Goal: Task Accomplishment & Management: Complete application form

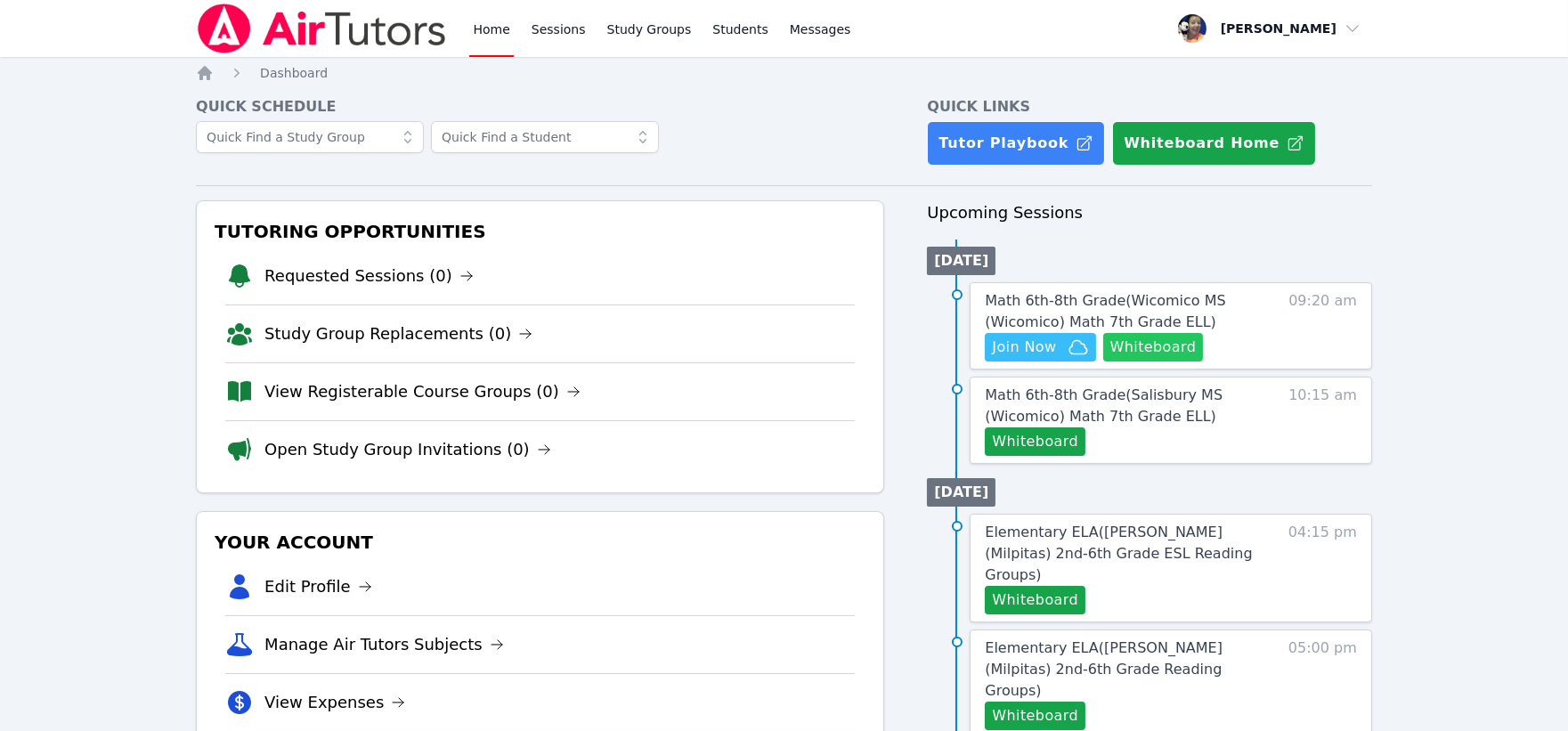
click at [1133, 346] on button "Whiteboard" at bounding box center [1153, 346] width 101 height 28
click at [1056, 343] on span "Join Now" at bounding box center [1040, 347] width 96 height 22
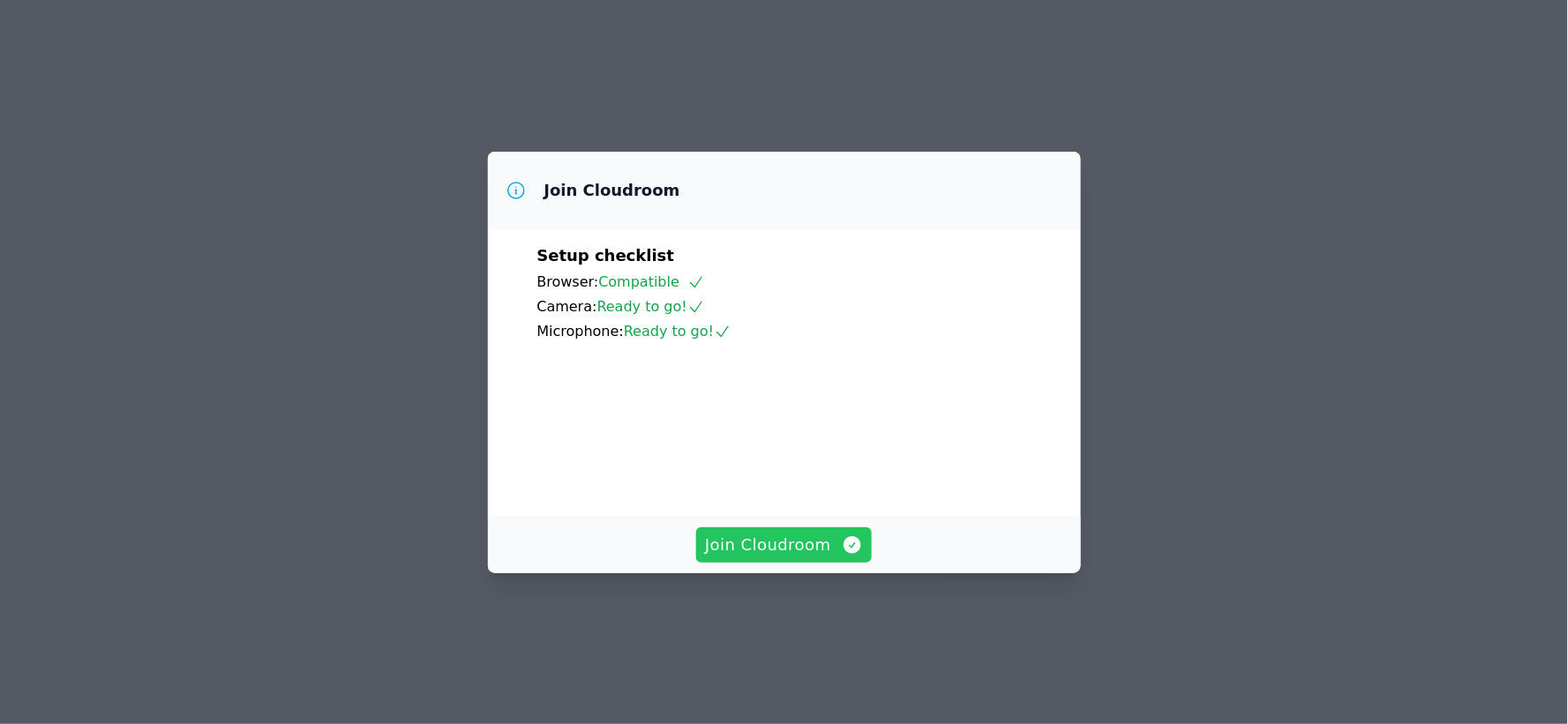
click at [787, 558] on span "Join Cloudroom" at bounding box center [784, 545] width 158 height 25
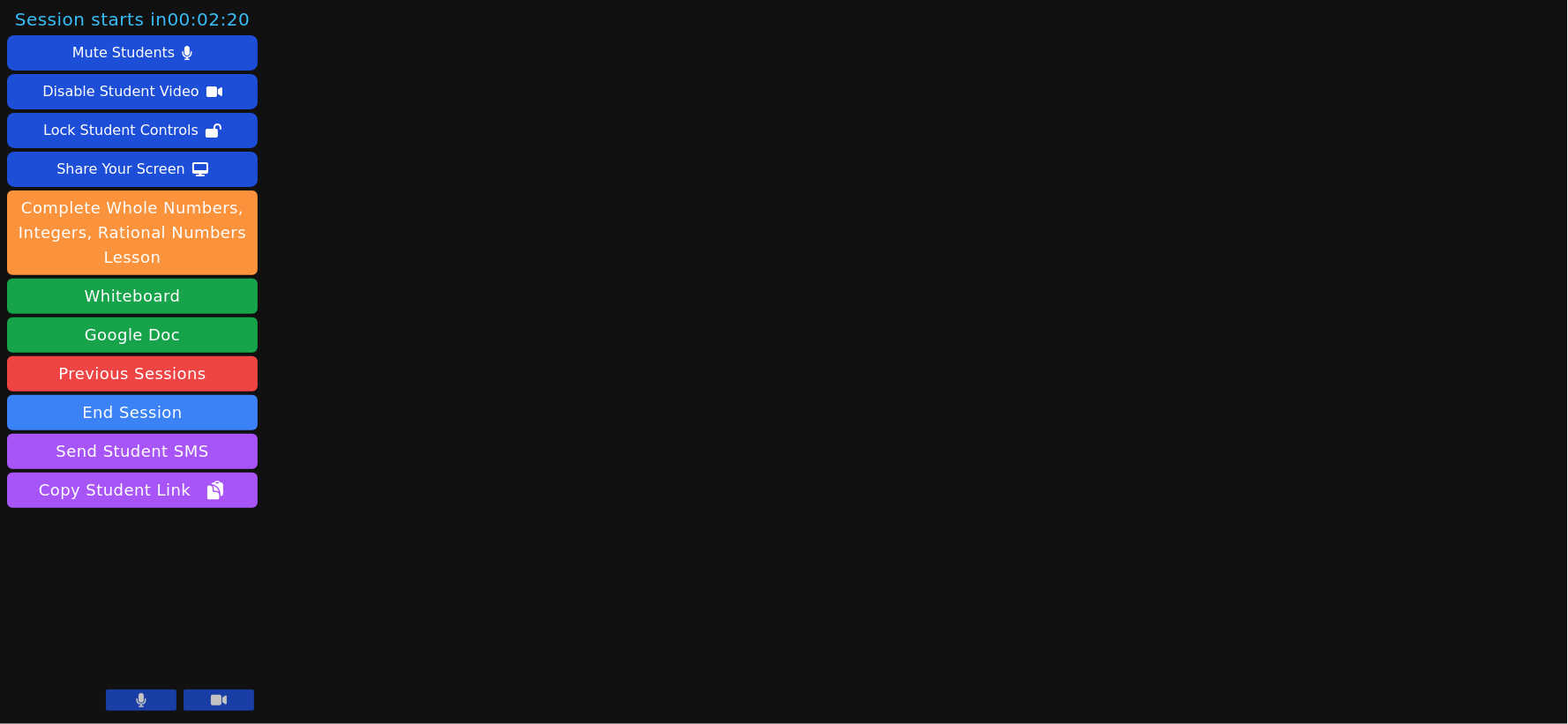
click at [139, 701] on icon at bounding box center [141, 701] width 10 height 14
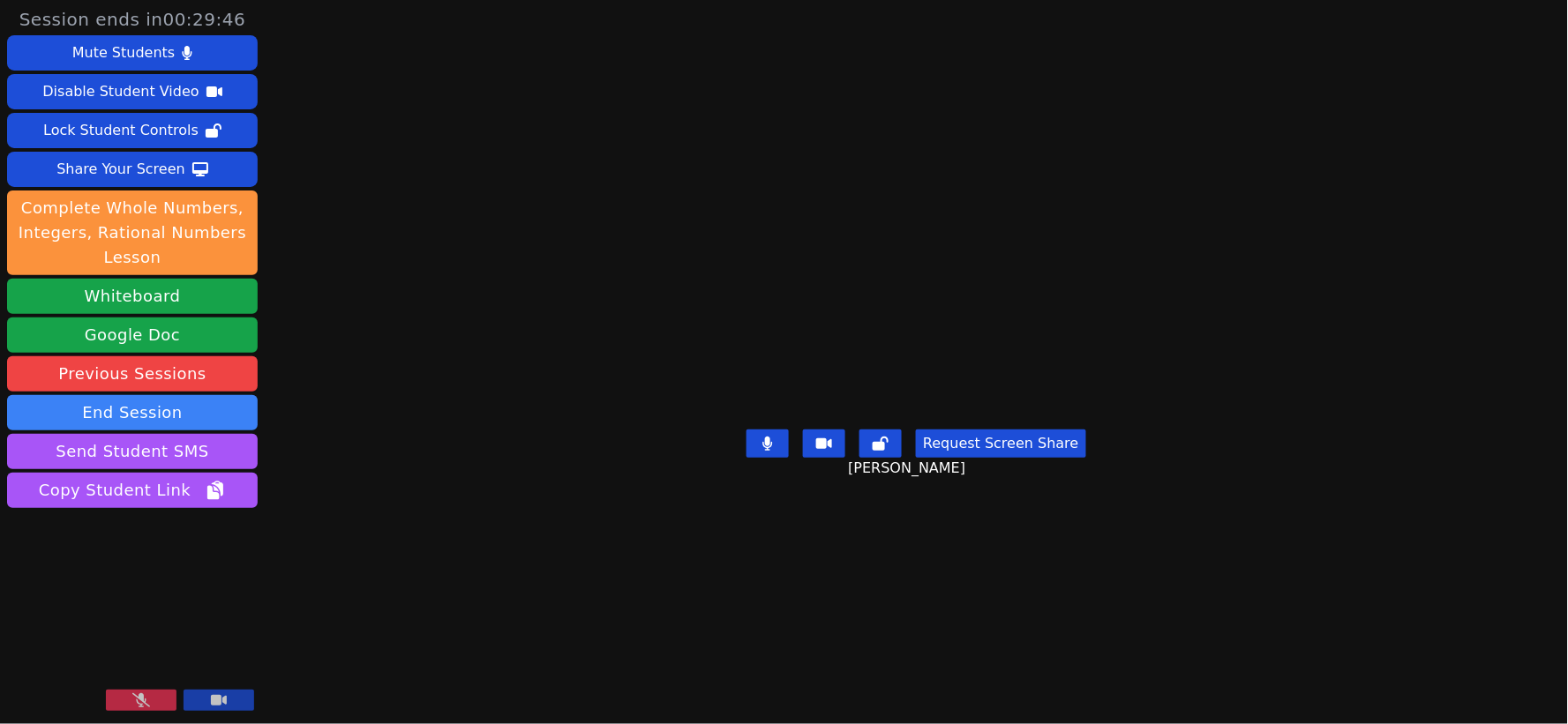
click at [148, 694] on icon at bounding box center [141, 701] width 18 height 14
click at [772, 451] on icon at bounding box center [768, 444] width 18 height 14
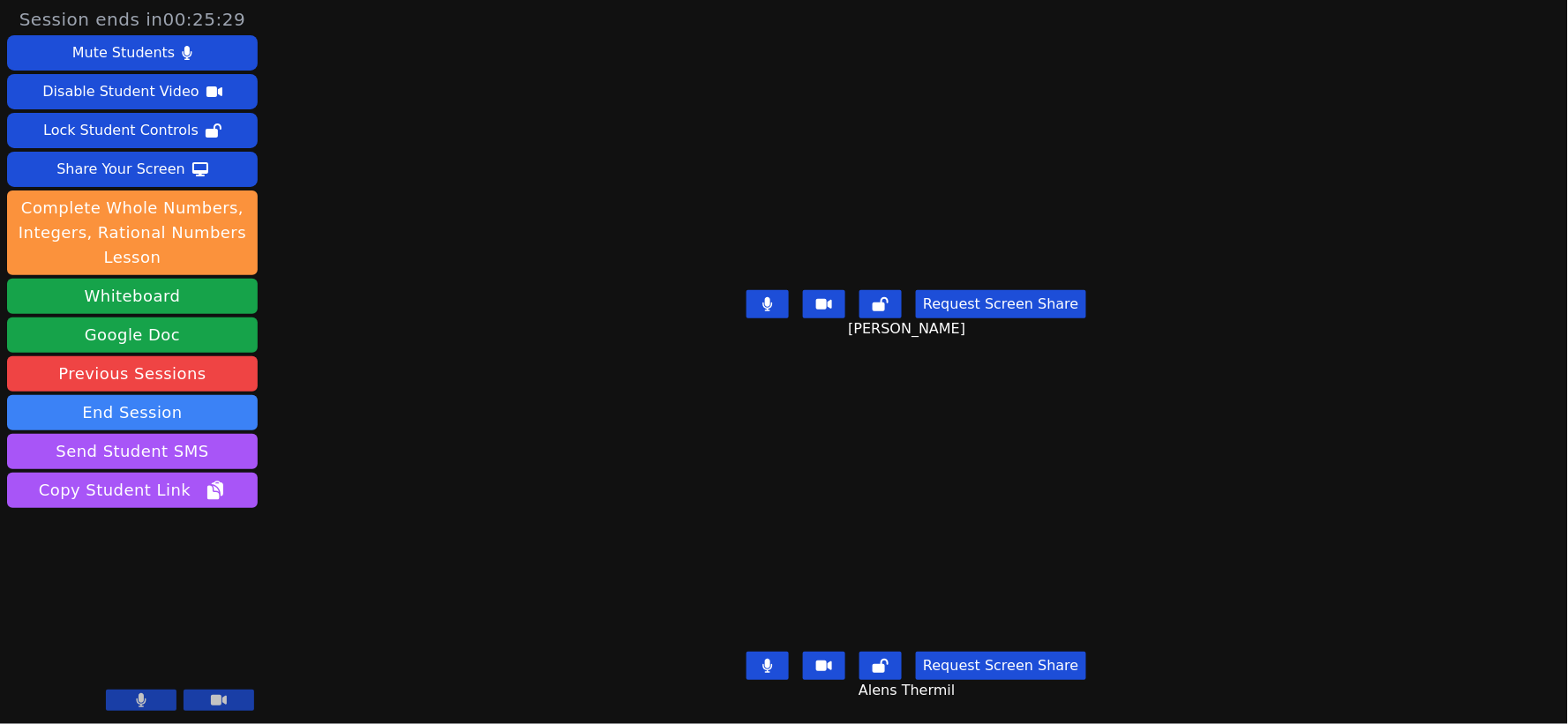
click at [770, 297] on icon at bounding box center [768, 305] width 10 height 14
click at [770, 297] on icon at bounding box center [768, 305] width 18 height 14
click at [770, 297] on icon at bounding box center [768, 305] width 10 height 14
click at [768, 659] on icon at bounding box center [768, 667] width 11 height 14
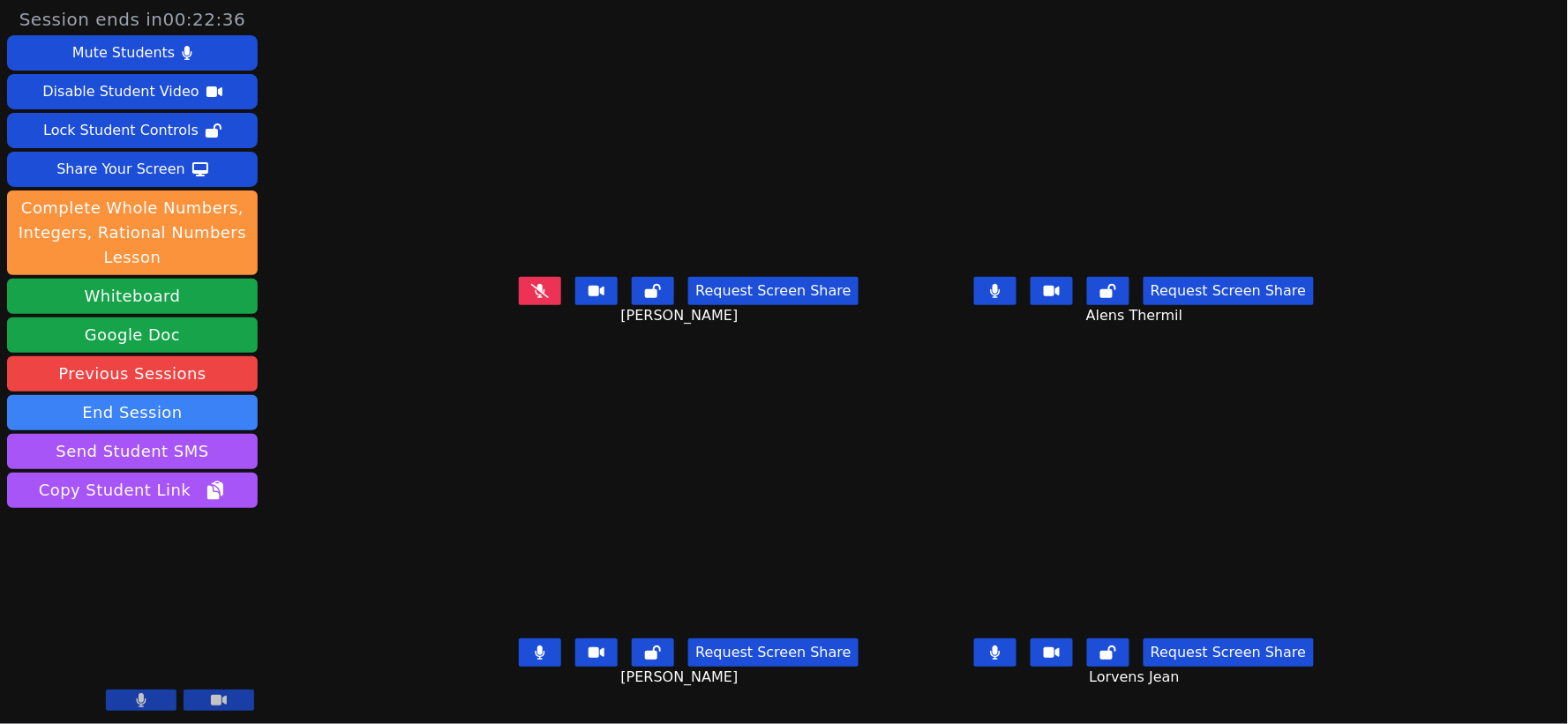
click at [531, 298] on icon at bounding box center [540, 291] width 18 height 14
click at [1001, 298] on icon at bounding box center [996, 291] width 11 height 14
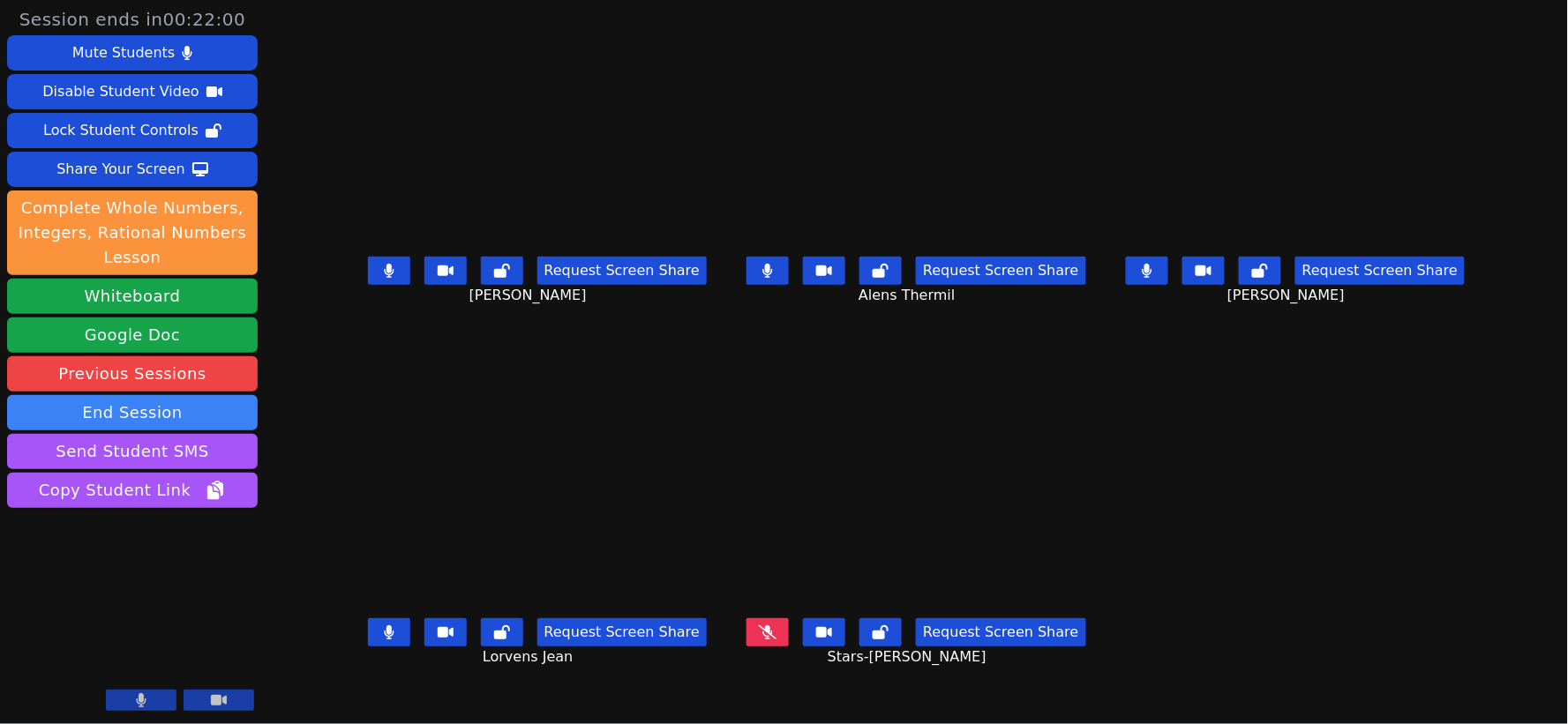
click at [1168, 284] on button at bounding box center [1147, 270] width 42 height 28
click at [773, 277] on icon at bounding box center [768, 271] width 11 height 14
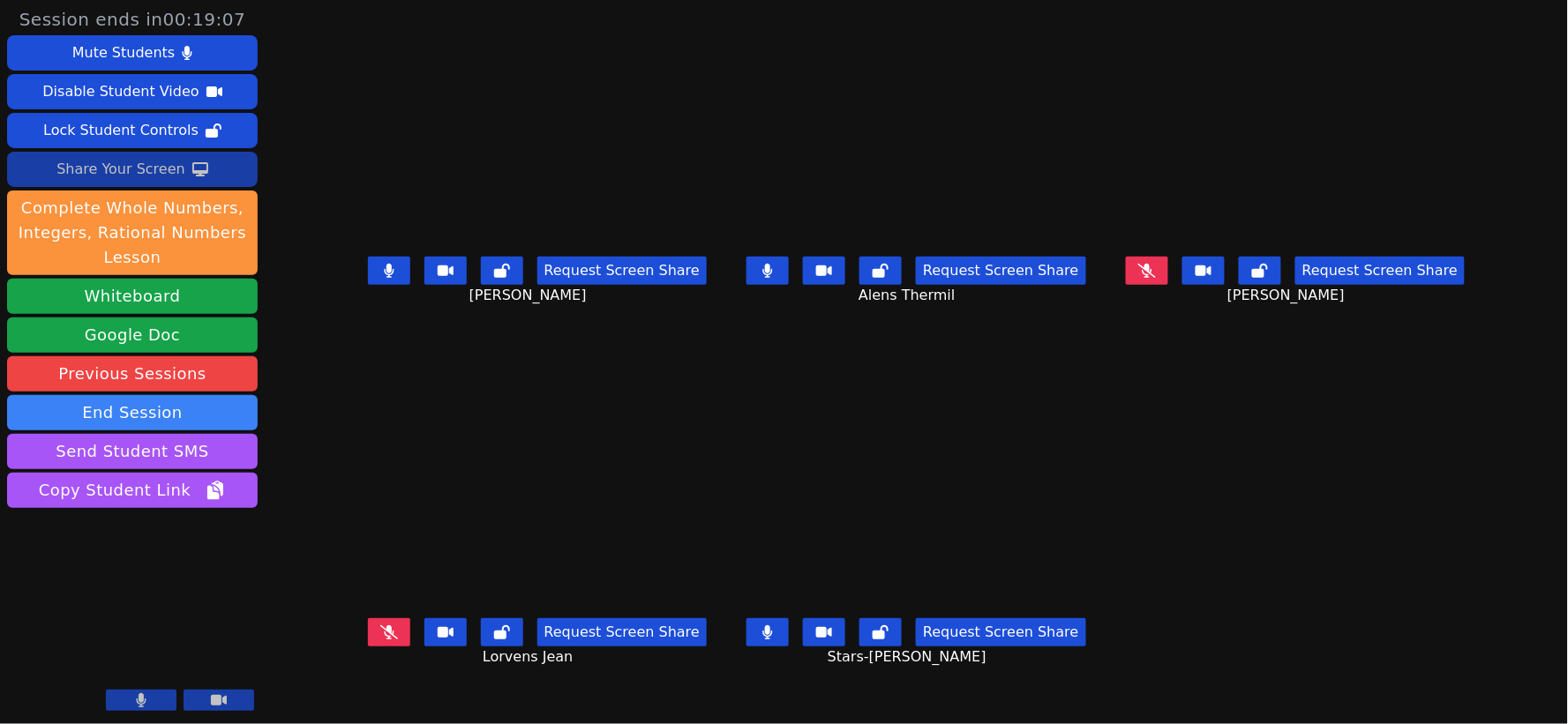
click at [146, 164] on div "Share Your Screen" at bounding box center [120, 169] width 128 height 28
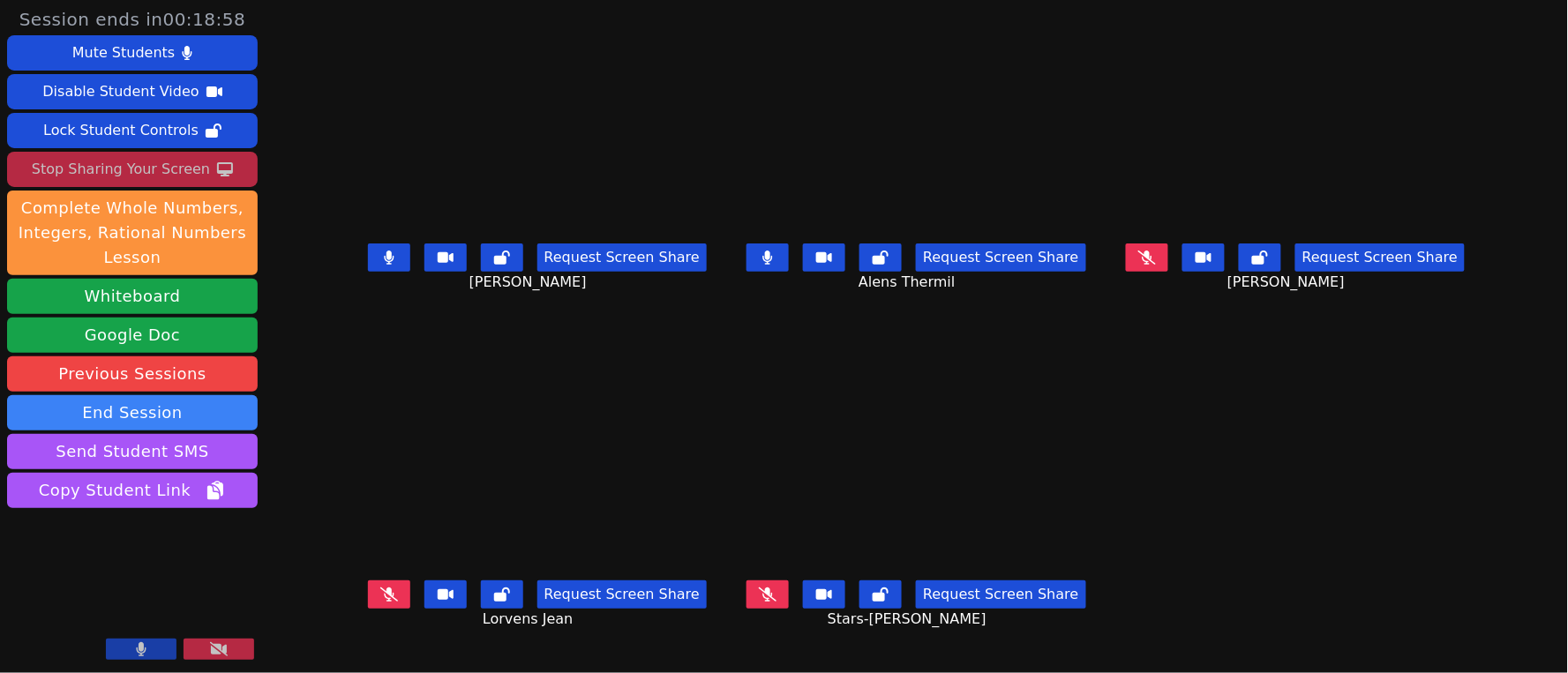
click at [380, 598] on icon at bounding box center [389, 595] width 18 height 14
click at [775, 593] on icon at bounding box center [768, 595] width 18 height 14
drag, startPoint x: 1214, startPoint y: 267, endPoint x: 1158, endPoint y: 212, distance: 78.5
click at [1168, 266] on button at bounding box center [1147, 257] width 42 height 28
click at [384, 265] on icon at bounding box center [388, 258] width 10 height 14
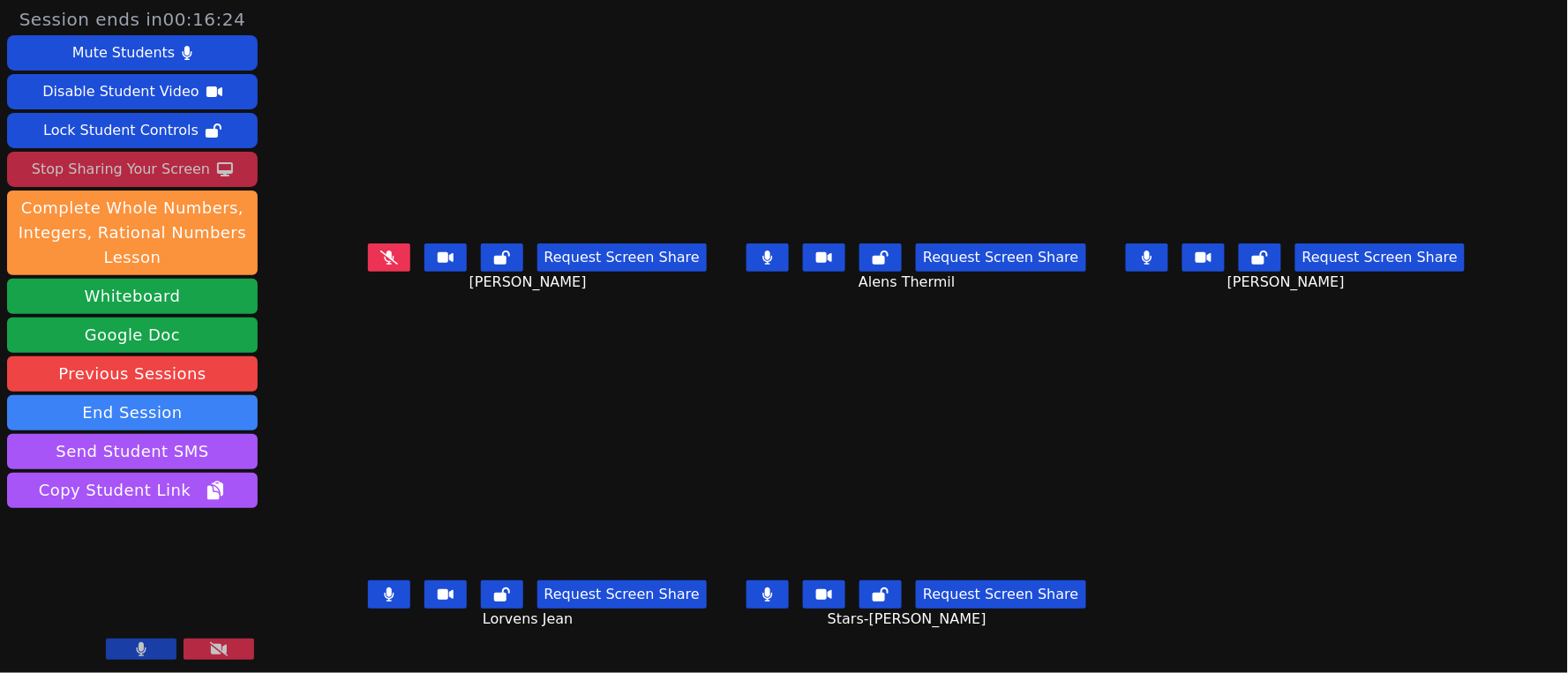
click at [771, 589] on button at bounding box center [767, 594] width 42 height 28
click at [763, 263] on button at bounding box center [767, 257] width 42 height 28
click at [1168, 270] on button at bounding box center [1147, 257] width 42 height 28
click at [368, 596] on button at bounding box center [389, 594] width 42 height 28
click at [1156, 265] on icon at bounding box center [1147, 258] width 18 height 14
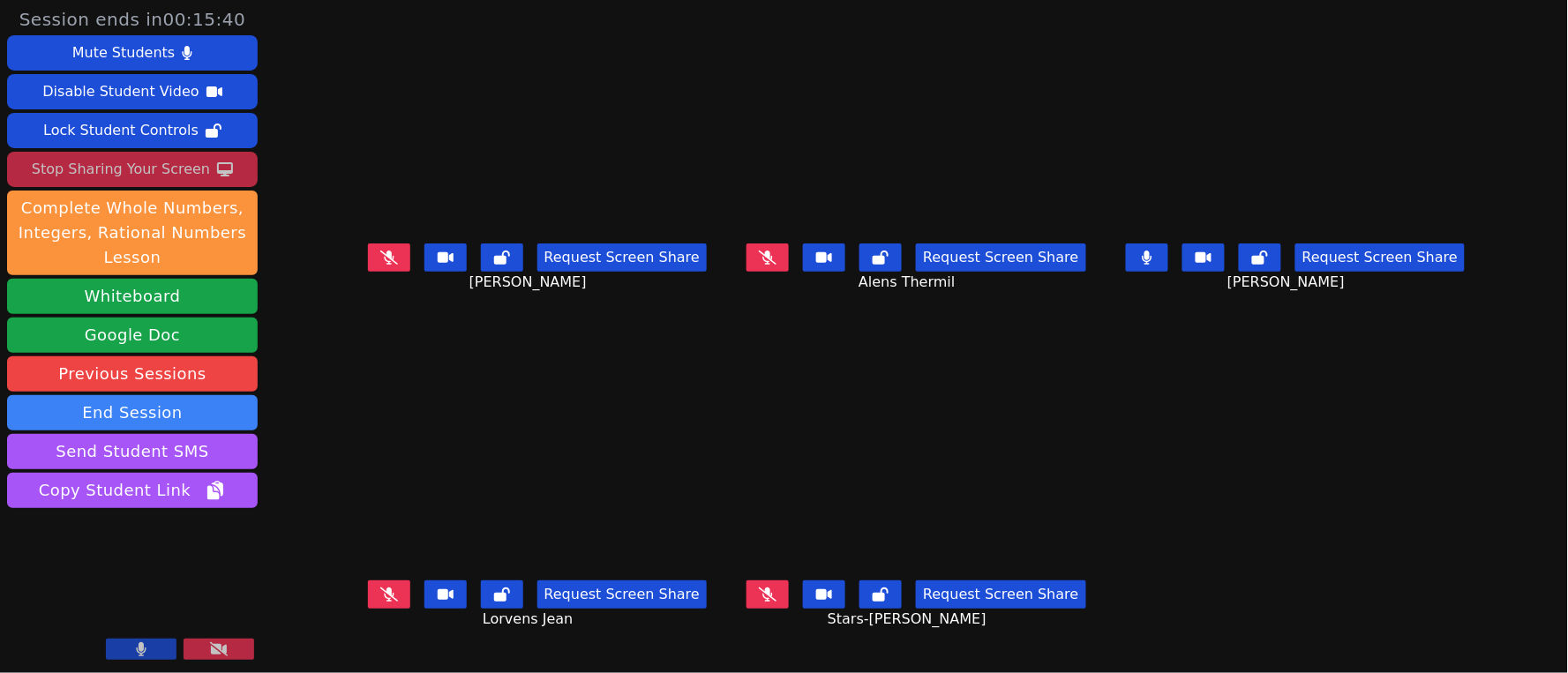
click at [1168, 260] on button at bounding box center [1147, 257] width 42 height 28
click at [771, 598] on icon at bounding box center [768, 595] width 18 height 14
click at [368, 265] on button at bounding box center [389, 257] width 42 height 28
click at [368, 588] on button at bounding box center [389, 594] width 42 height 28
click at [1156, 261] on icon at bounding box center [1147, 258] width 18 height 14
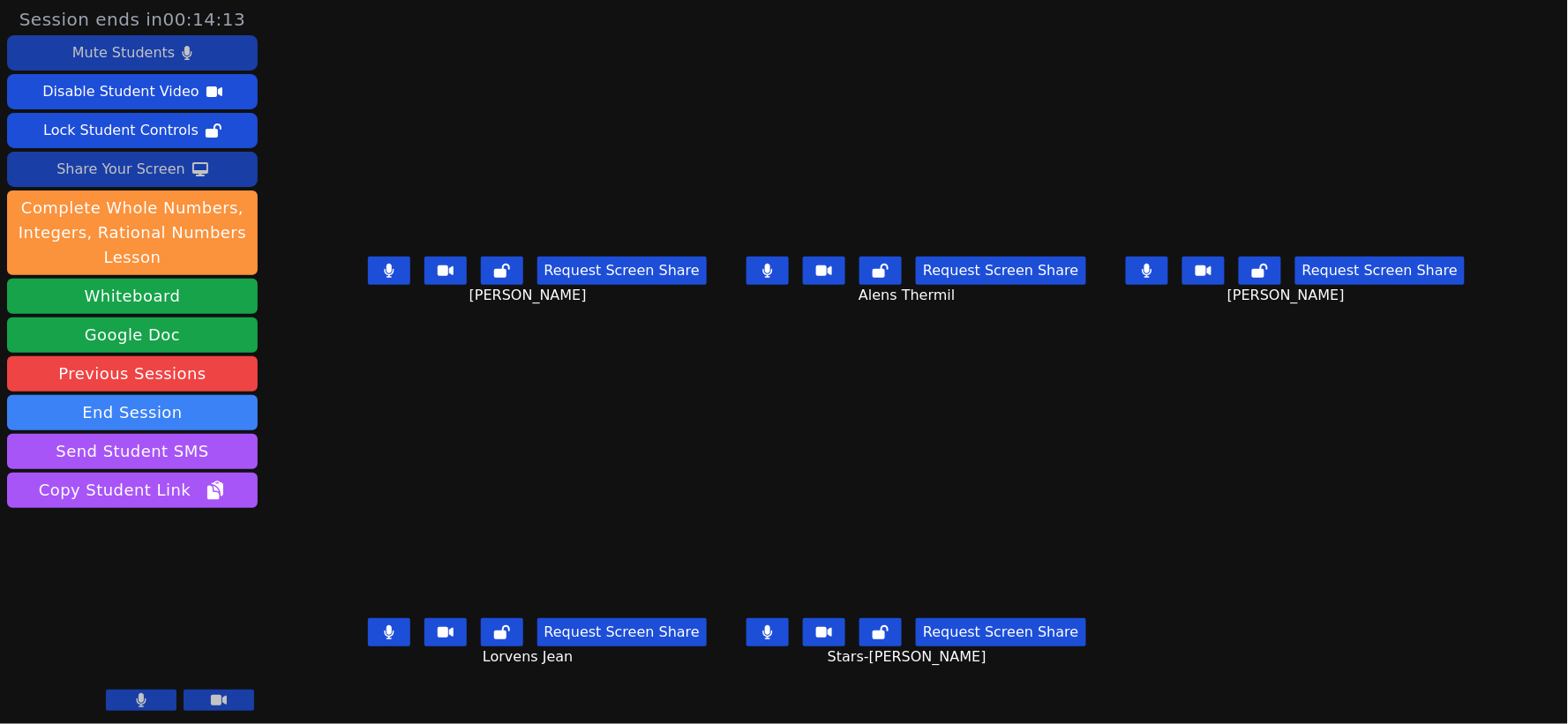
click at [145, 60] on div "Mute Students" at bounding box center [124, 52] width 102 height 28
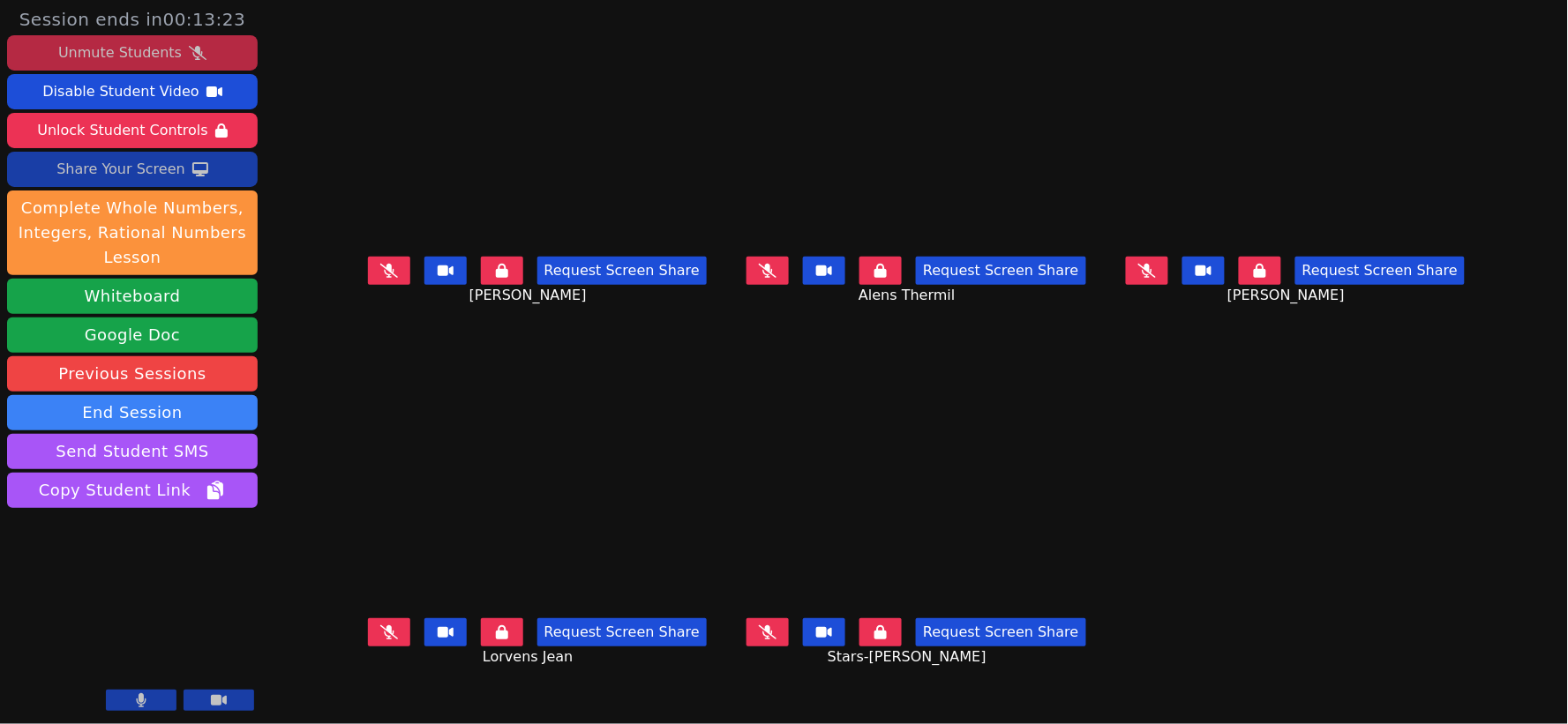
click at [1156, 278] on icon at bounding box center [1147, 271] width 18 height 14
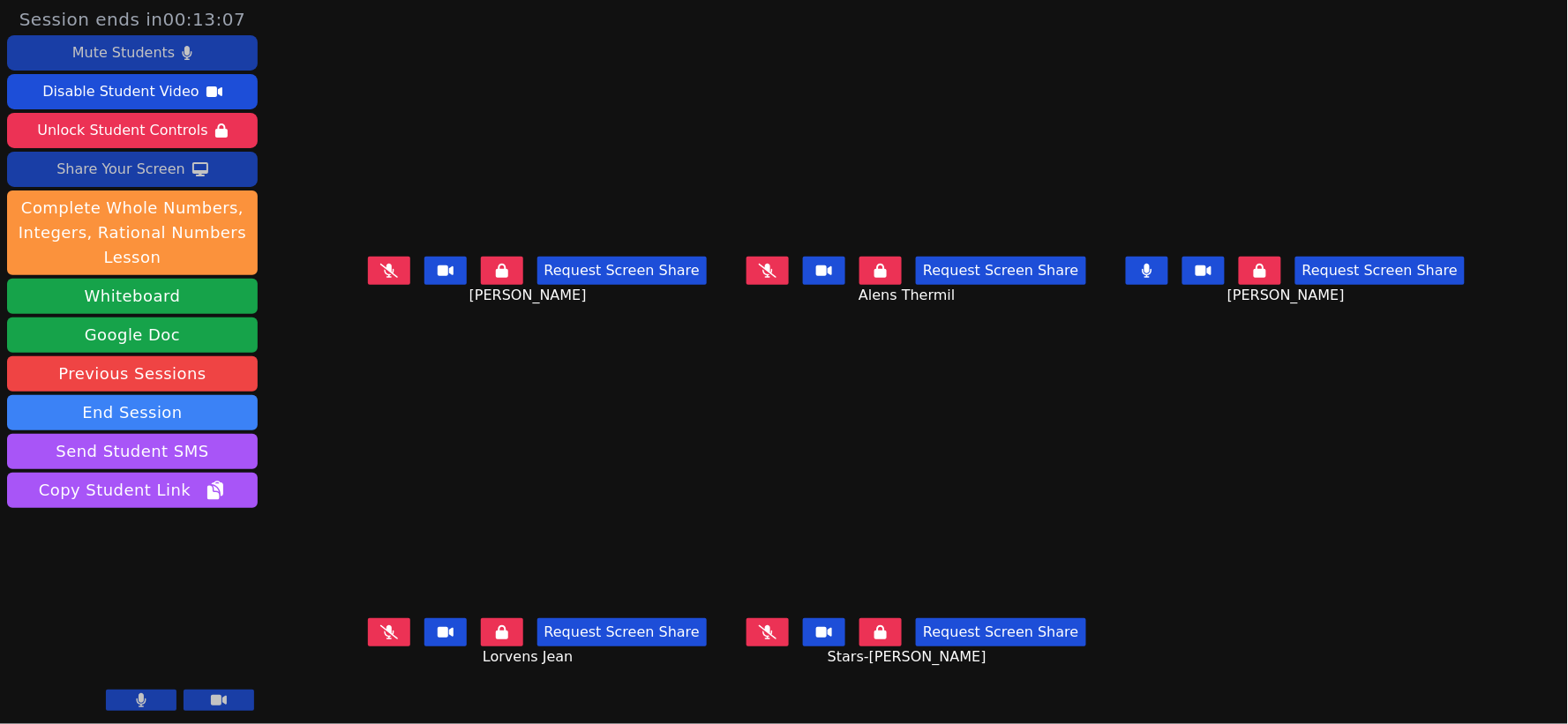
click at [1152, 278] on icon at bounding box center [1147, 271] width 10 height 14
click at [135, 169] on div "Share Your Screen" at bounding box center [120, 169] width 128 height 28
click at [766, 636] on icon at bounding box center [768, 632] width 18 height 14
click at [384, 633] on icon at bounding box center [388, 632] width 10 height 14
click at [768, 278] on icon at bounding box center [768, 271] width 18 height 14
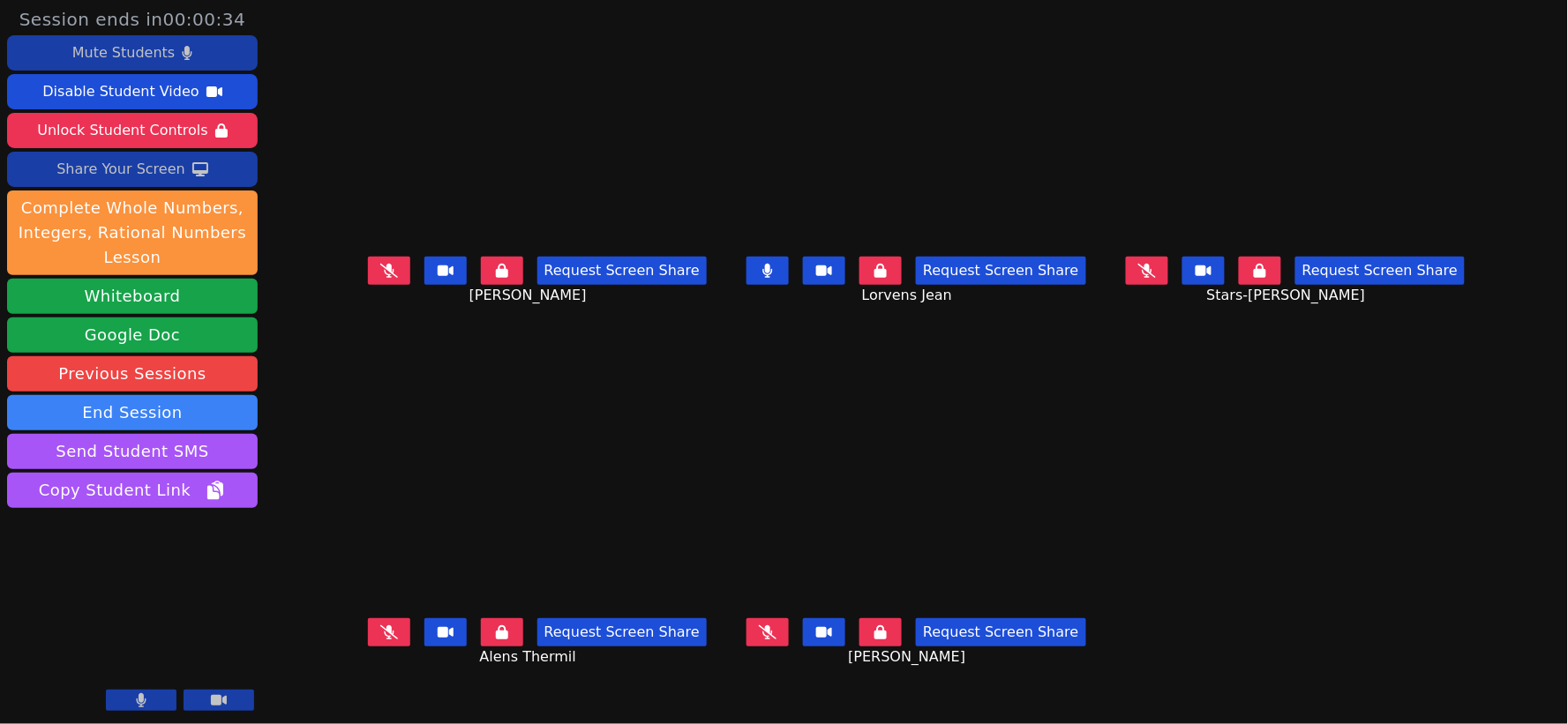
click at [778, 280] on button at bounding box center [767, 270] width 42 height 28
click at [380, 278] on icon at bounding box center [389, 271] width 18 height 14
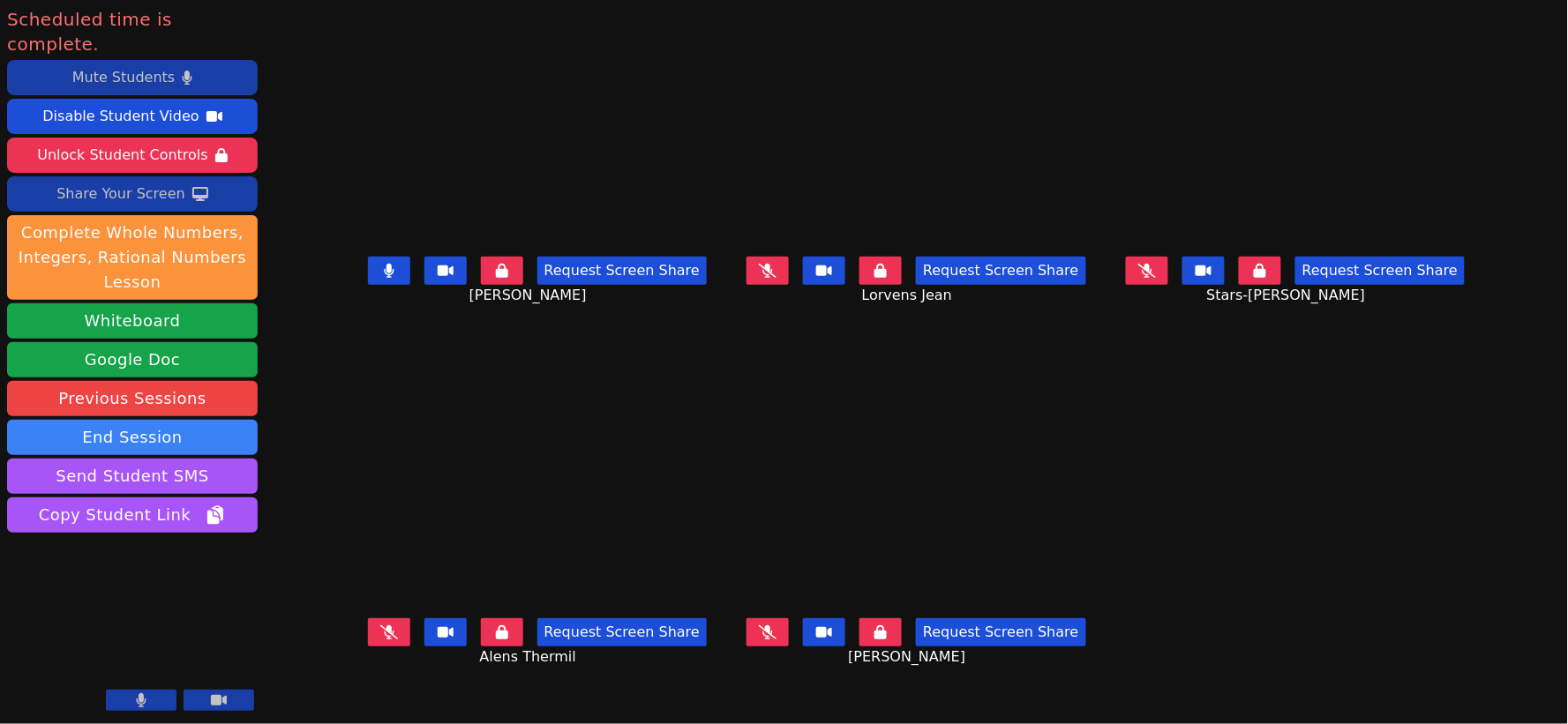
click at [384, 278] on icon at bounding box center [388, 271] width 10 height 14
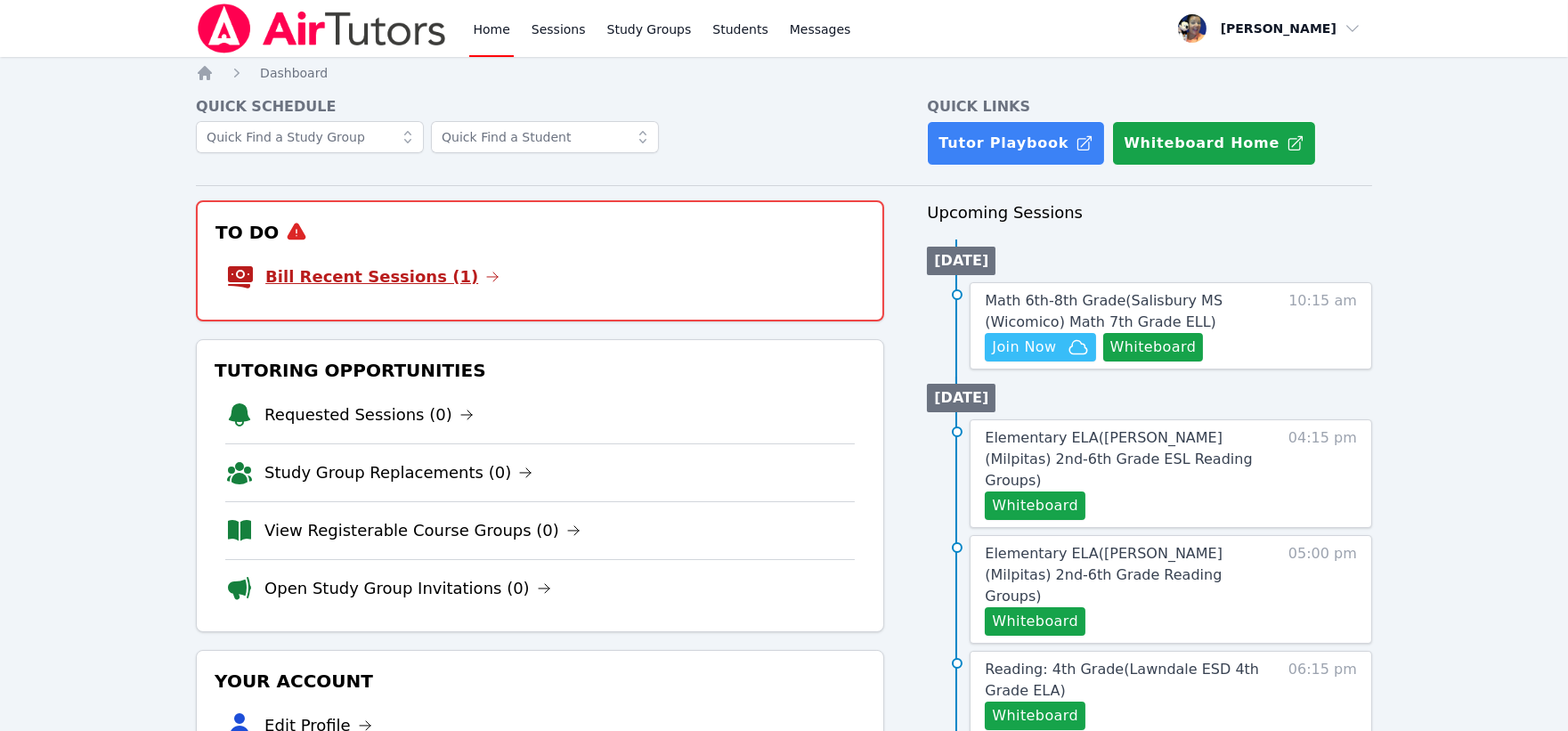
click at [411, 275] on link "Bill Recent Sessions (1)" at bounding box center [382, 278] width 234 height 25
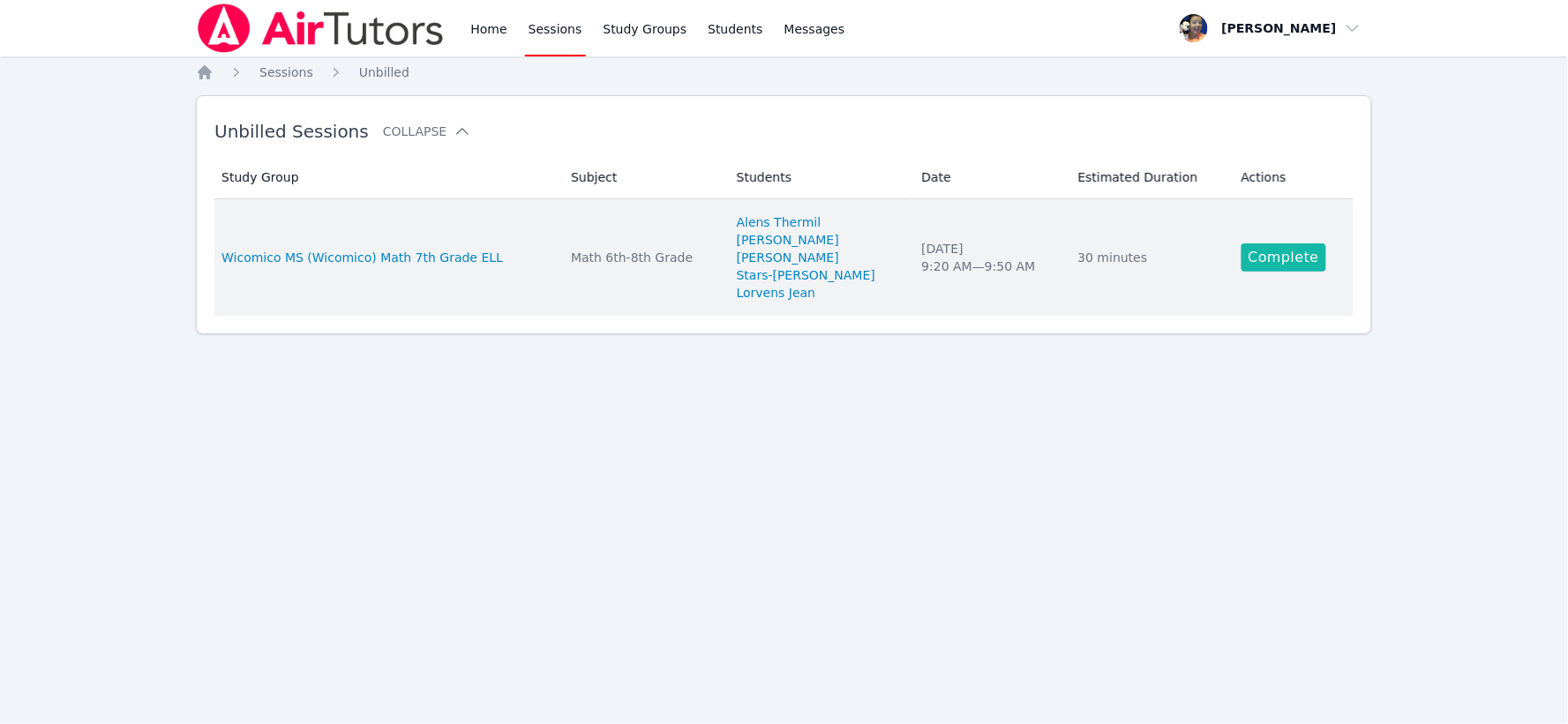
click at [1268, 252] on link "Complete" at bounding box center [1284, 257] width 84 height 28
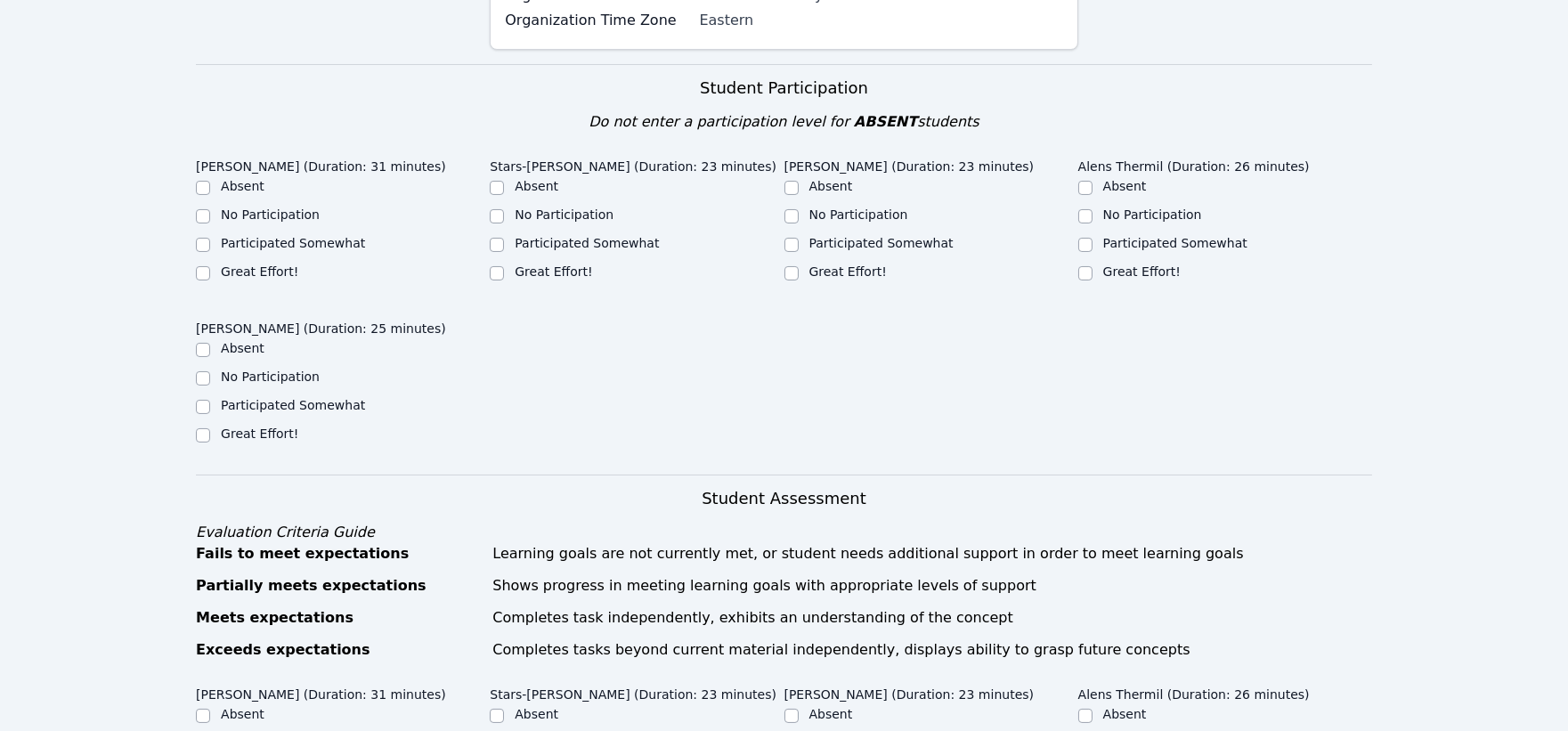
scroll to position [395, 0]
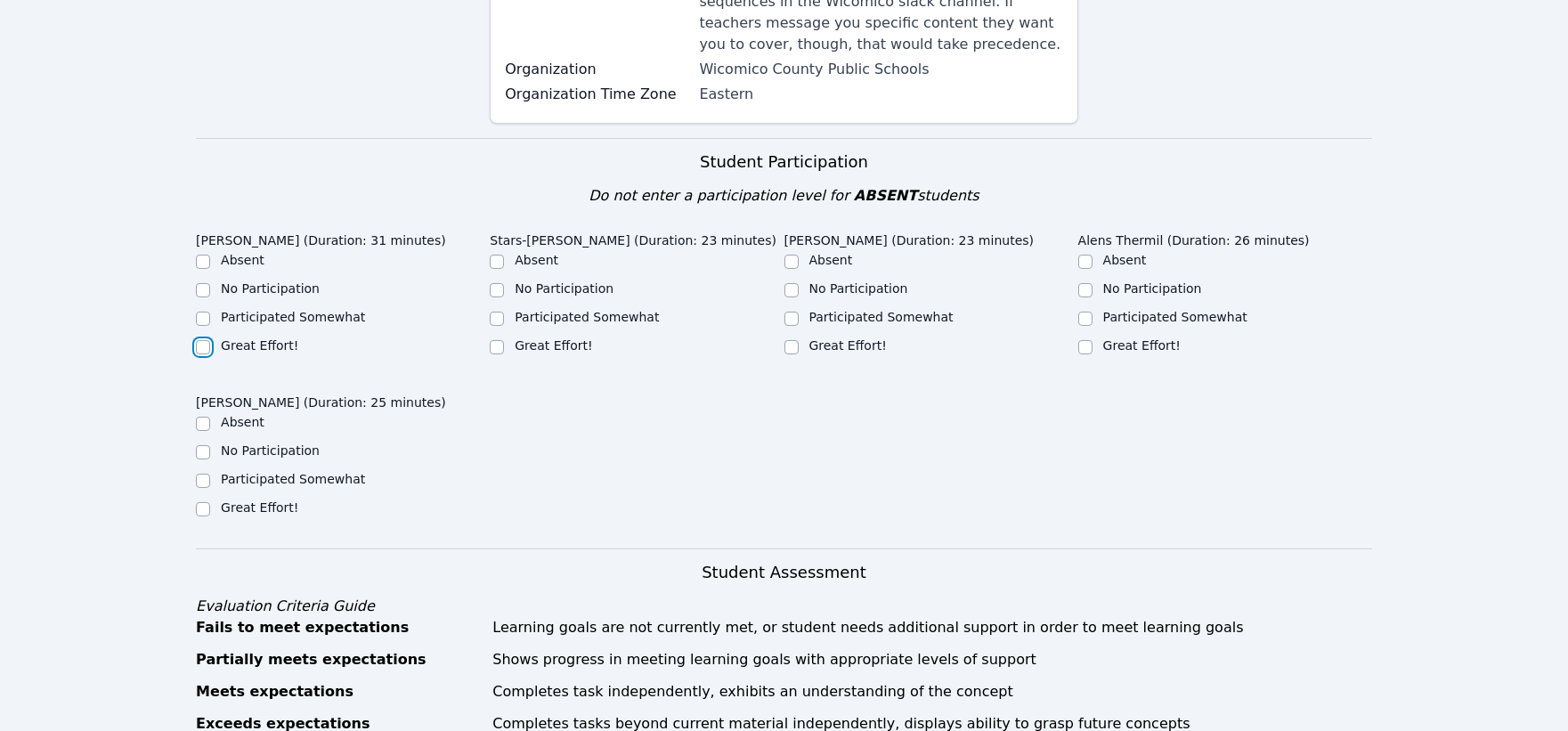
click at [200, 340] on input "Great Effort!" at bounding box center [203, 347] width 15 height 15
checkbox input "true"
click at [497, 340] on input "Great Effort!" at bounding box center [497, 347] width 15 height 15
checkbox input "true"
click at [794, 312] on input "Participated Somewhat" at bounding box center [791, 319] width 15 height 15
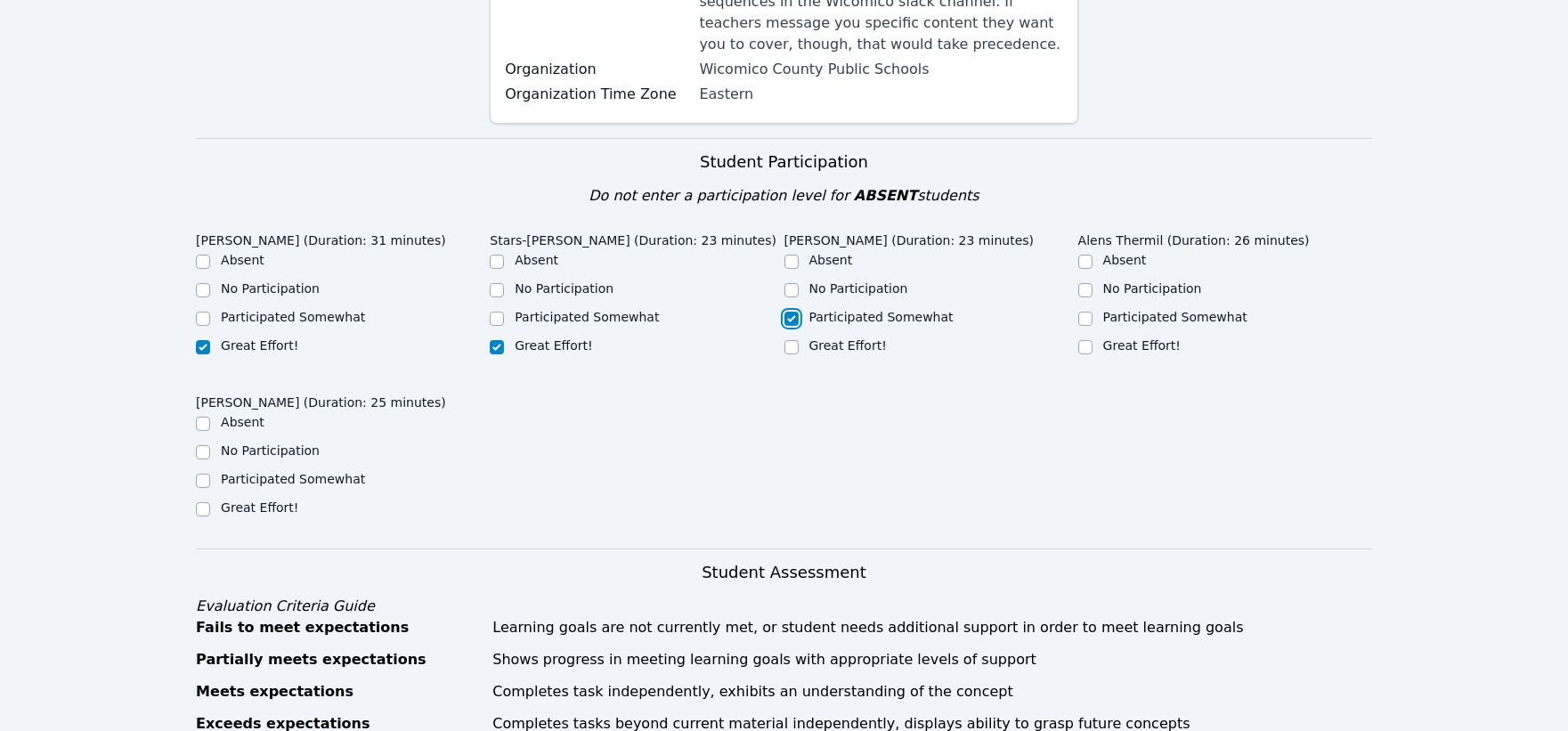
checkbox input "true"
click at [1084, 312] on input "Participated Somewhat" at bounding box center [1085, 319] width 15 height 15
checkbox input "true"
click at [202, 445] on input "No Participation" at bounding box center [203, 453] width 15 height 15
checkbox input "true"
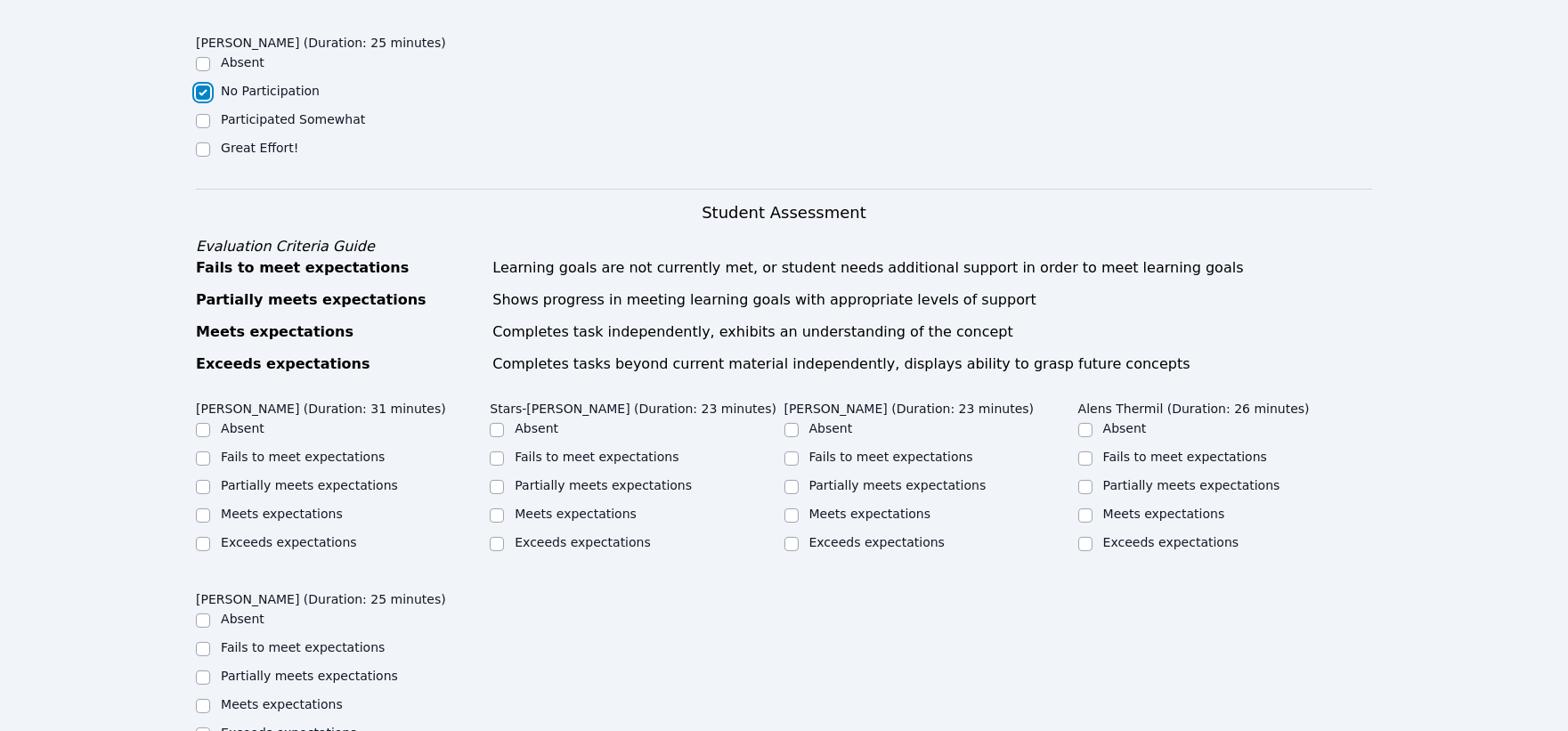
scroll to position [791, 0]
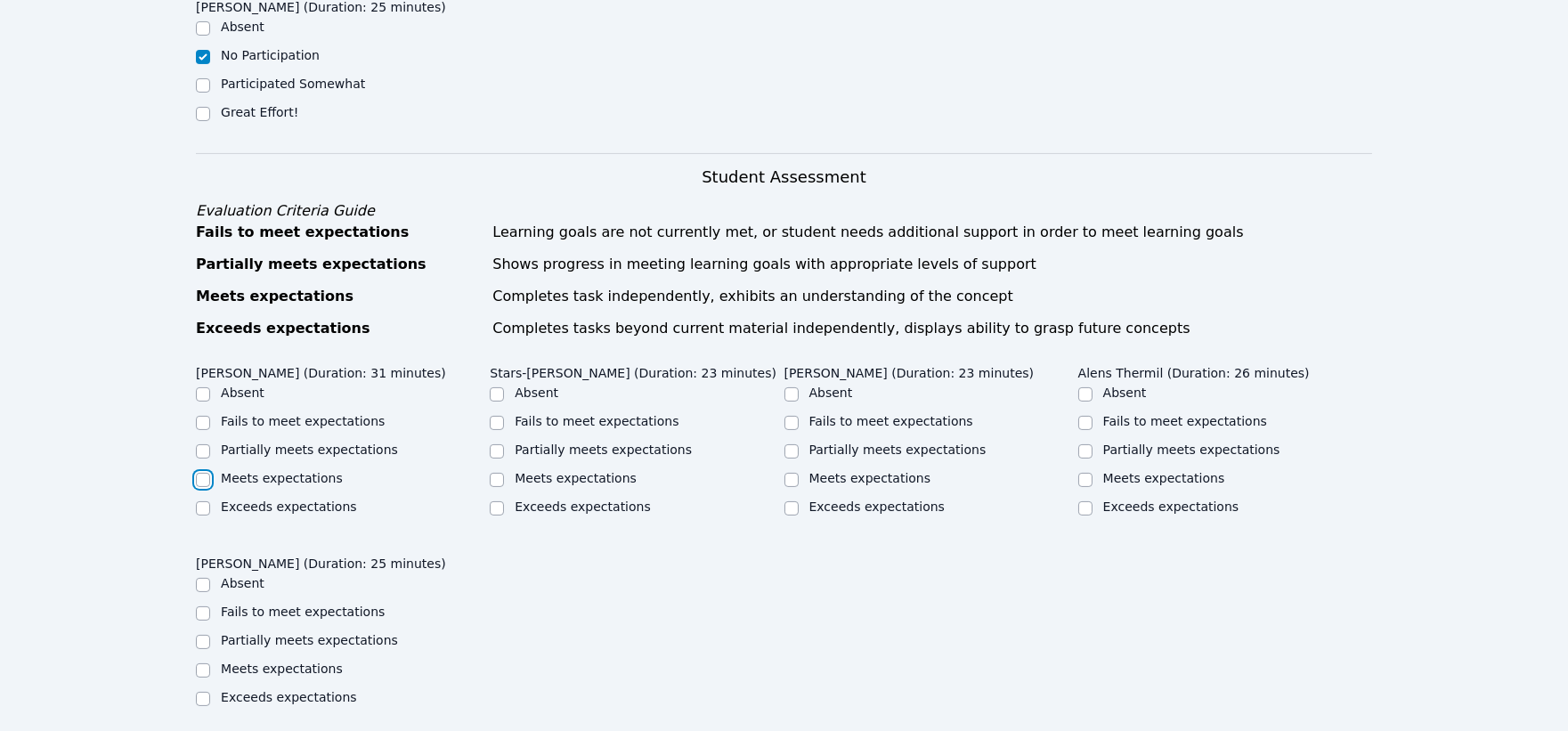
click at [202, 473] on input "Meets expectations" at bounding box center [203, 481] width 15 height 15
checkbox input "true"
click at [493, 473] on input "Meets expectations" at bounding box center [497, 481] width 15 height 15
checkbox input "true"
click at [789, 444] on input "Partially meets expectations" at bounding box center [791, 452] width 15 height 15
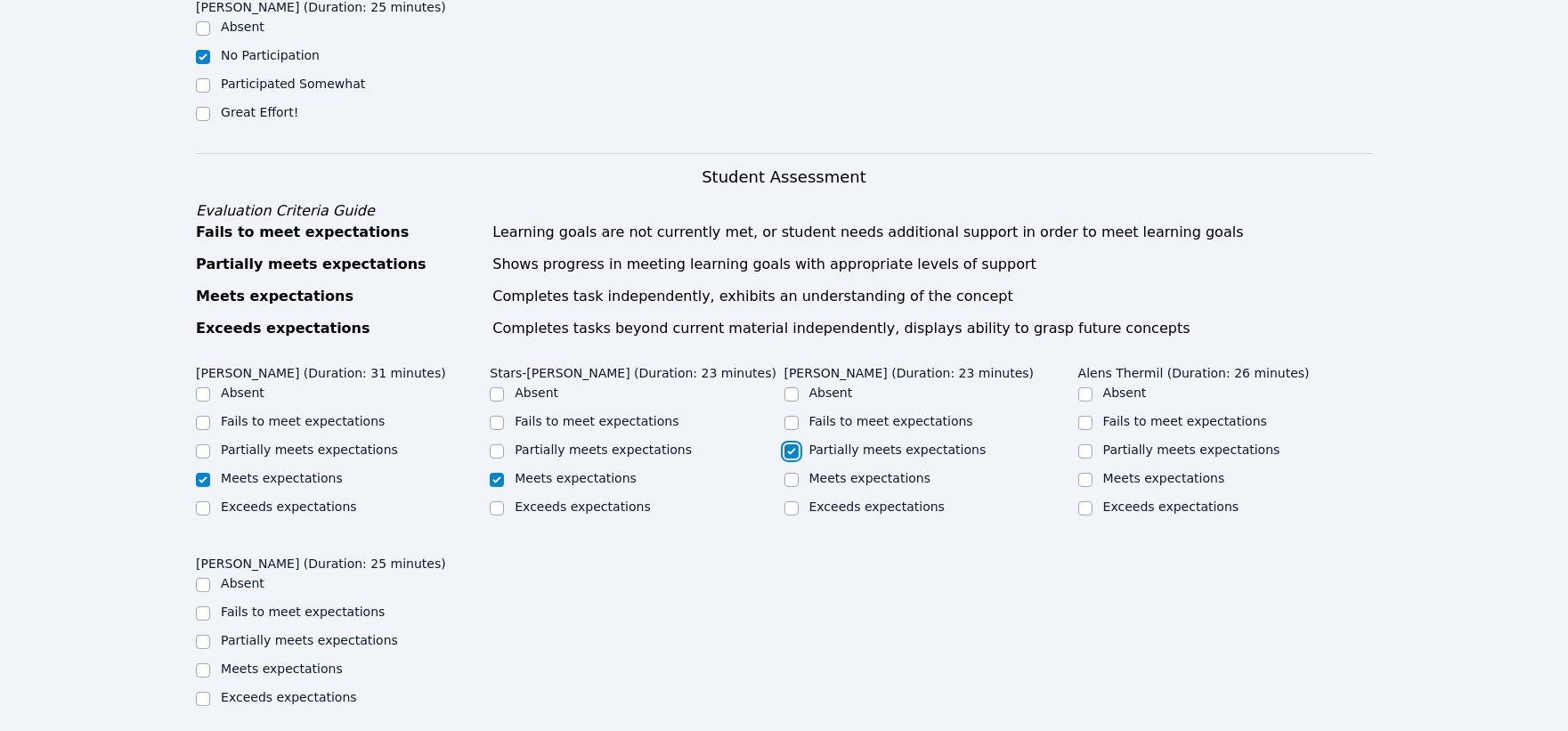
checkbox input "true"
click at [1087, 444] on input "Partially meets expectations" at bounding box center [1085, 452] width 15 height 15
checkbox input "true"
click at [201, 607] on input "Fails to meet expectations" at bounding box center [203, 614] width 15 height 15
checkbox input "true"
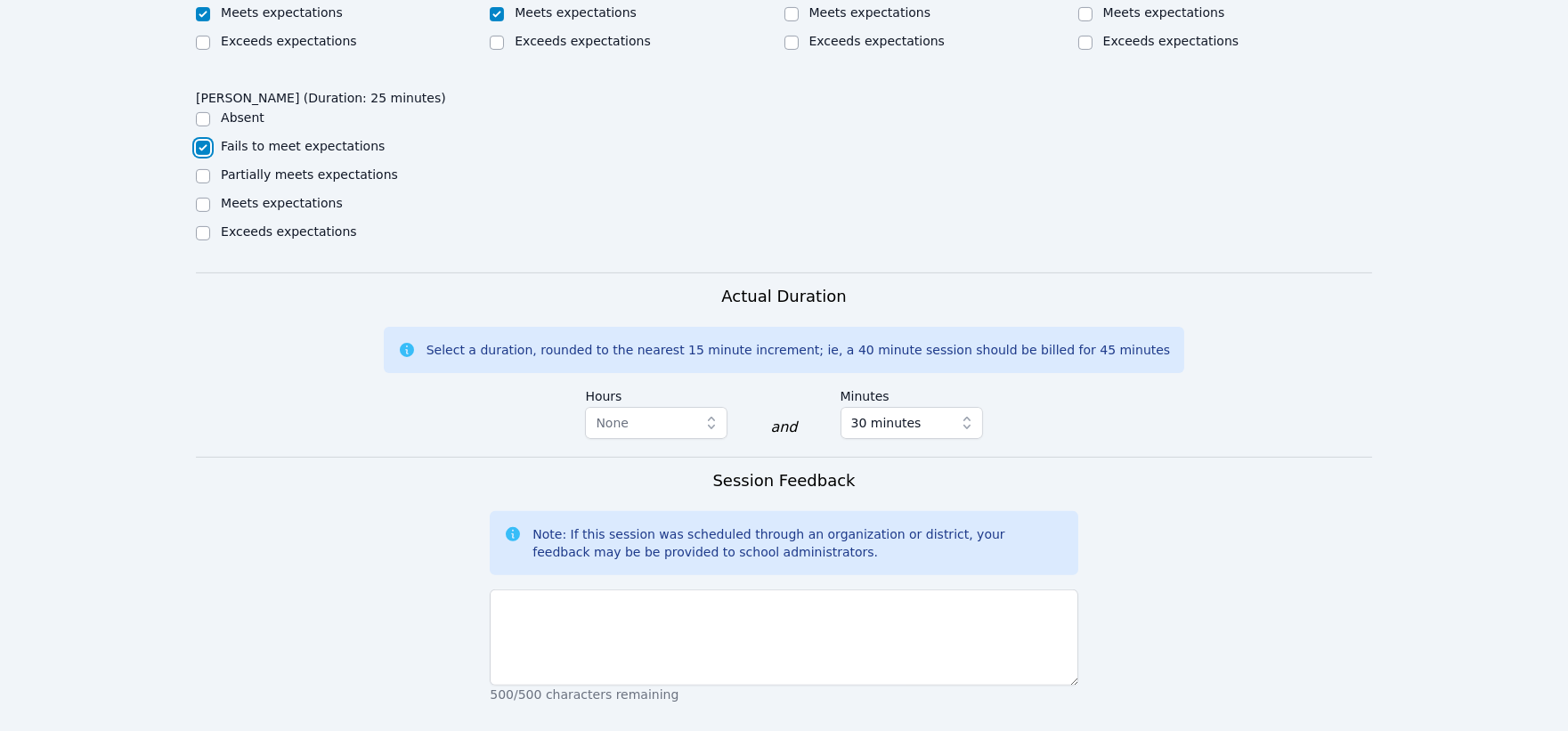
scroll to position [1286, 0]
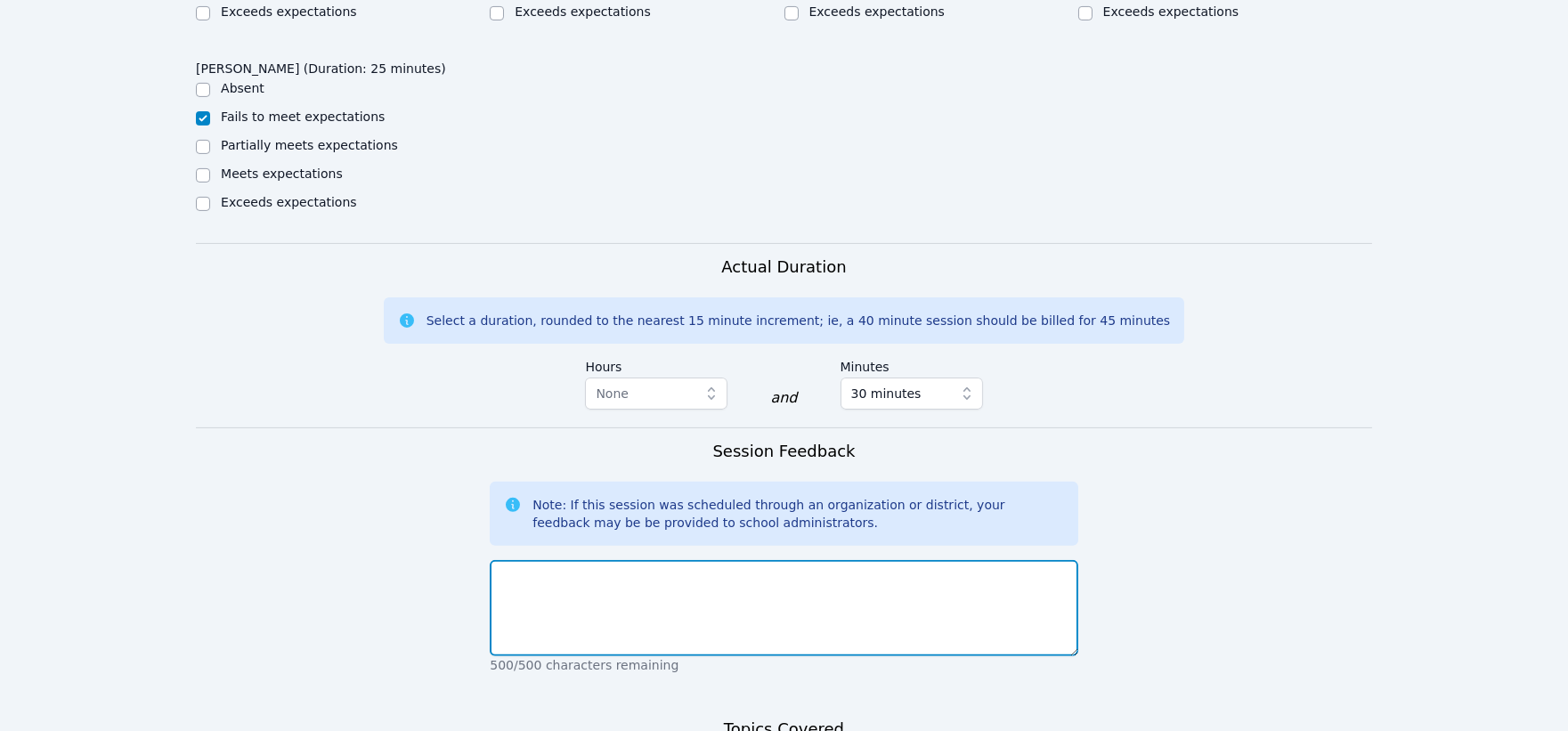
click at [617, 577] on textarea at bounding box center [783, 609] width 587 height 96
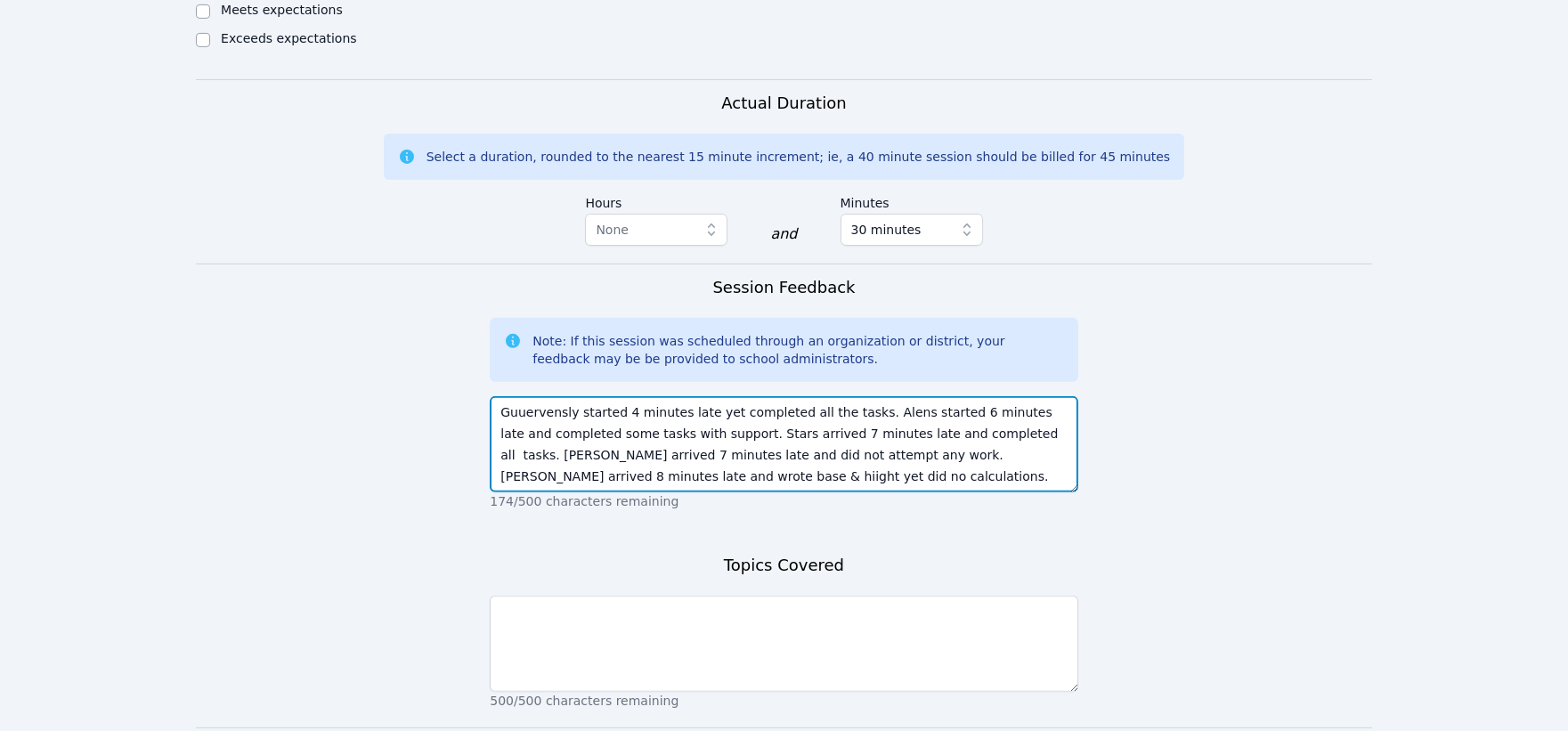
scroll to position [1562, 0]
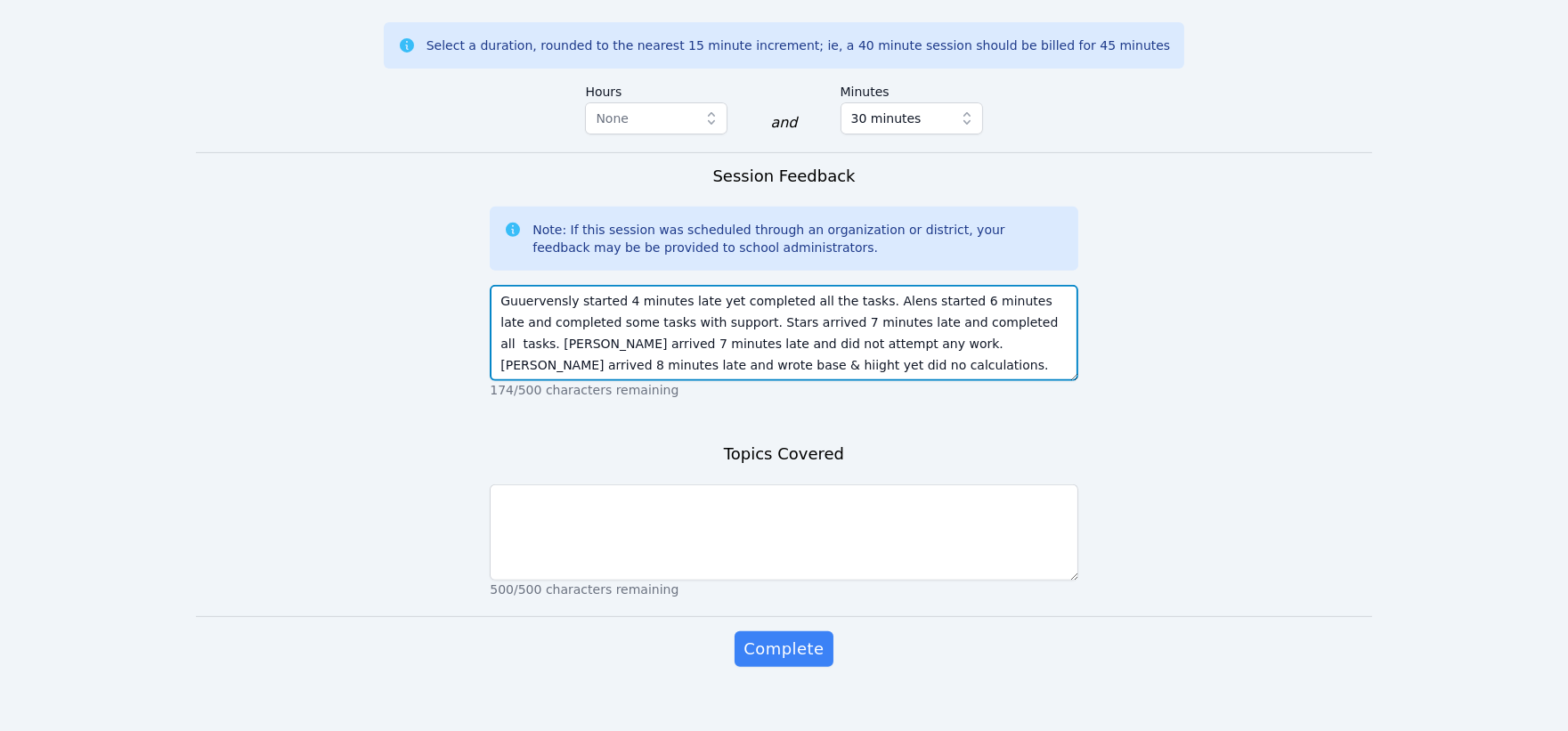
type textarea "Guuervensly started 4 minutes late yet completed all the tasks. Alens started 6…"
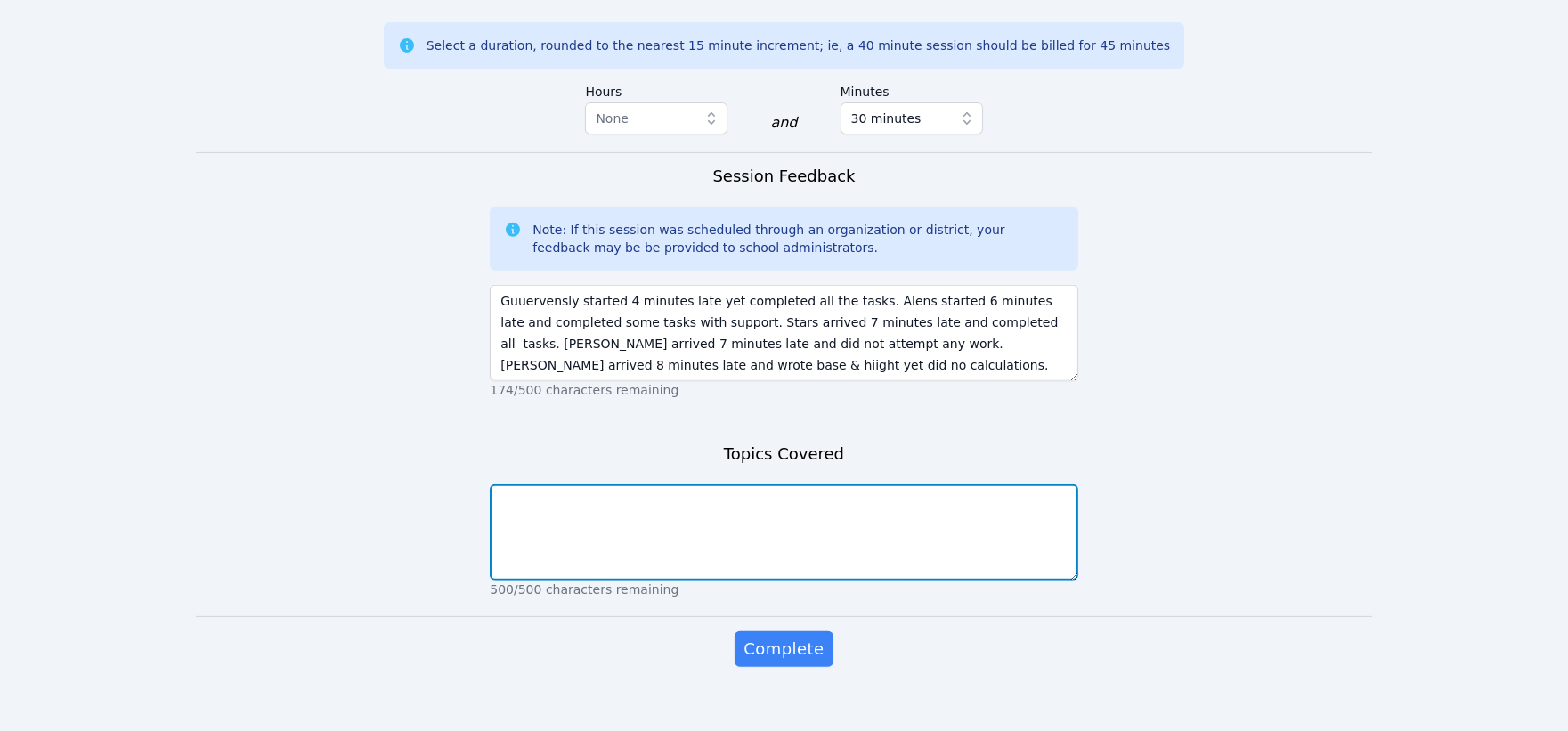
click at [663, 521] on textarea at bounding box center [783, 532] width 587 height 96
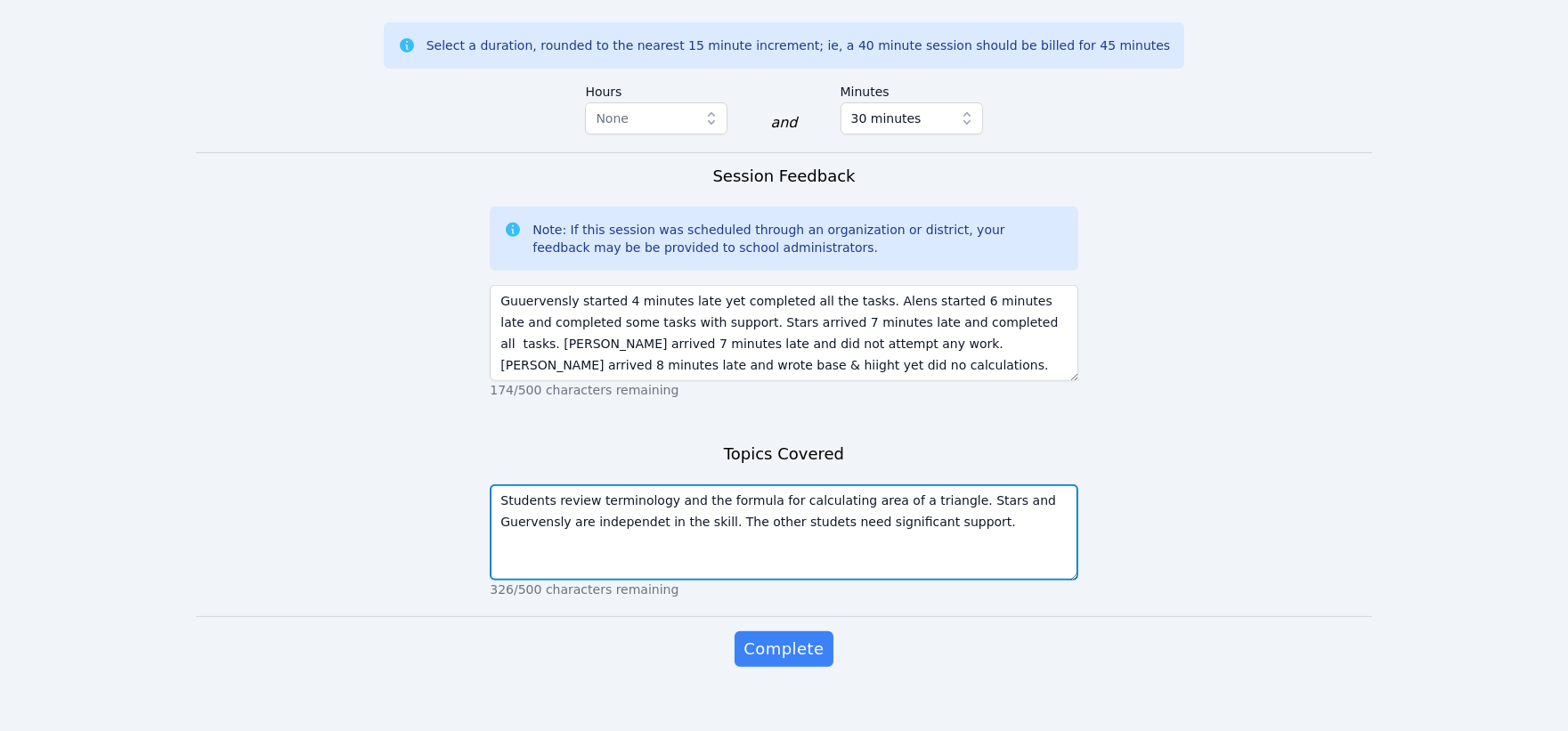
click at [735, 499] on textarea "Students review terminology and the formula for calculating area of a triangle.…" at bounding box center [783, 532] width 587 height 96
type textarea "Students review terminology and the formula for calculating area of a triangle.…"
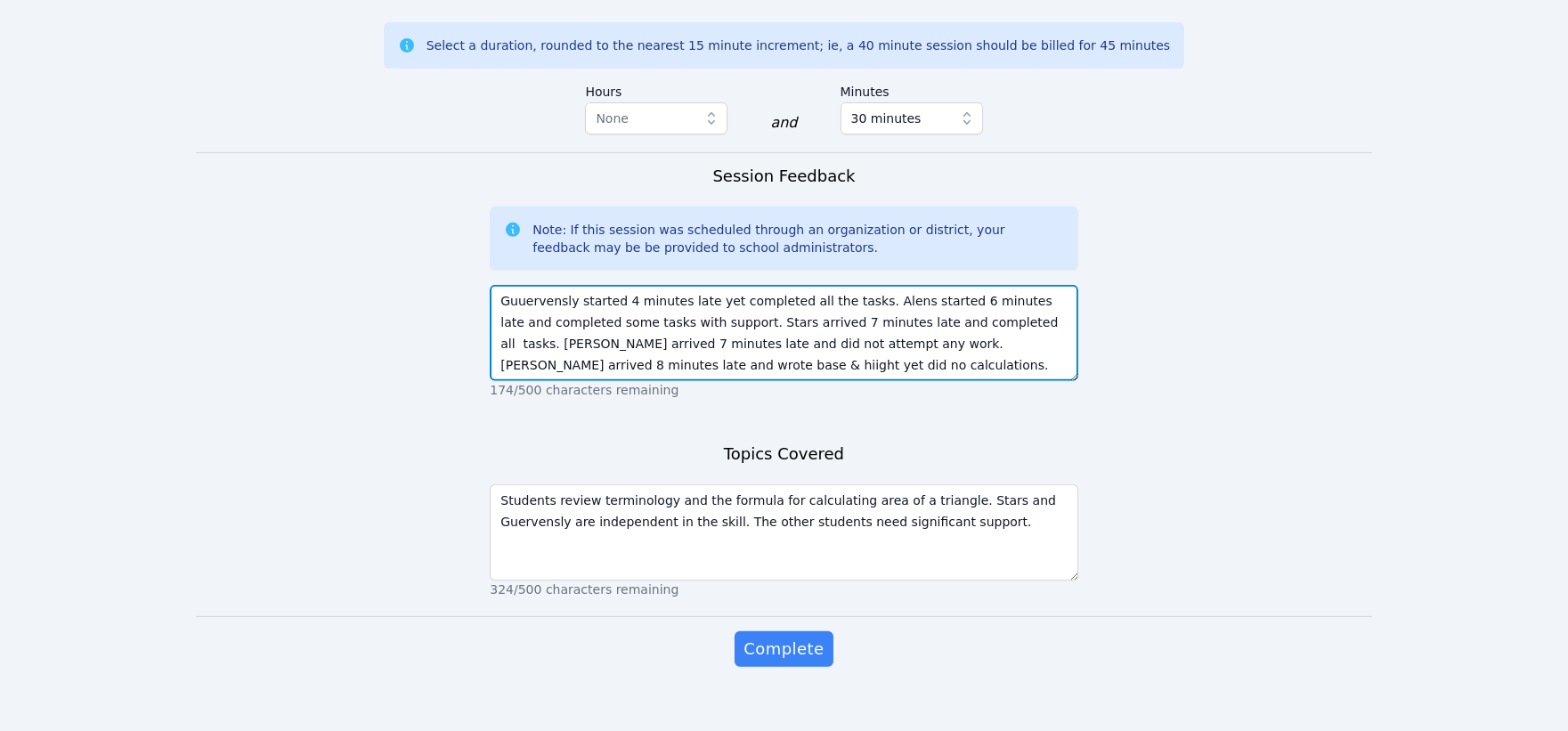
click at [517, 285] on textarea "Guuervensly started 4 minutes late yet completed all the tasks. Alens started 6…" at bounding box center [783, 333] width 587 height 96
type textarea "Guervensly started 4 minutes late yet completed all the tasks. Alens started 6 …"
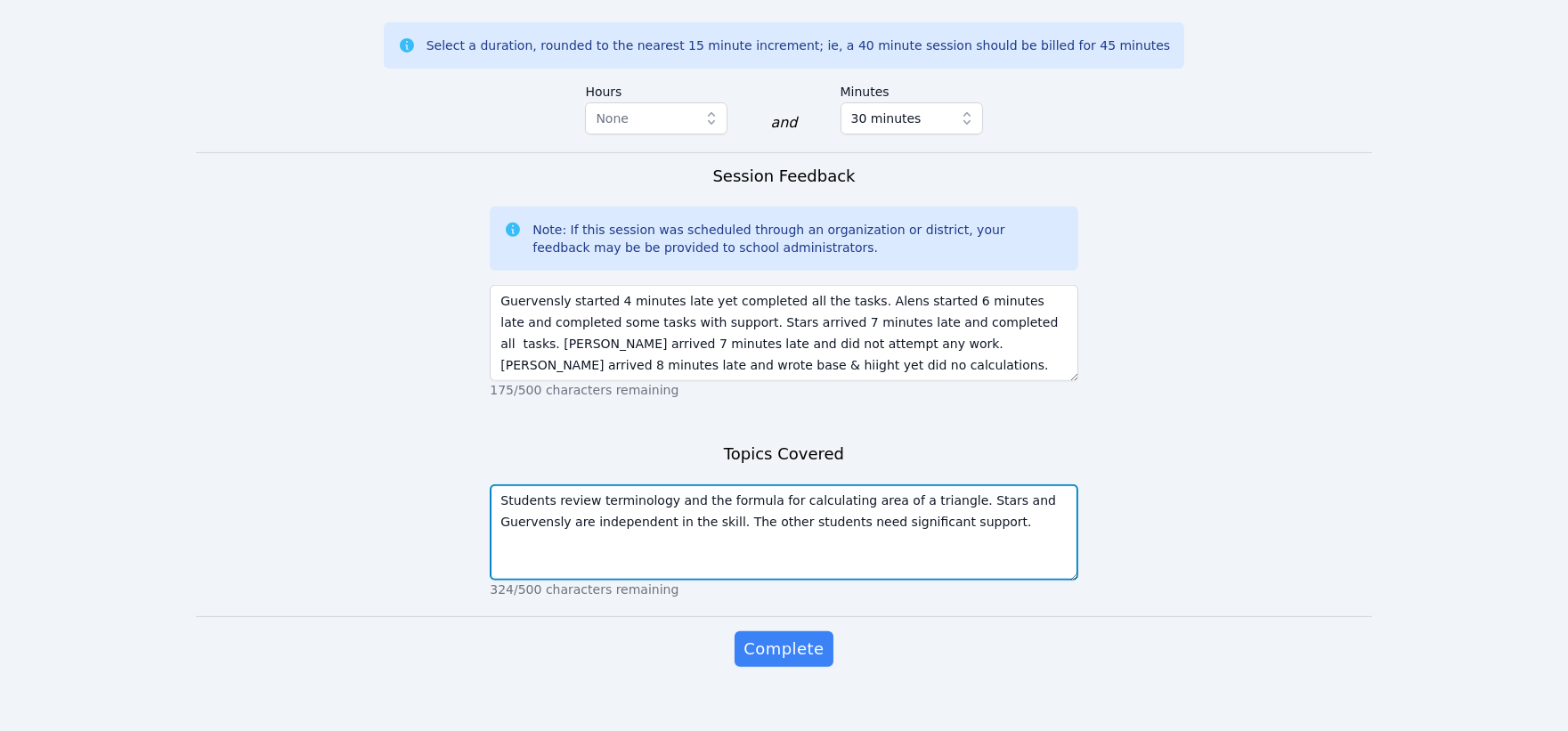
click at [915, 515] on textarea "Students review terminology and the formula for calculating area of a triangle.…" at bounding box center [783, 532] width 587 height 96
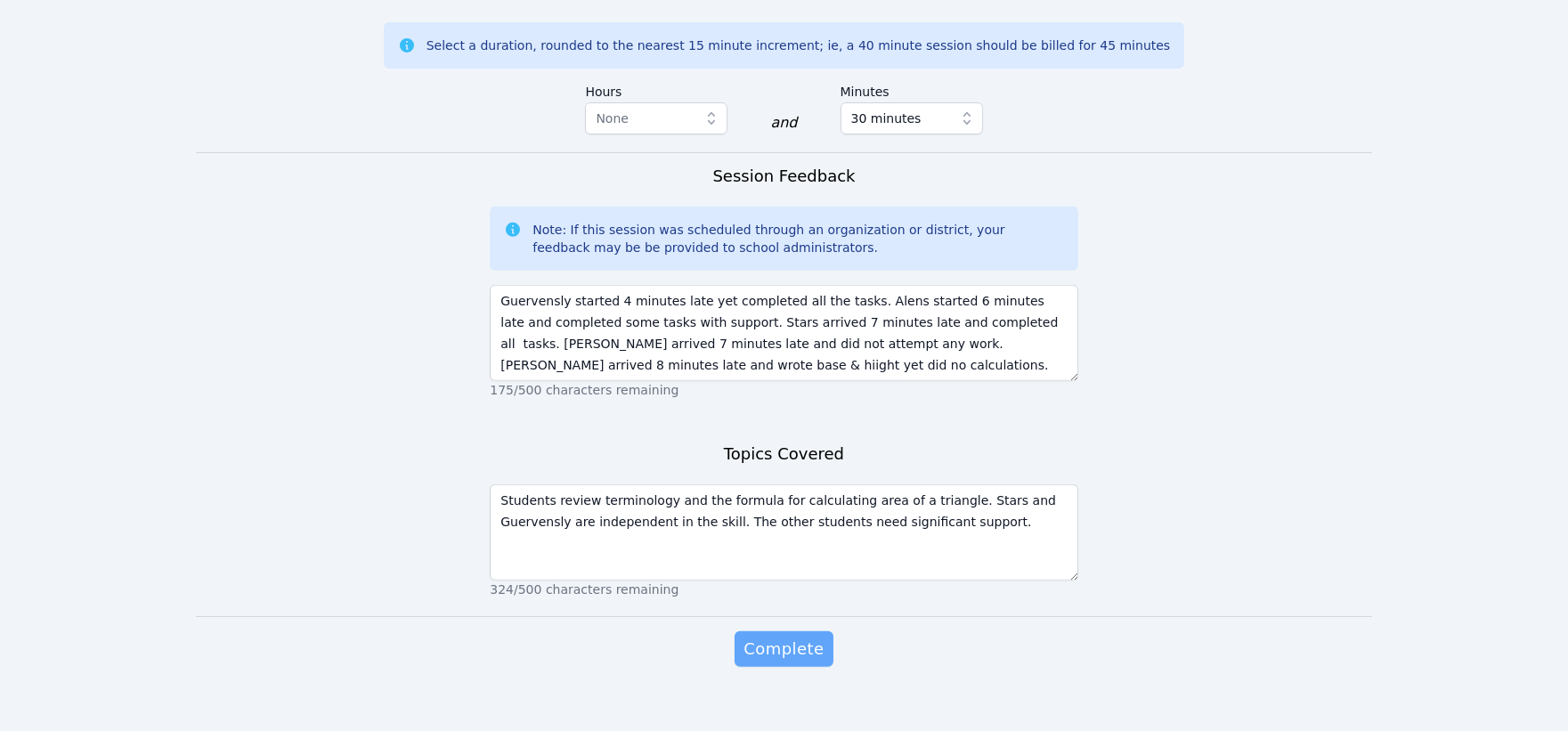
click at [794, 637] on span "Complete" at bounding box center [783, 649] width 80 height 25
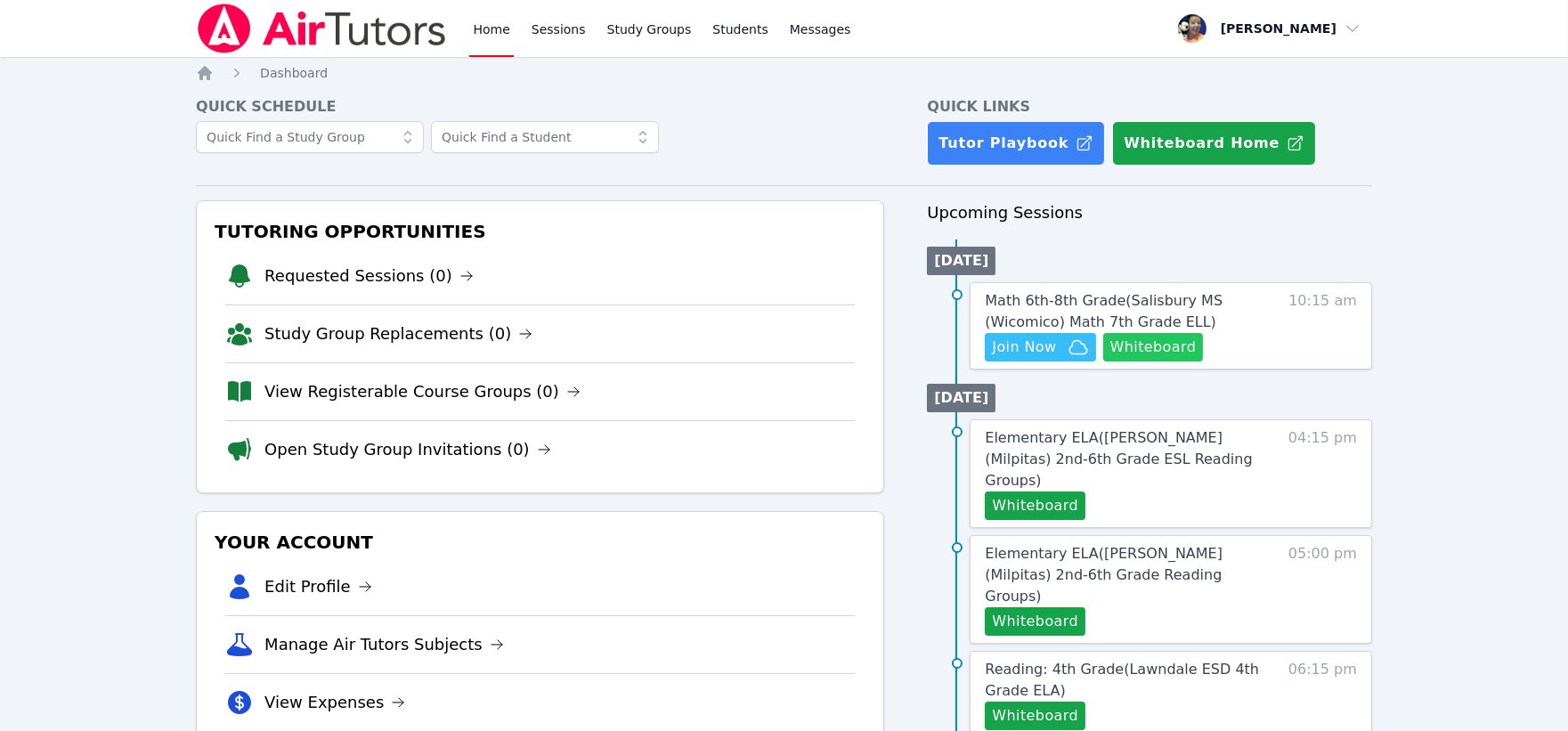
click at [1153, 345] on button "Whiteboard" at bounding box center [1153, 346] width 101 height 28
click at [1045, 346] on span "Join Now" at bounding box center [1023, 347] width 64 height 22
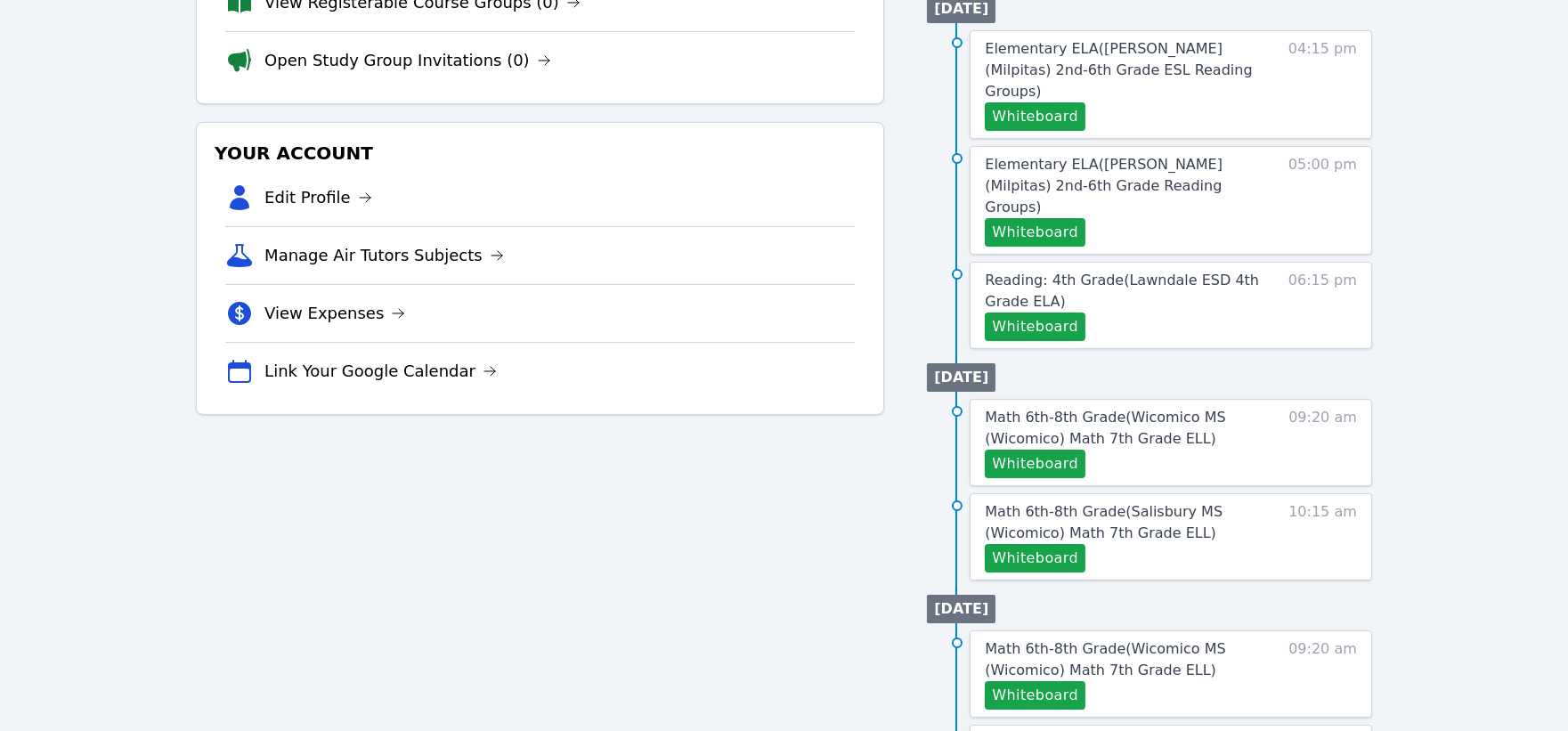
scroll to position [395, 0]
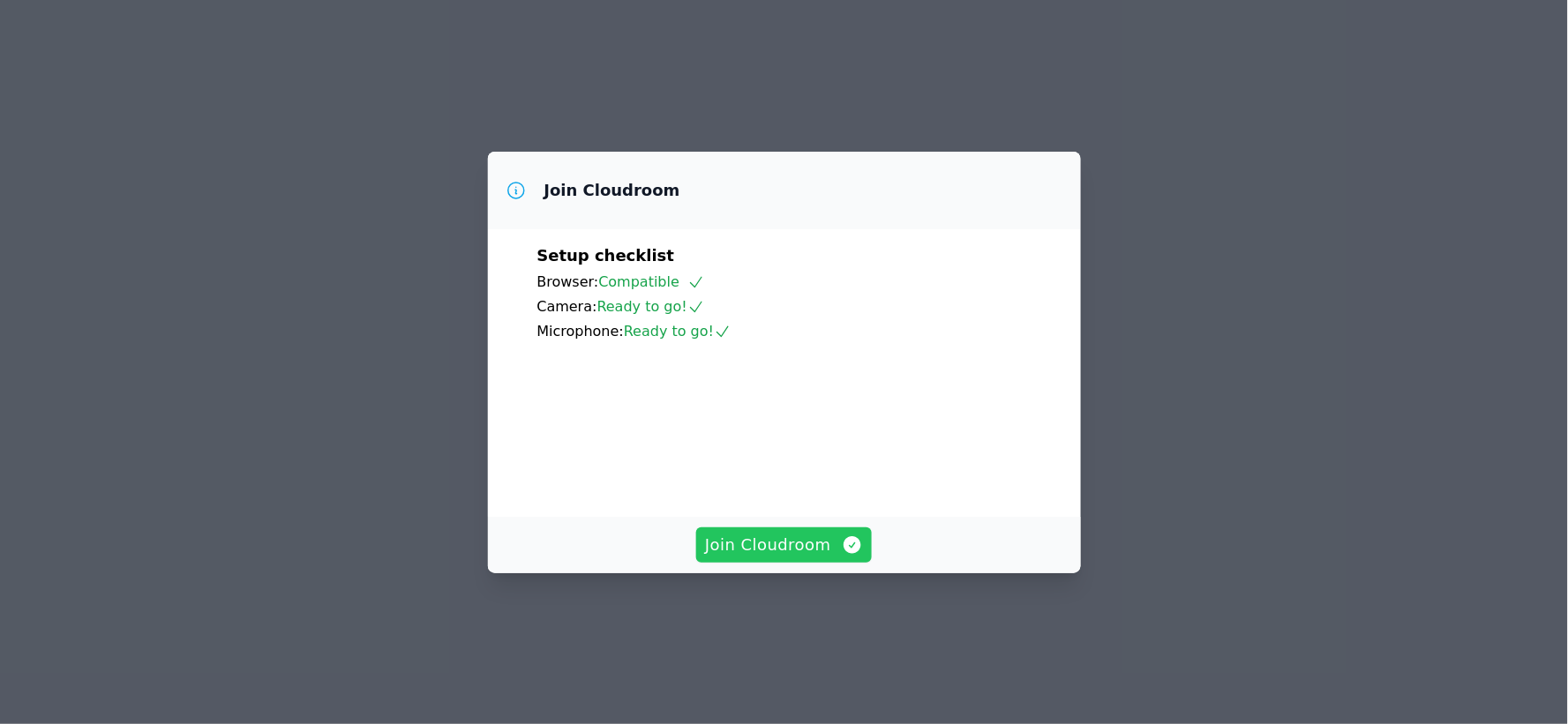
click at [766, 558] on span "Join Cloudroom" at bounding box center [784, 545] width 158 height 25
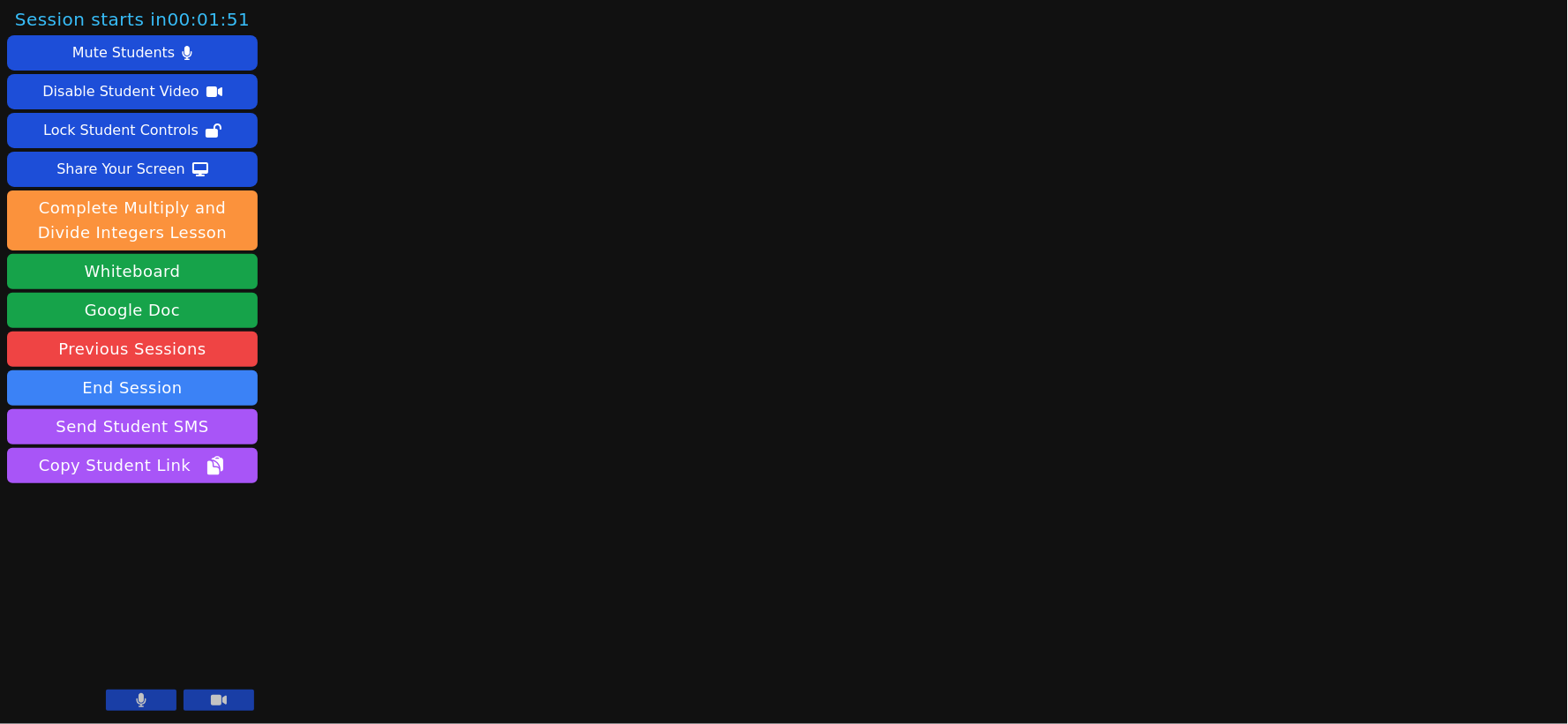
click at [139, 698] on icon at bounding box center [141, 701] width 10 height 14
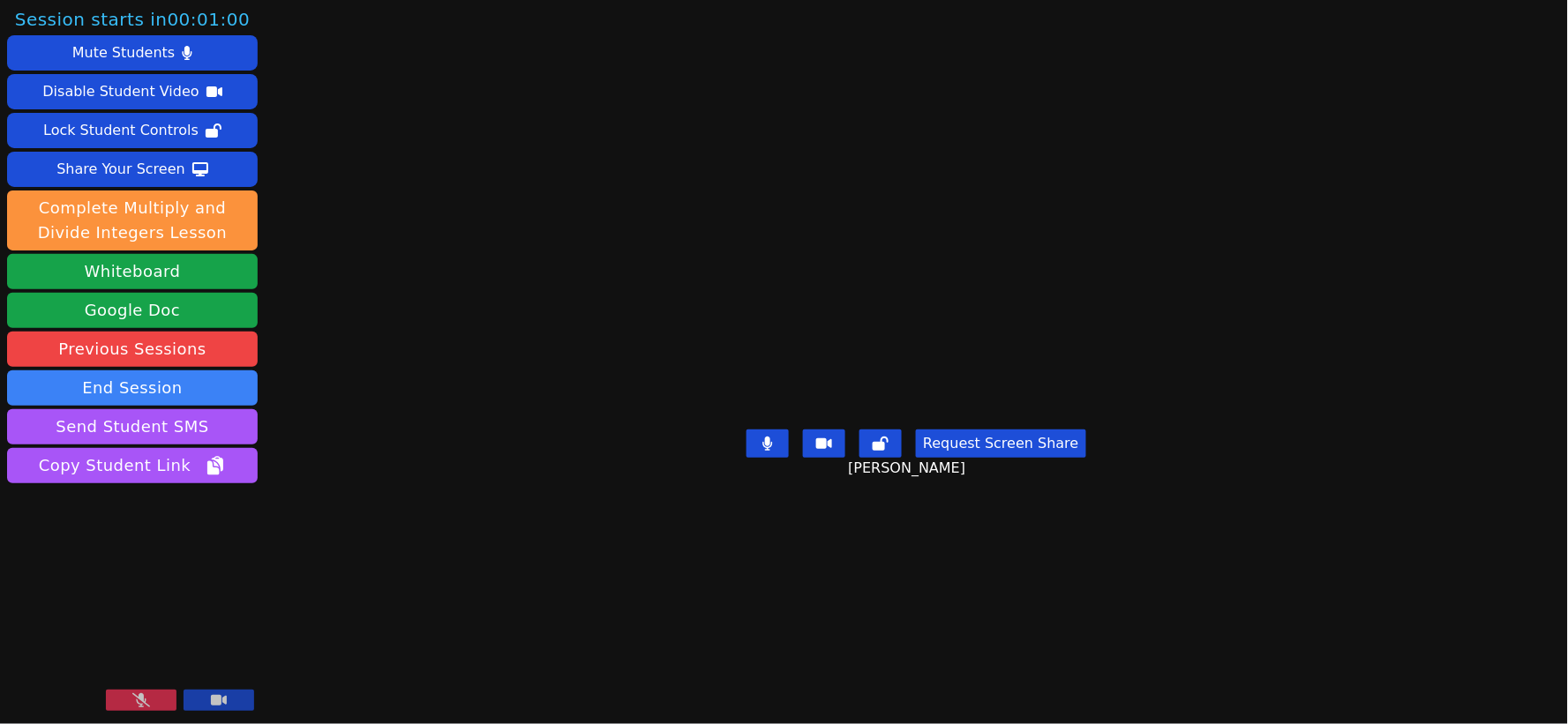
click at [770, 437] on icon at bounding box center [768, 444] width 10 height 14
click at [138, 702] on icon at bounding box center [141, 701] width 18 height 14
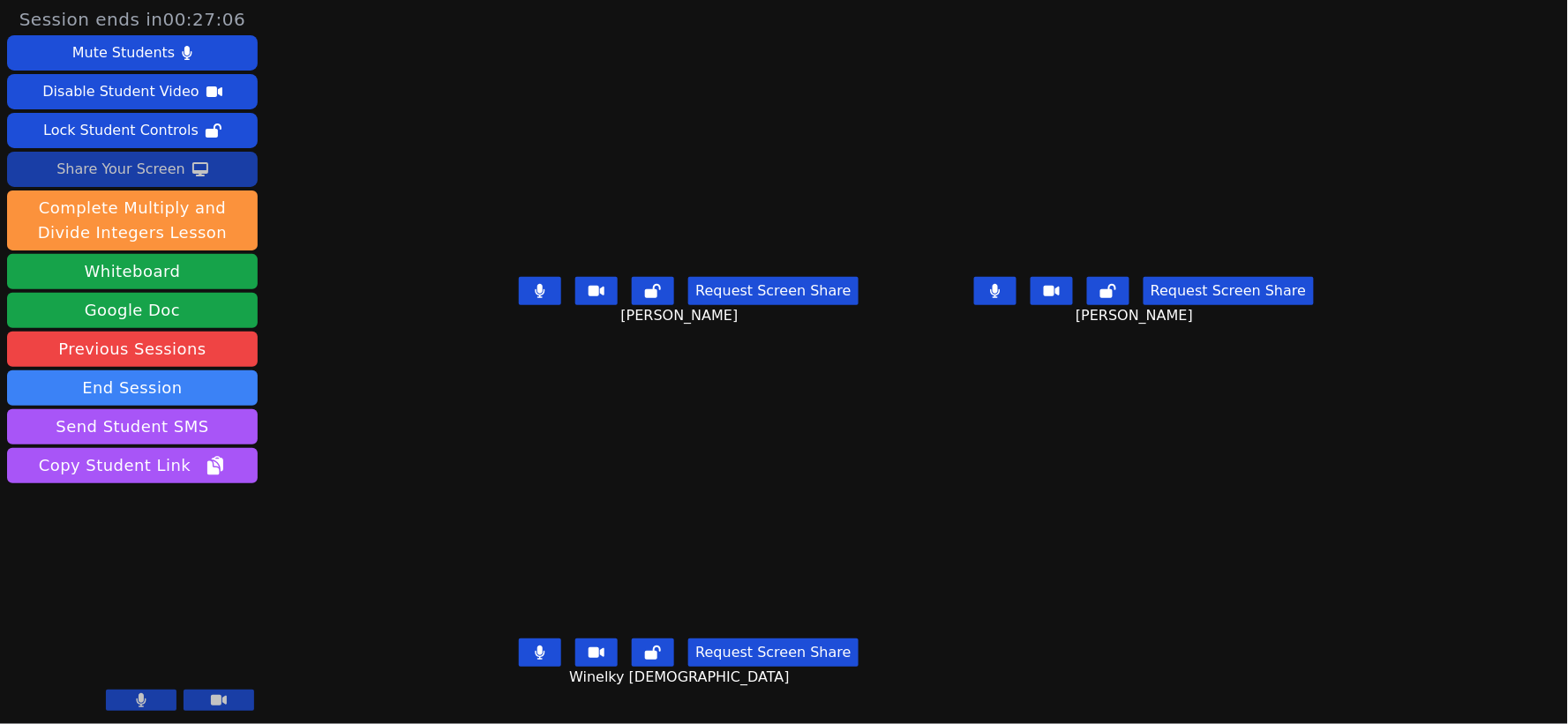
click at [137, 172] on div "Share Your Screen" at bounding box center [120, 169] width 128 height 28
click at [82, 173] on div "Share Your Screen" at bounding box center [120, 169] width 128 height 28
click at [130, 168] on div "Share Your Screen" at bounding box center [120, 169] width 128 height 28
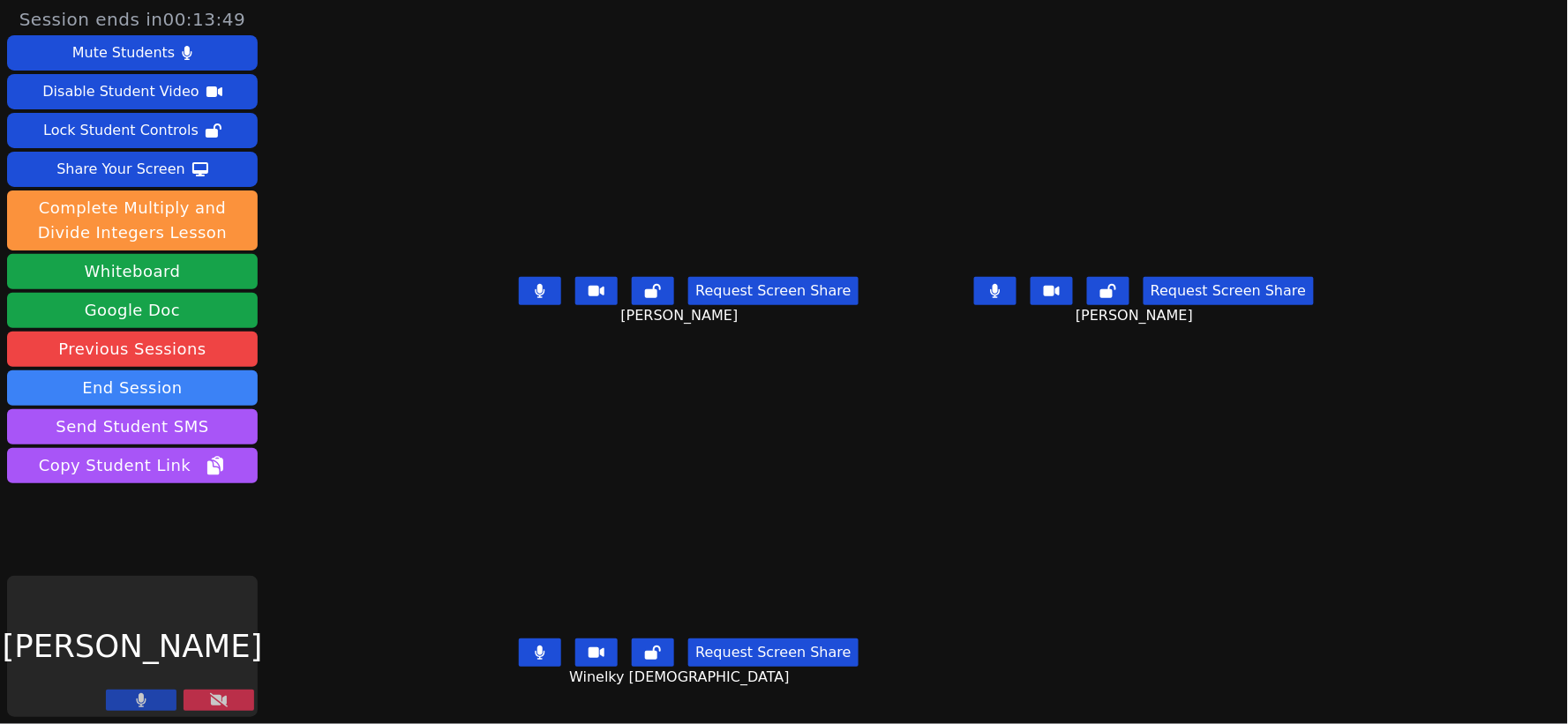
click at [213, 697] on icon at bounding box center [219, 701] width 18 height 14
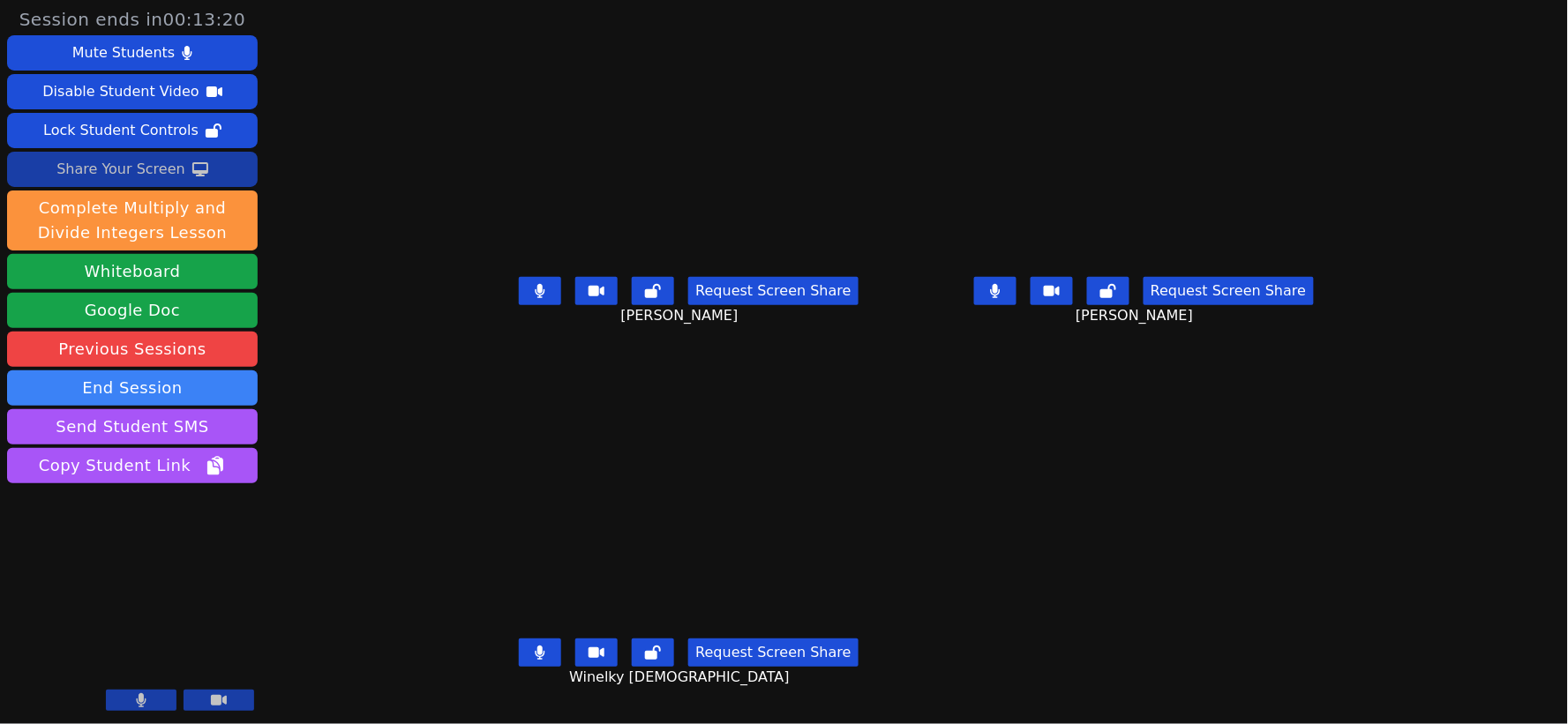
click at [104, 170] on div "Share Your Screen" at bounding box center [120, 169] width 128 height 28
click at [128, 57] on div "Mute Students" at bounding box center [124, 52] width 102 height 28
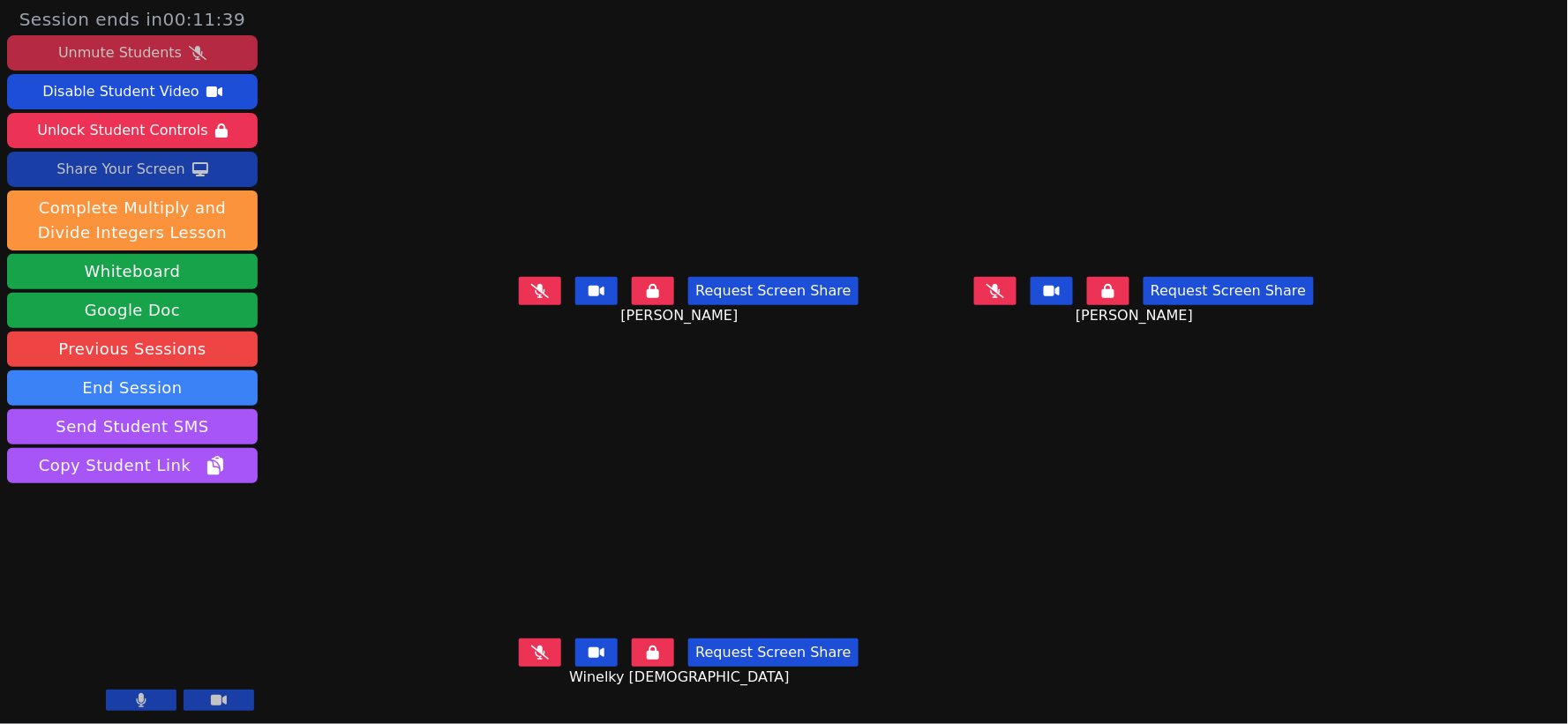
click at [127, 168] on div "Share Your Screen" at bounding box center [120, 169] width 128 height 28
click at [142, 60] on div "Unmute Students" at bounding box center [120, 52] width 124 height 28
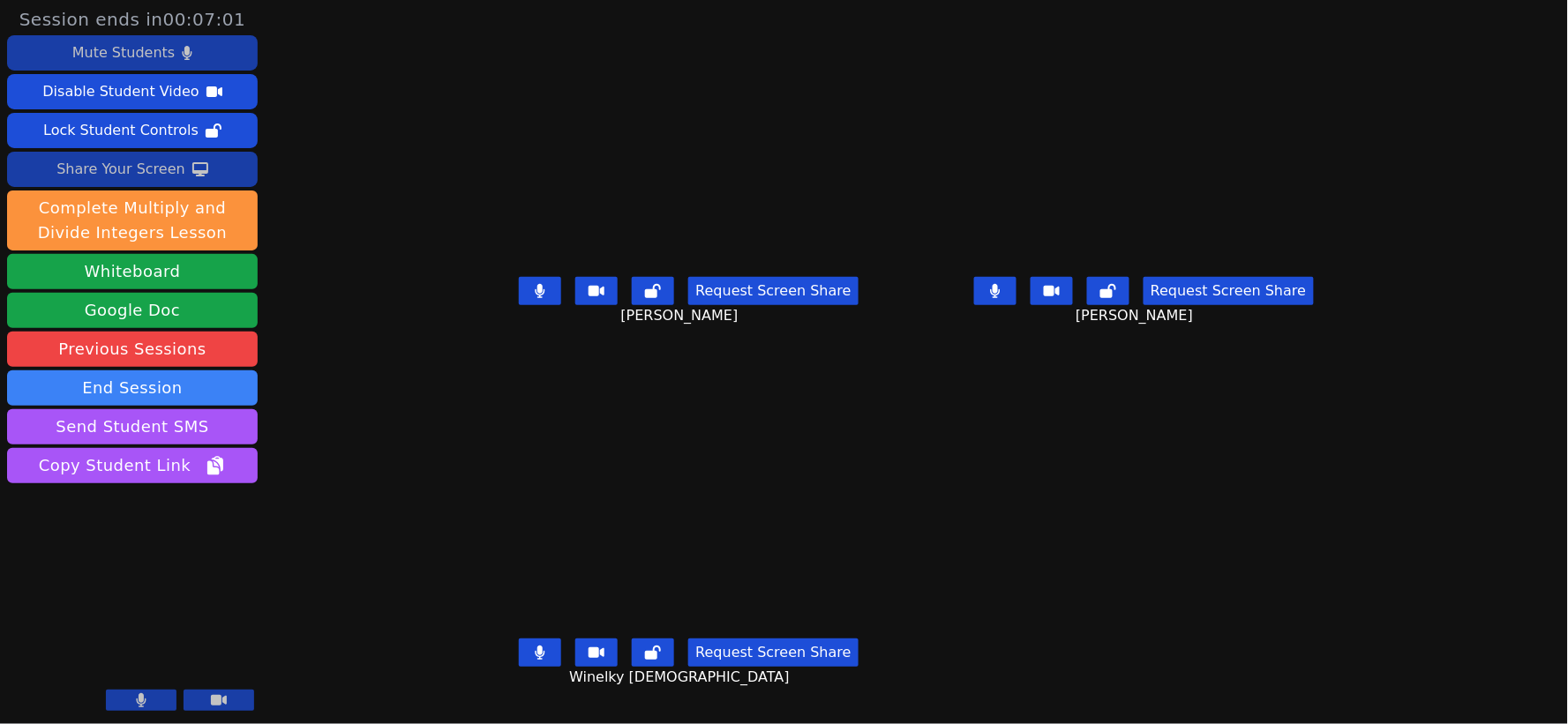
click at [130, 54] on div "Mute Students" at bounding box center [124, 52] width 102 height 28
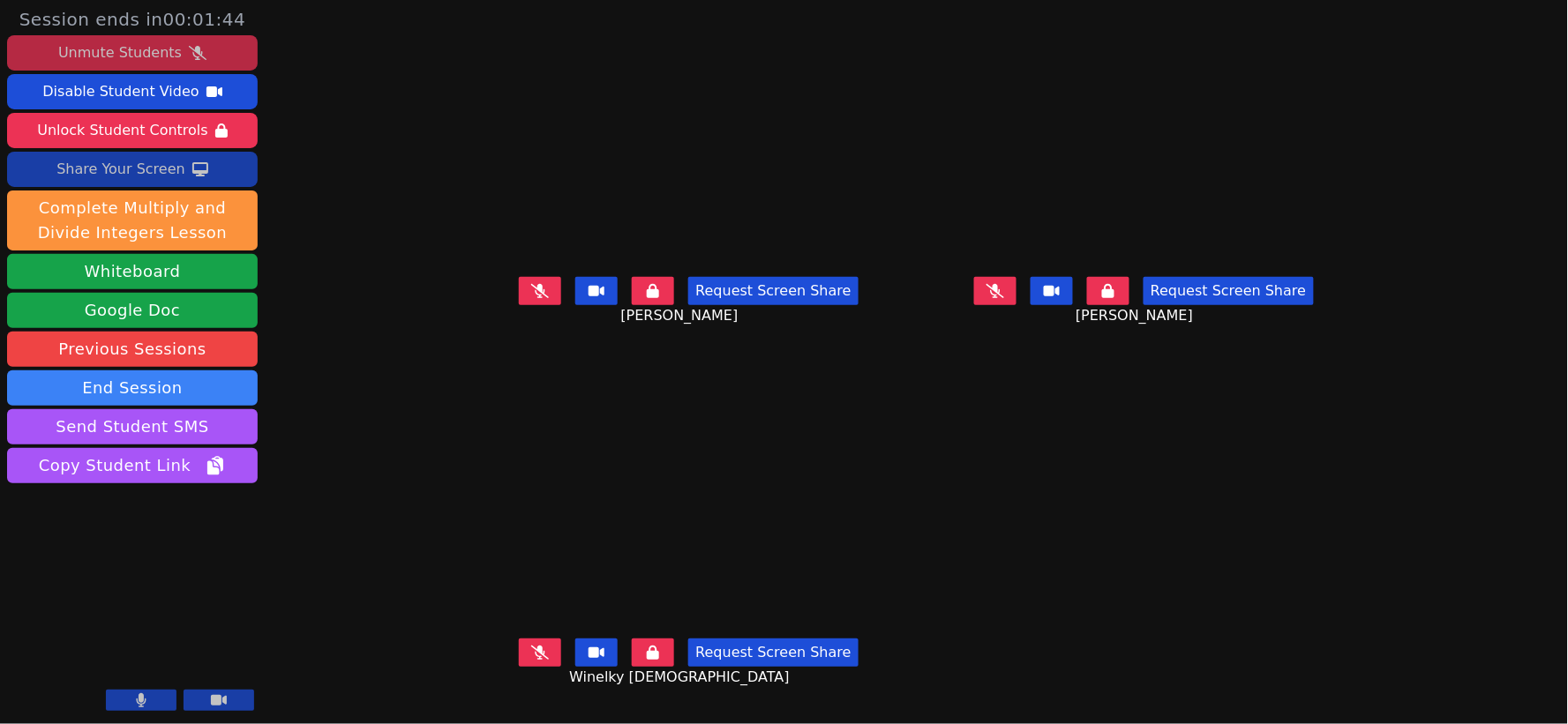
click at [124, 174] on div "Share Your Screen" at bounding box center [120, 169] width 128 height 28
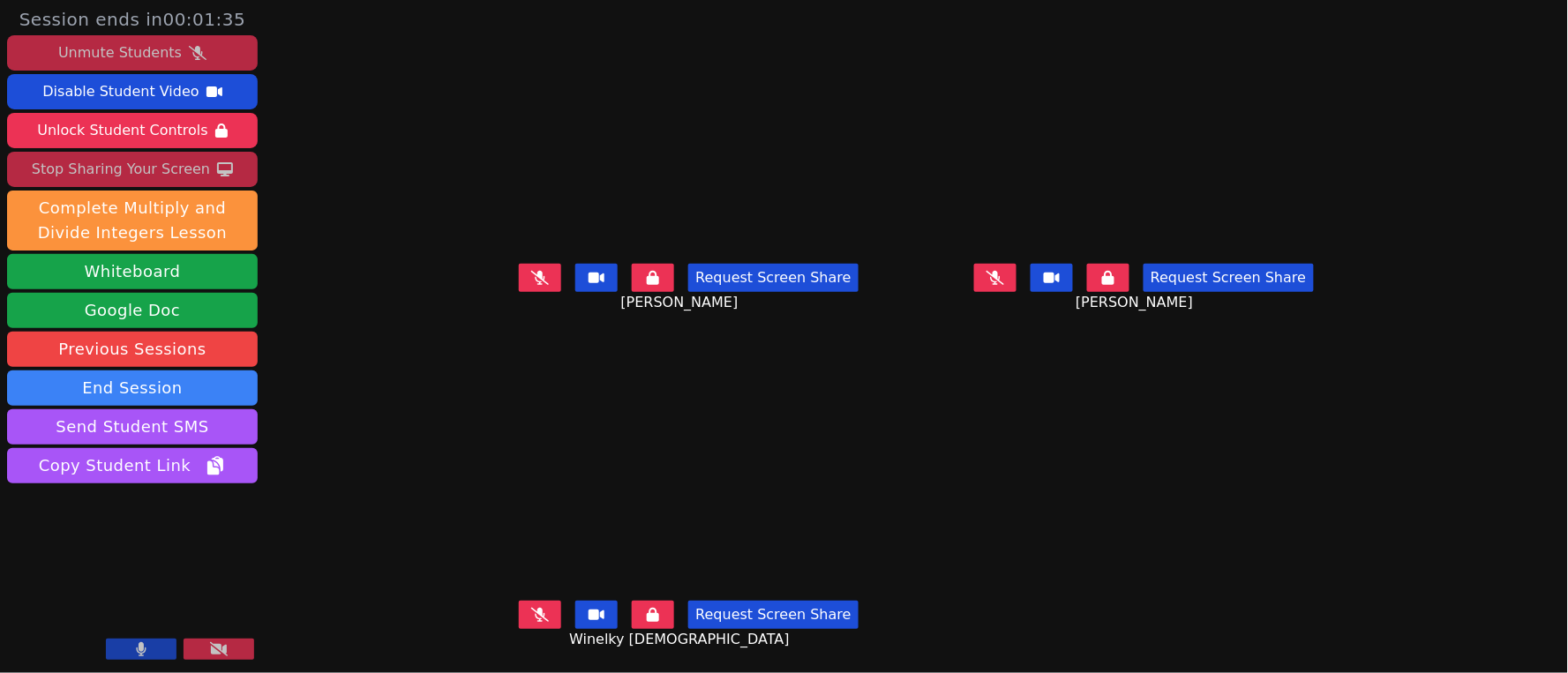
click at [139, 54] on div "Unmute Students" at bounding box center [120, 52] width 124 height 28
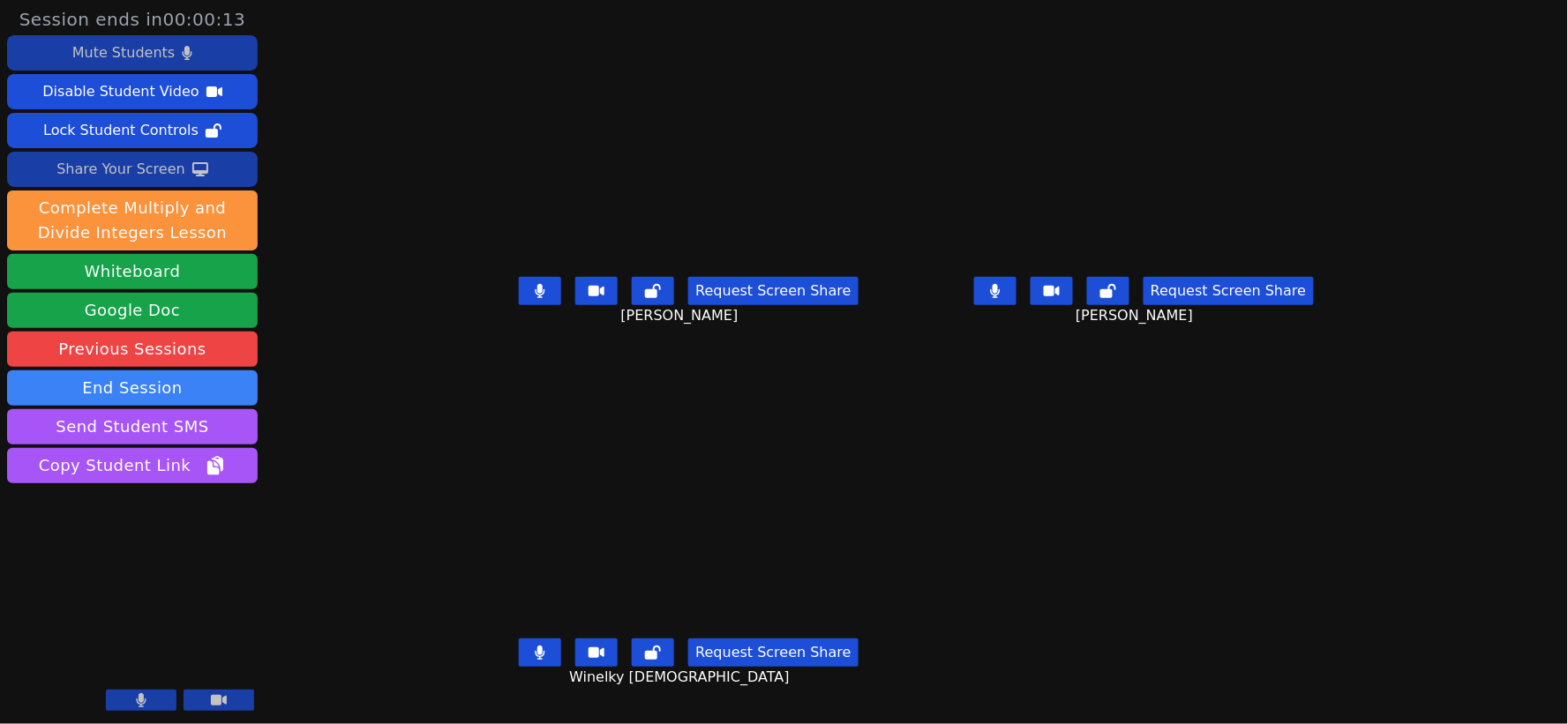
click at [121, 48] on div "Mute Students" at bounding box center [124, 52] width 102 height 28
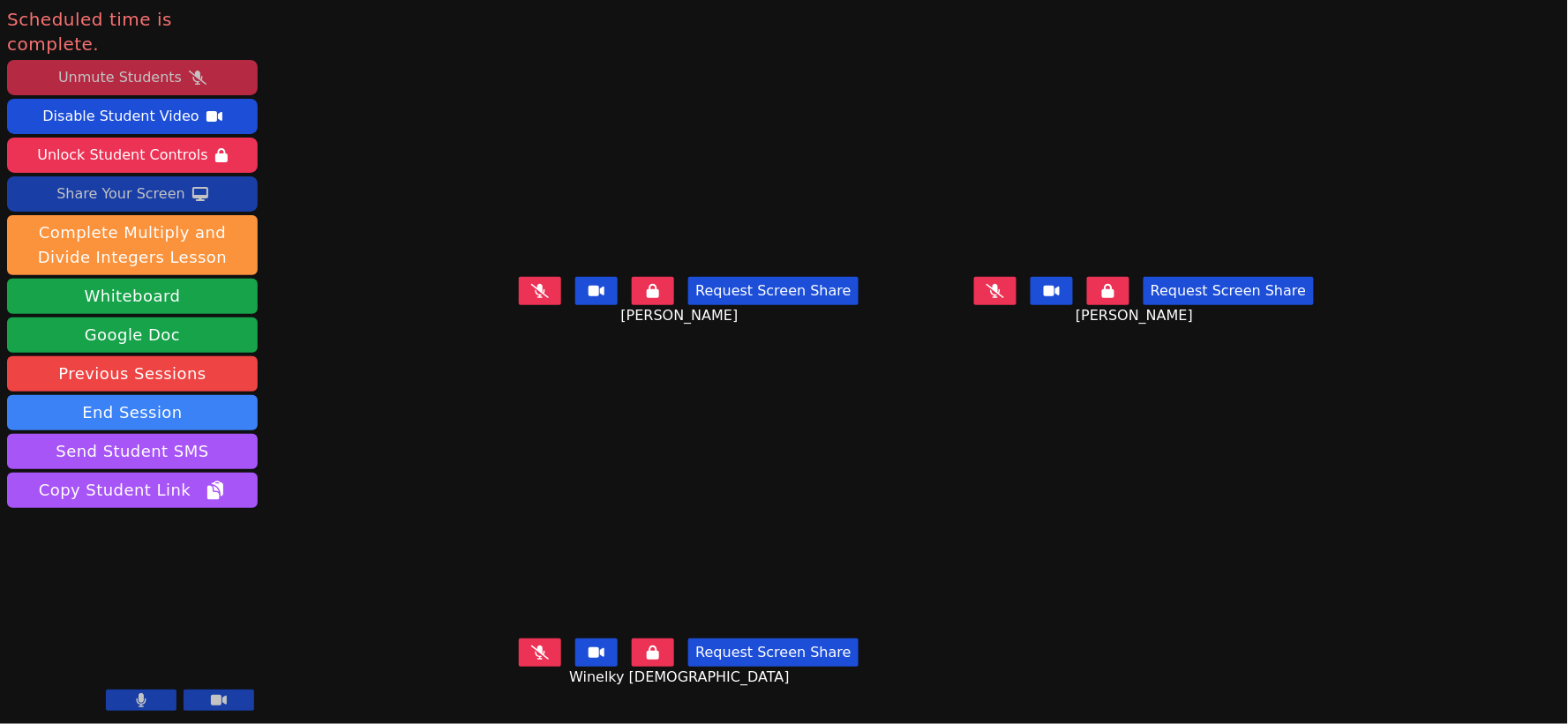
click at [531, 298] on icon at bounding box center [540, 291] width 18 height 14
click at [519, 667] on button at bounding box center [540, 652] width 42 height 28
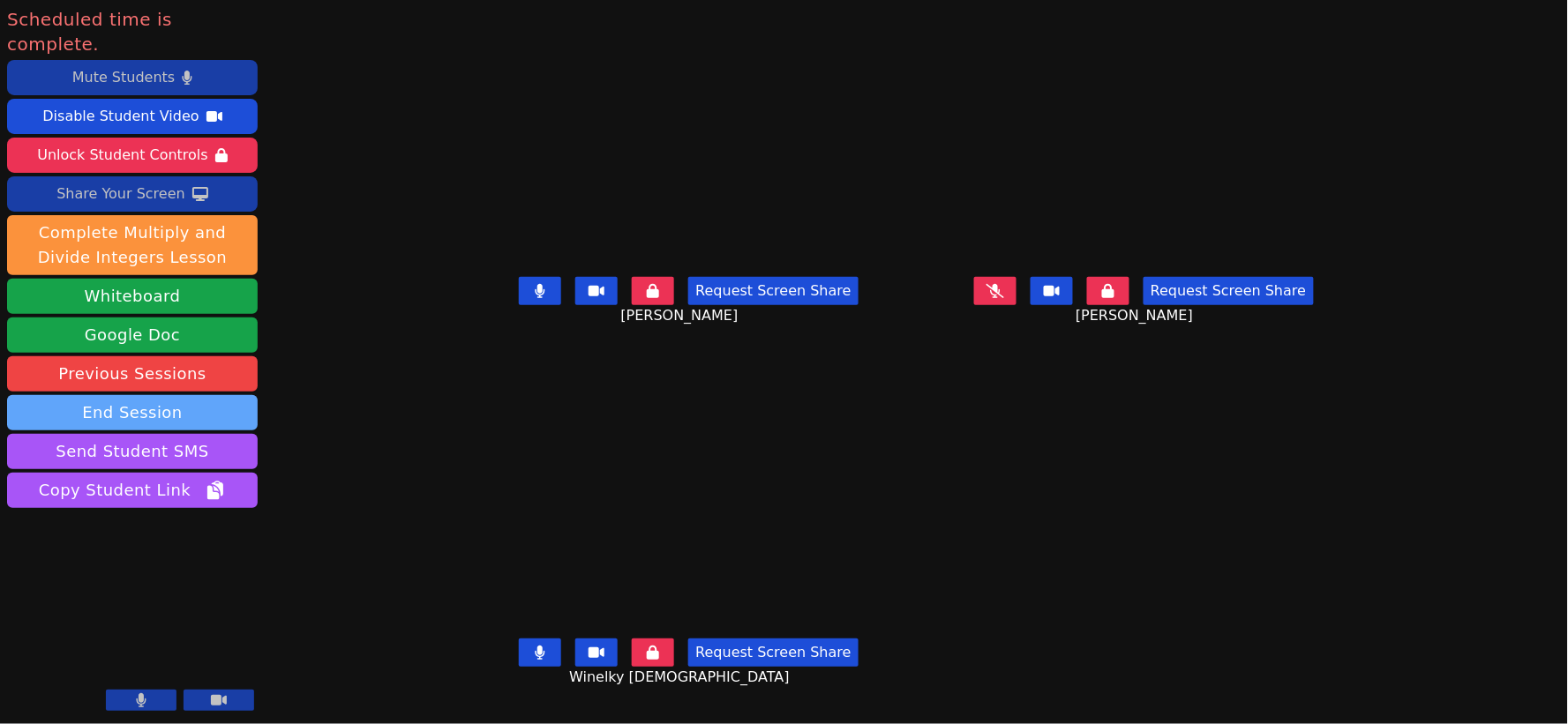
click at [147, 395] on button "End Session" at bounding box center [132, 412] width 251 height 35
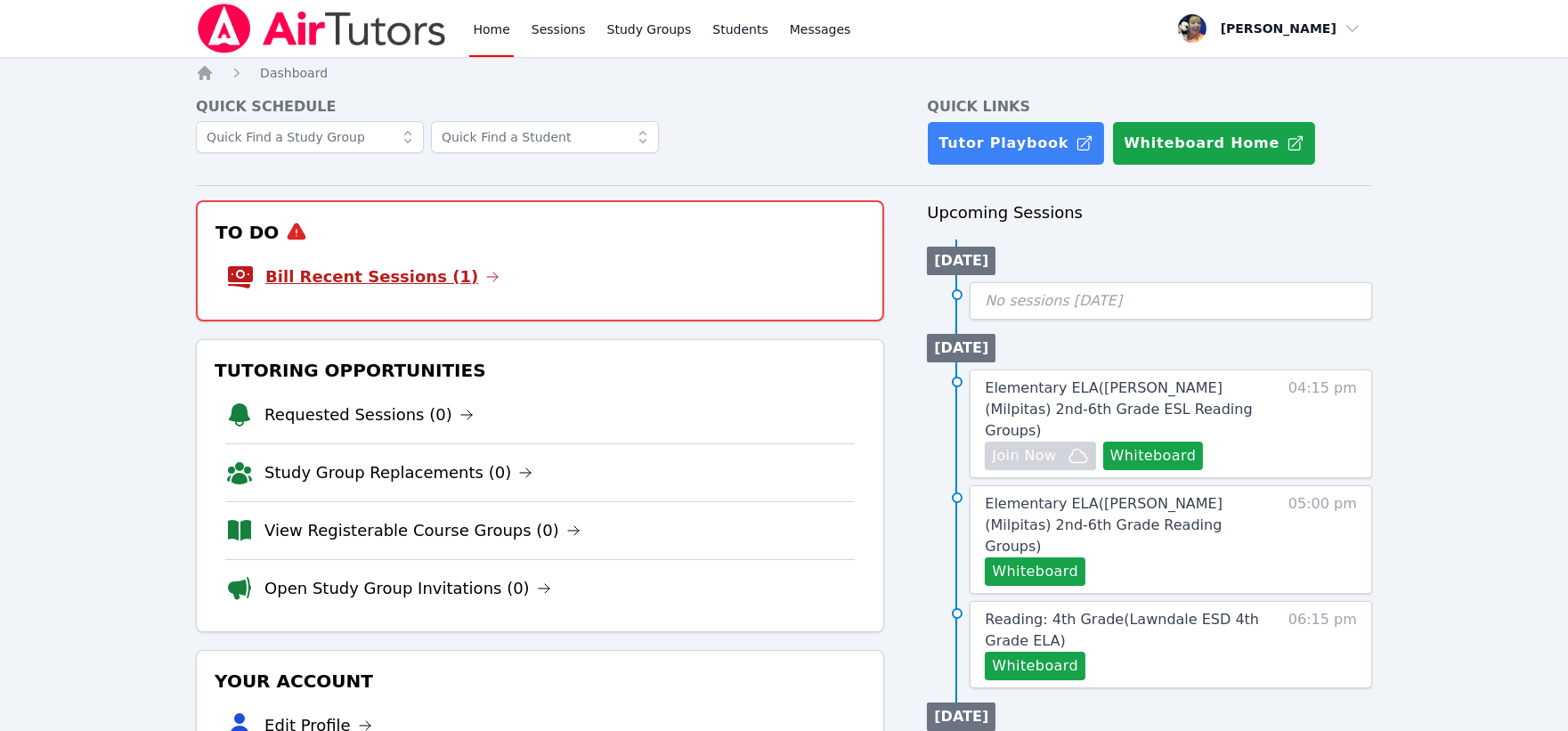
click at [390, 275] on link "Bill Recent Sessions (1)" at bounding box center [382, 278] width 234 height 25
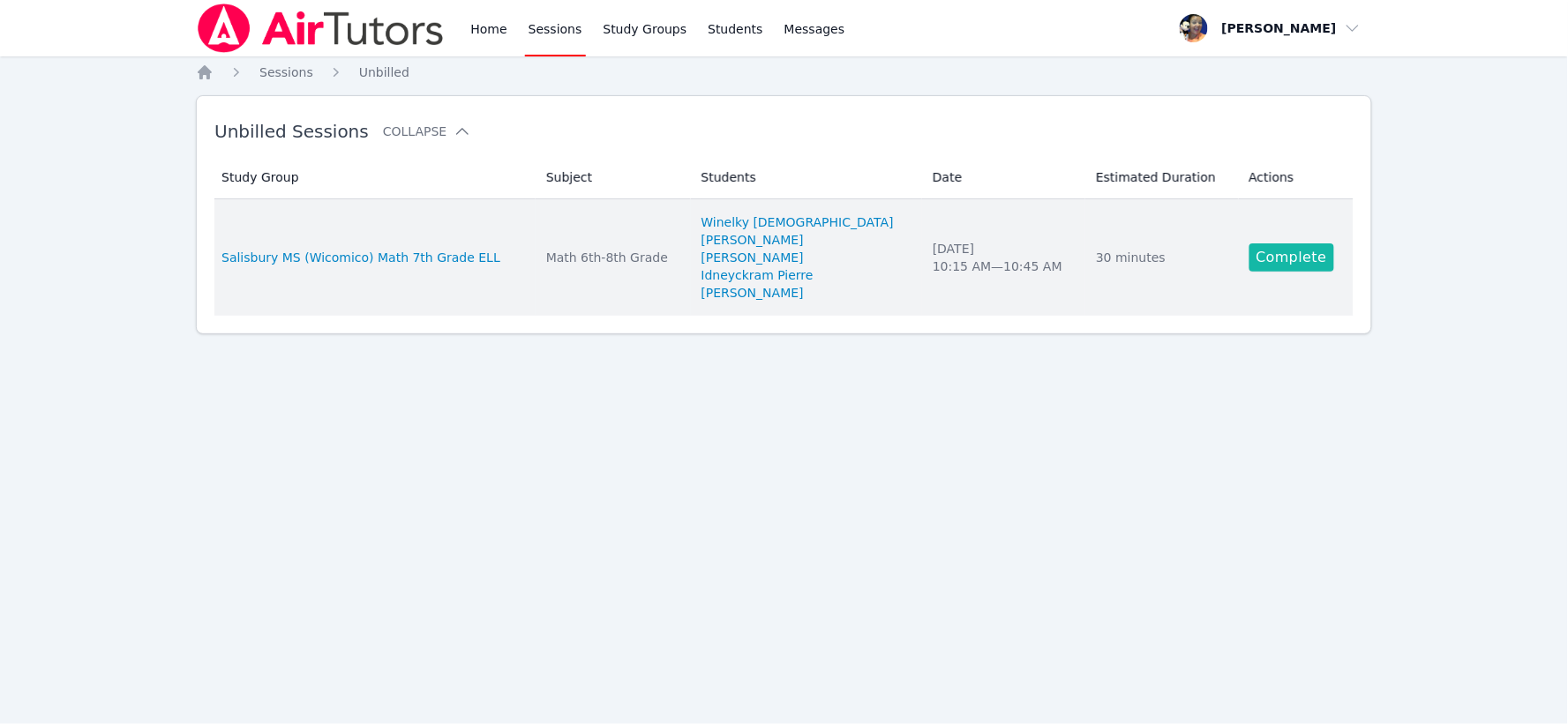
click at [1267, 249] on link "Complete" at bounding box center [1292, 257] width 84 height 28
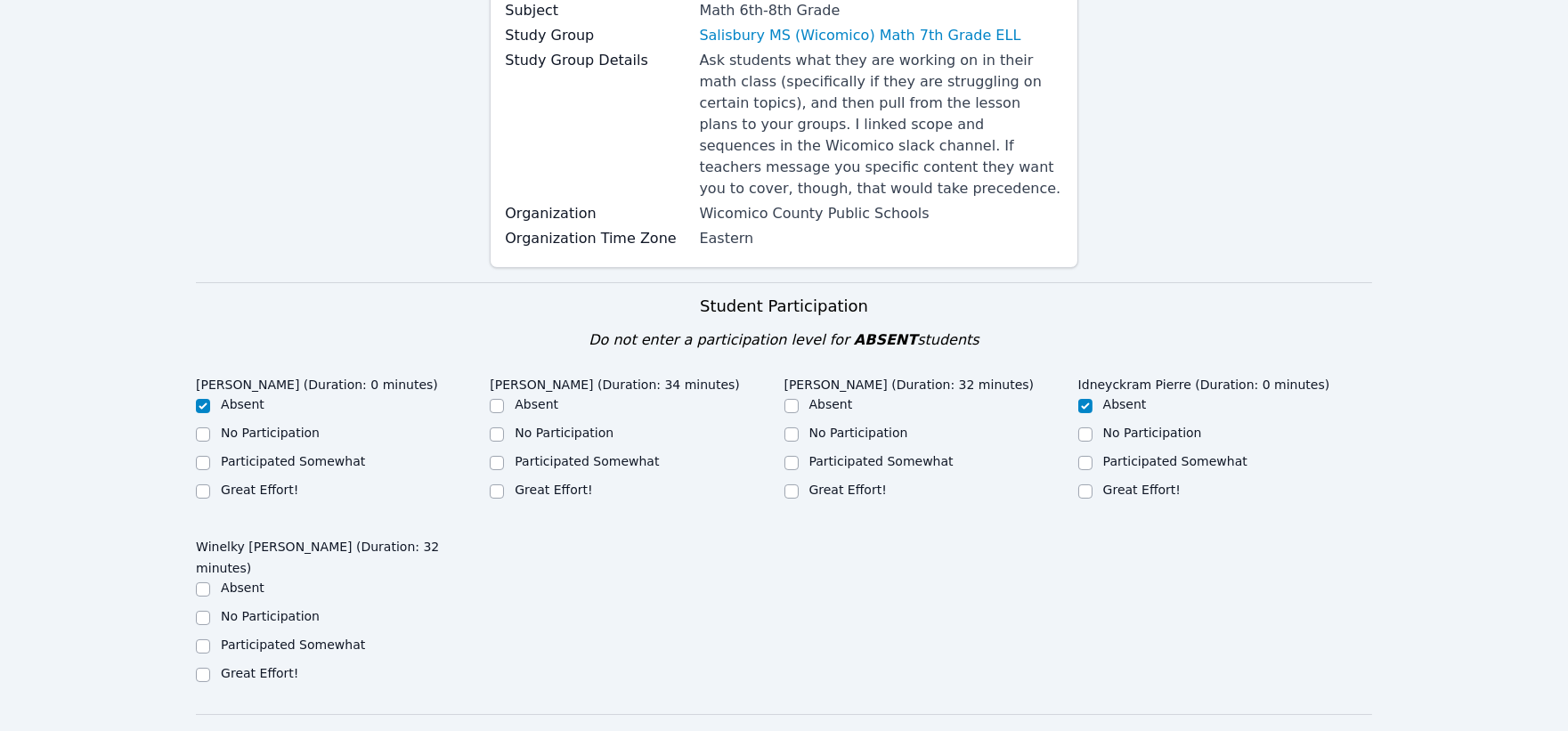
scroll to position [395, 0]
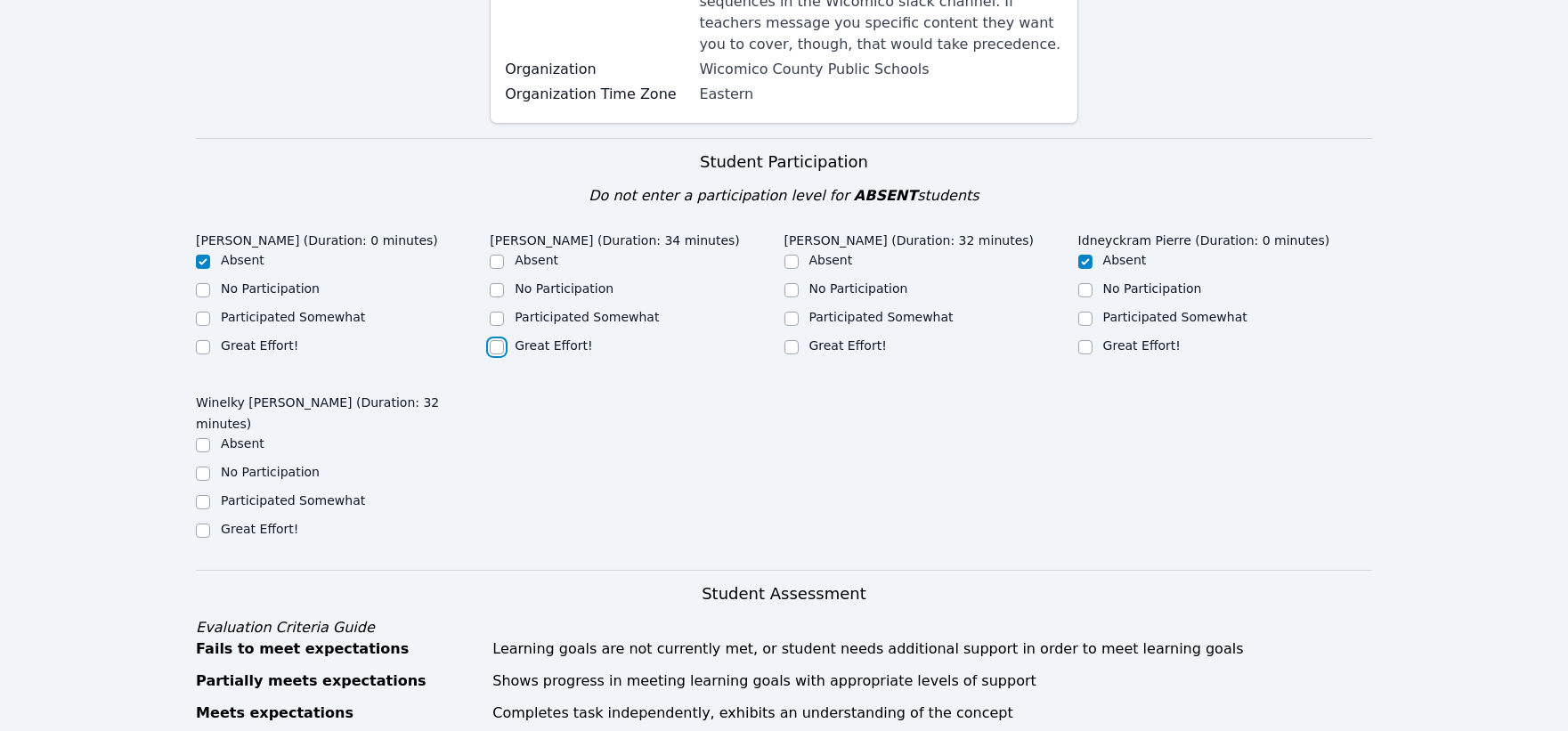
click at [496, 340] on input "Great Effort!" at bounding box center [497, 347] width 15 height 15
checkbox input "true"
click at [790, 340] on input "Great Effort!" at bounding box center [791, 347] width 15 height 15
checkbox input "true"
click at [206, 524] on input "Great Effort!" at bounding box center [203, 531] width 15 height 15
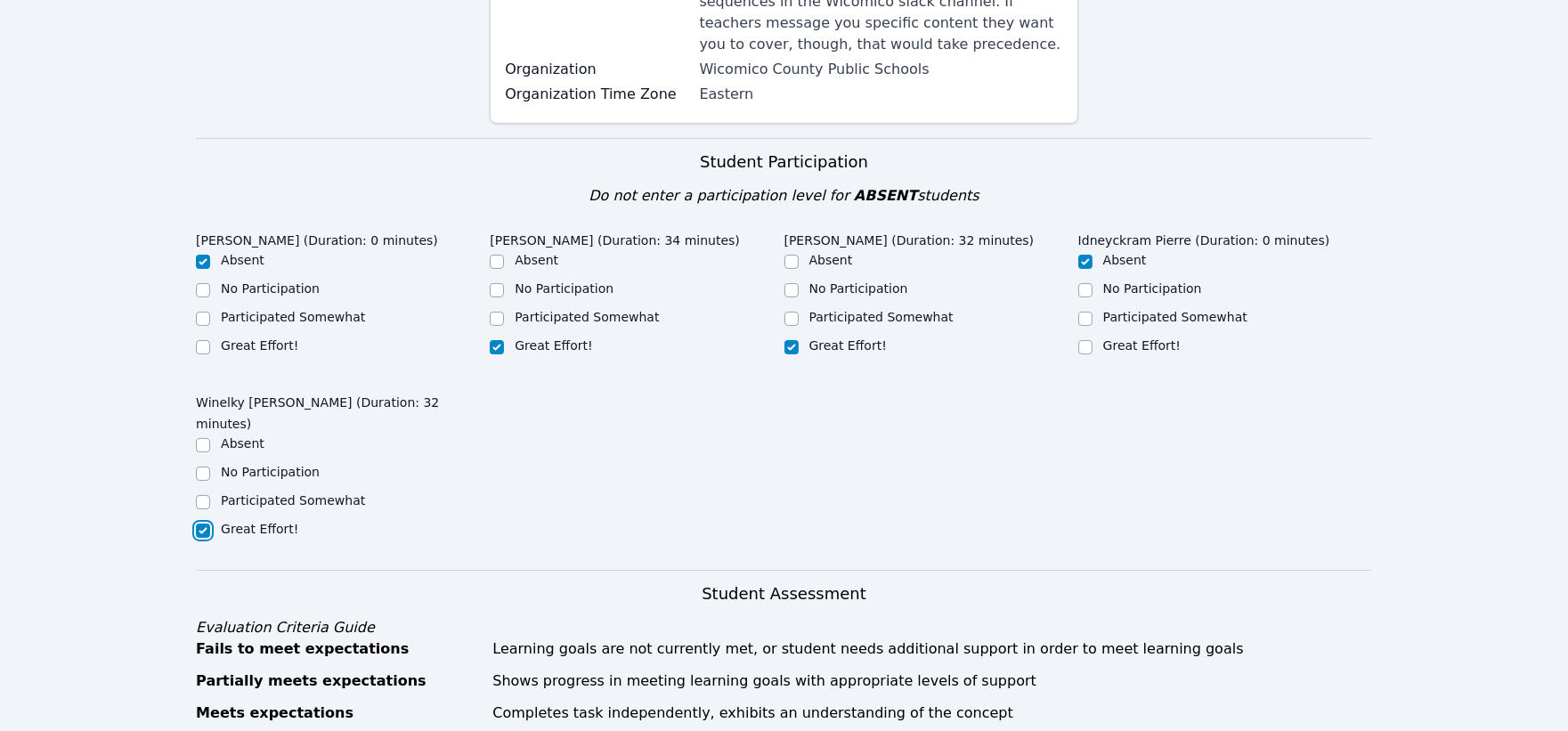
checkbox input "true"
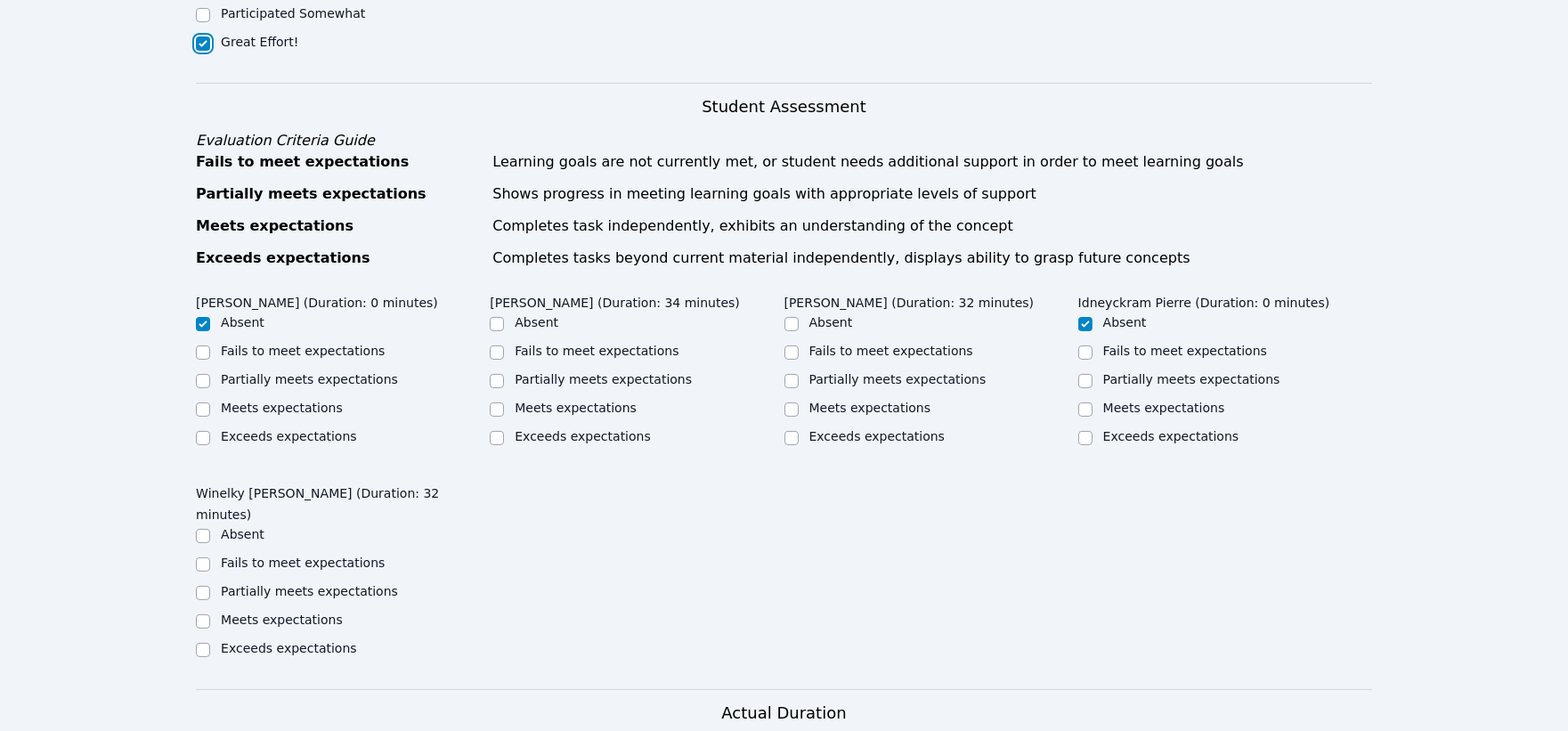
scroll to position [891, 0]
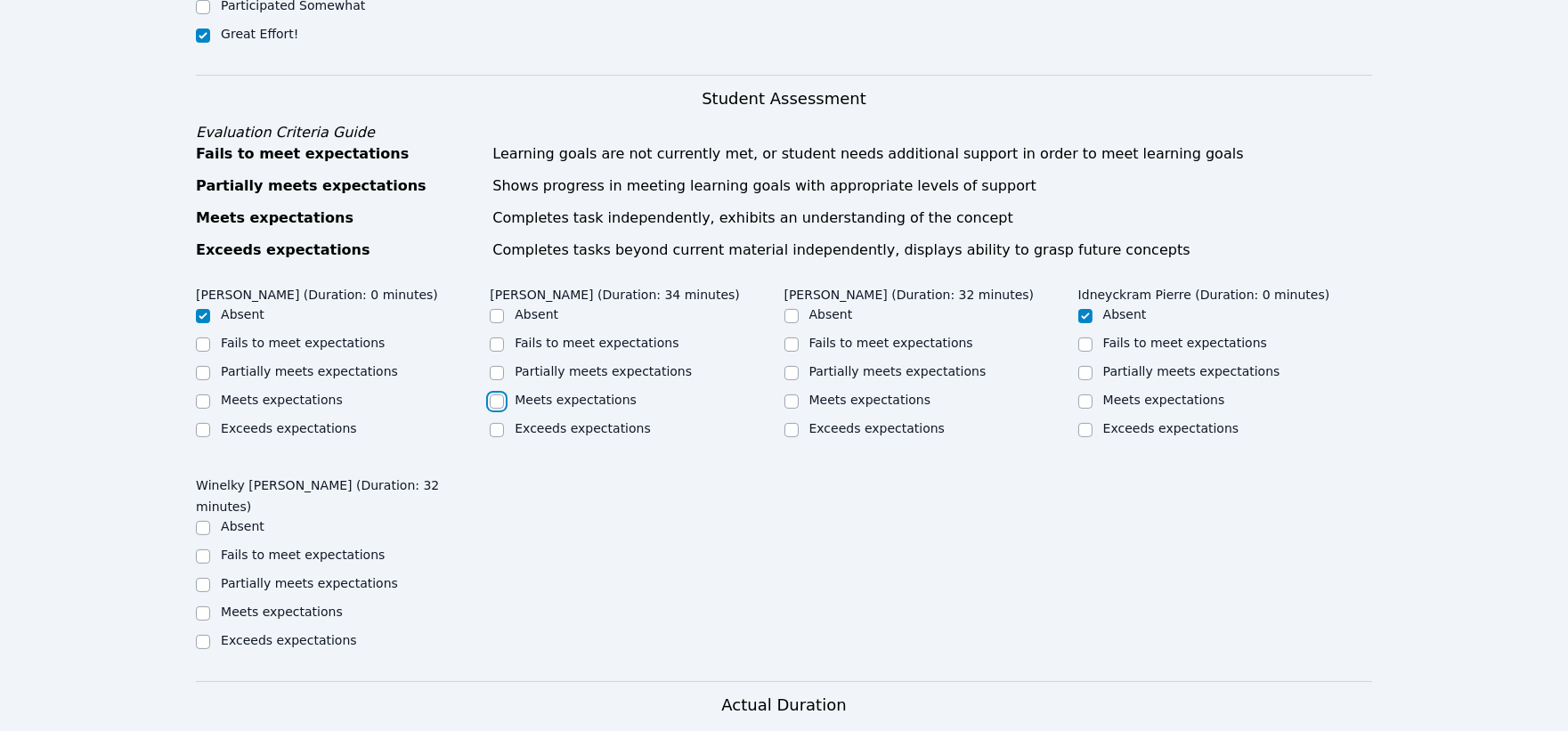
click at [500, 395] on input "Meets expectations" at bounding box center [497, 402] width 15 height 15
checkbox input "true"
click at [790, 395] on input "Meets expectations" at bounding box center [791, 402] width 15 height 15
checkbox input "true"
click at [203, 578] on input "Partially meets expectations" at bounding box center [203, 585] width 15 height 15
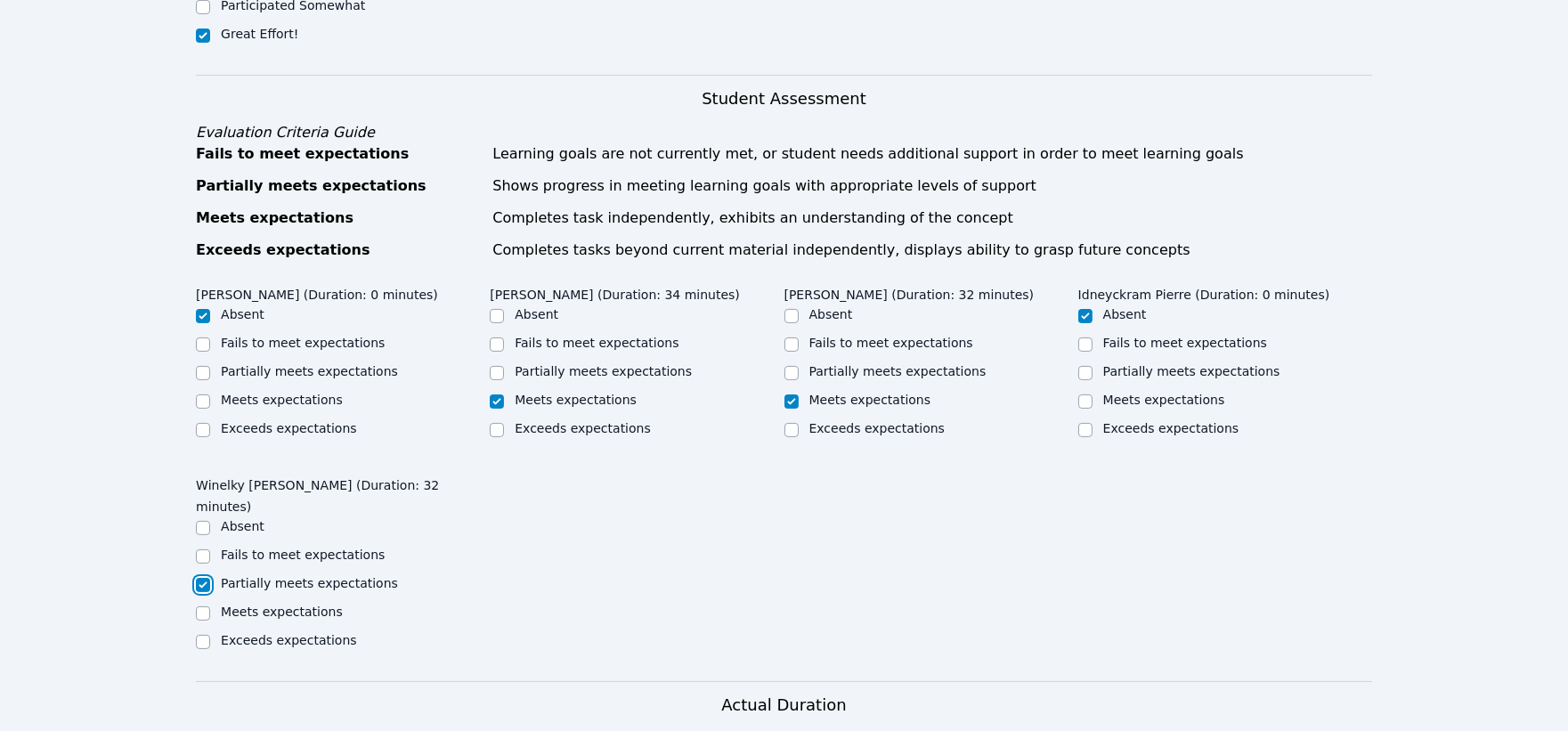
checkbox input "true"
click at [494, 366] on input "Partially meets expectations" at bounding box center [497, 374] width 15 height 15
checkbox input "true"
checkbox input "false"
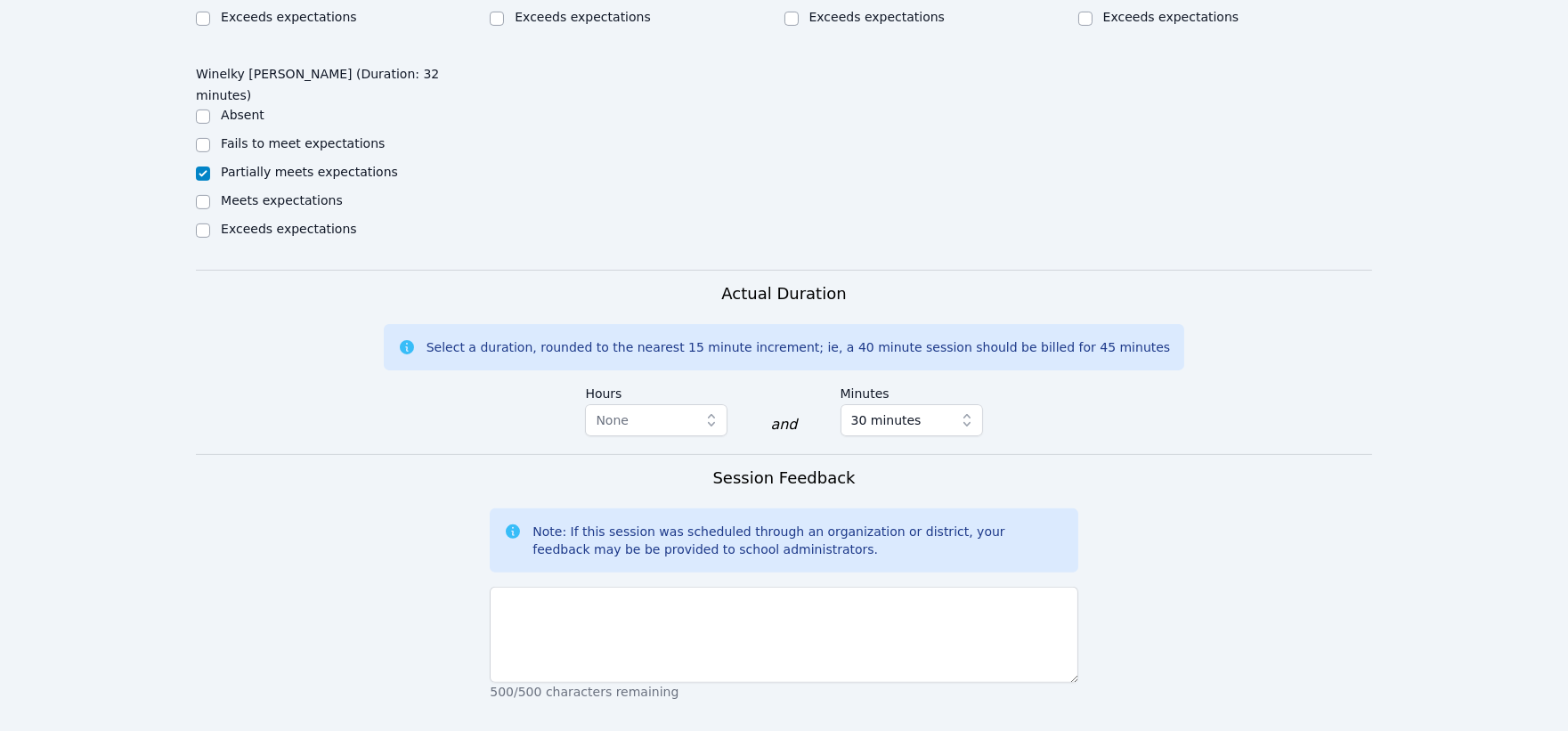
scroll to position [1385, 0]
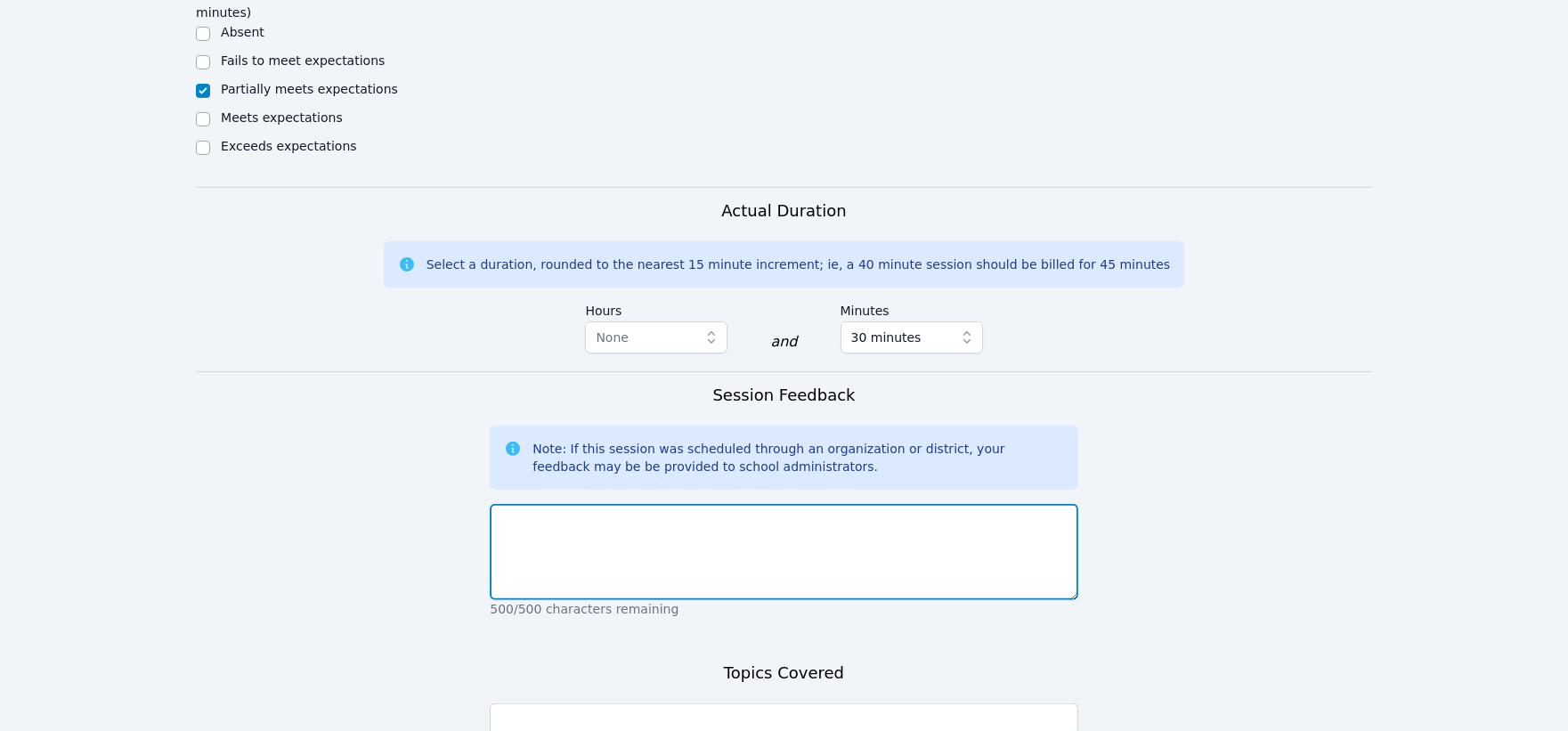
click at [789, 504] on textarea at bounding box center [783, 552] width 587 height 96
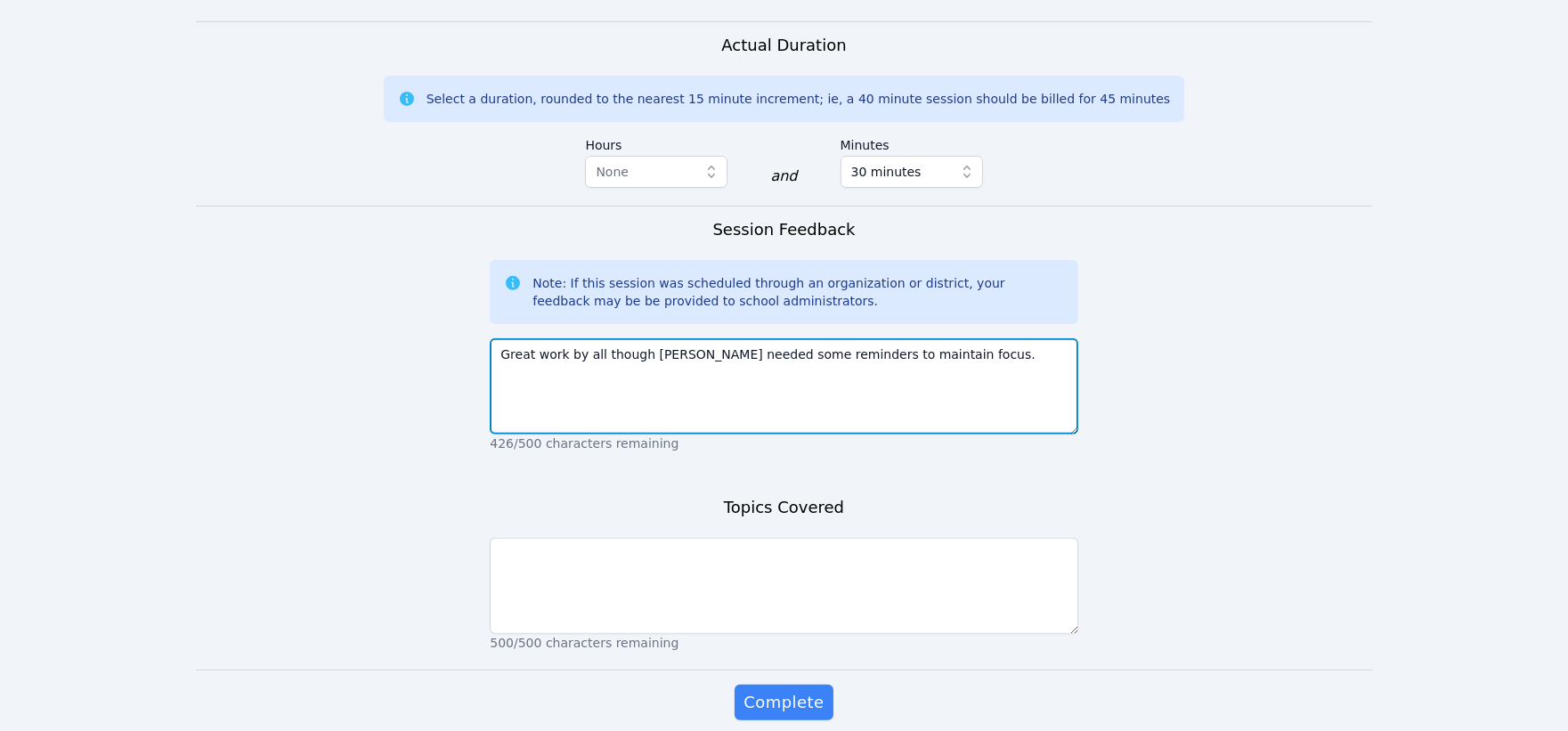
scroll to position [1562, 0]
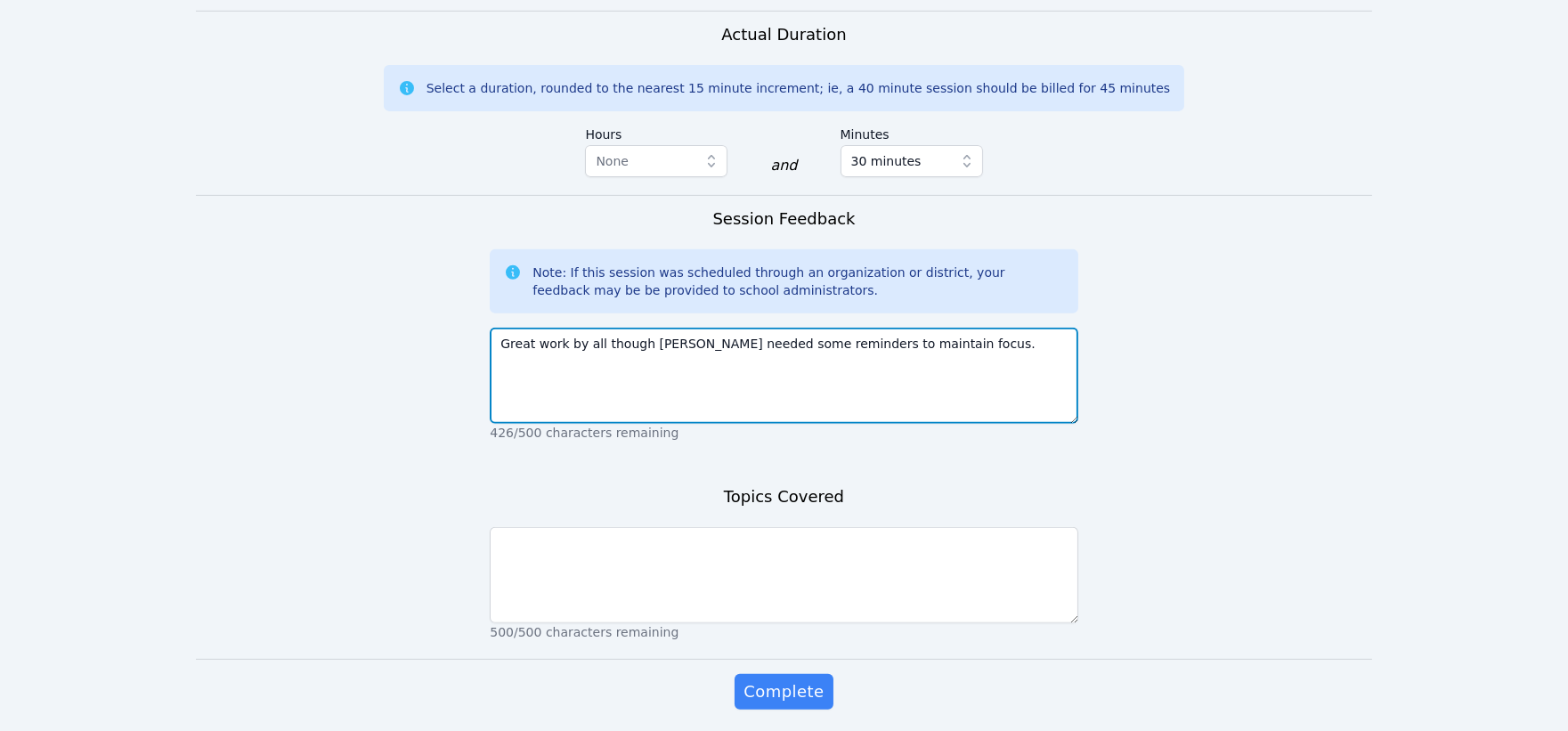
type textarea "Great work by all though [PERSON_NAME] needed some reminders to maintain focus."
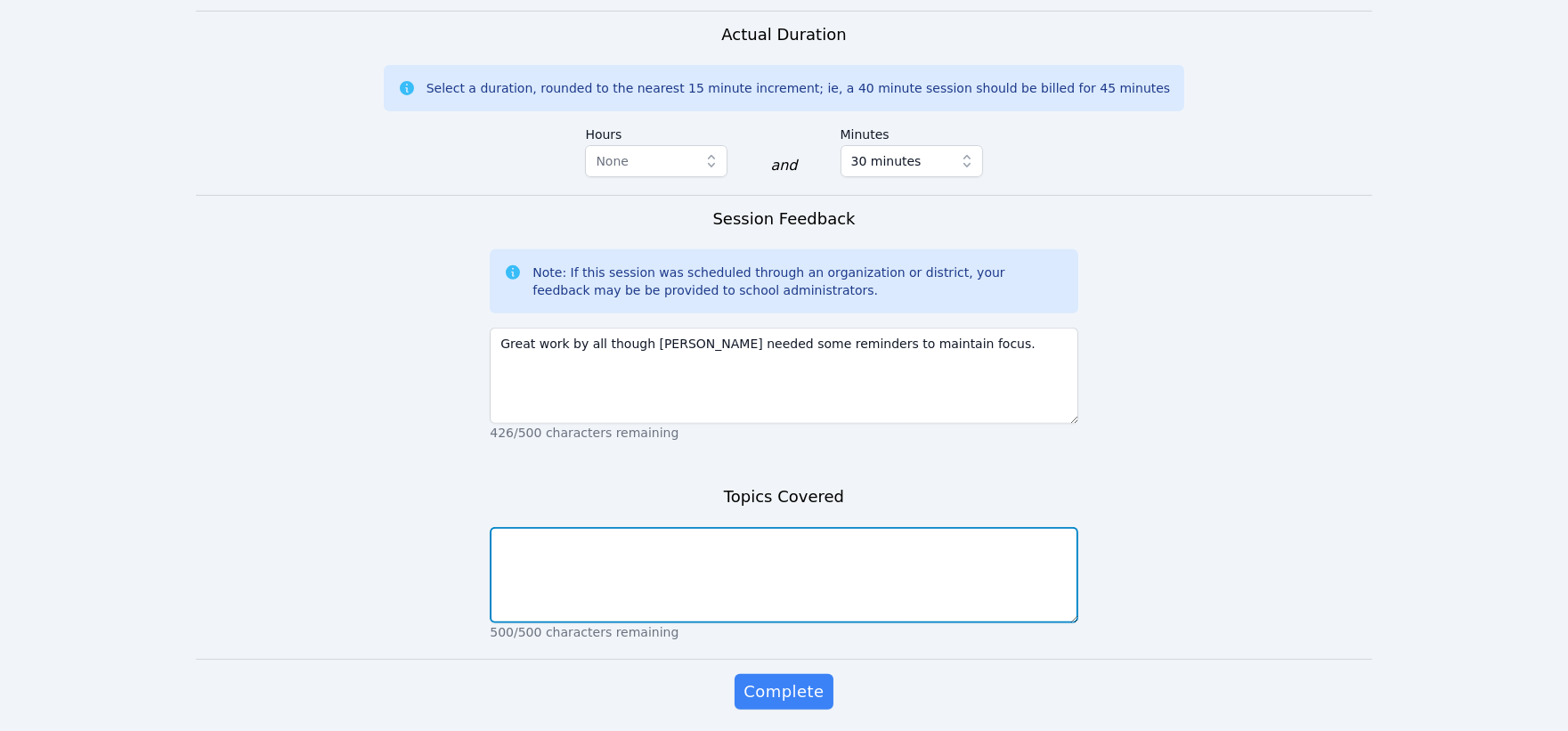
click at [766, 527] on textarea at bounding box center [783, 575] width 587 height 96
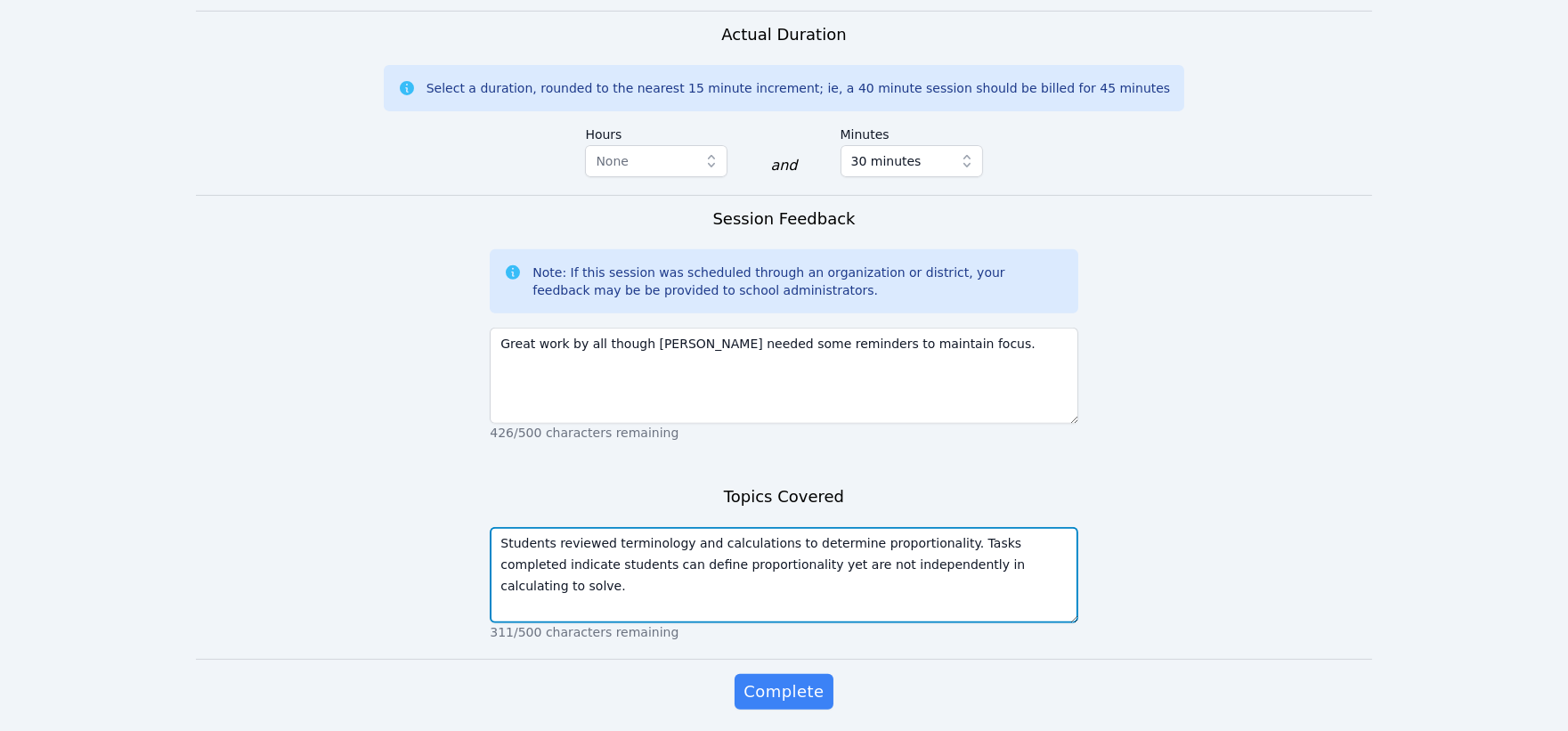
click at [837, 527] on textarea "Students reviewed terminology and calculations to determine proportionality. Ta…" at bounding box center [783, 575] width 587 height 96
click at [968, 527] on textarea "Students reviewed terminology and calculations to determine proportionality. Ta…" at bounding box center [783, 575] width 587 height 96
click at [705, 527] on textarea "Students reviewed terminology and calculations to determine proportionality. Ta…" at bounding box center [783, 575] width 587 height 96
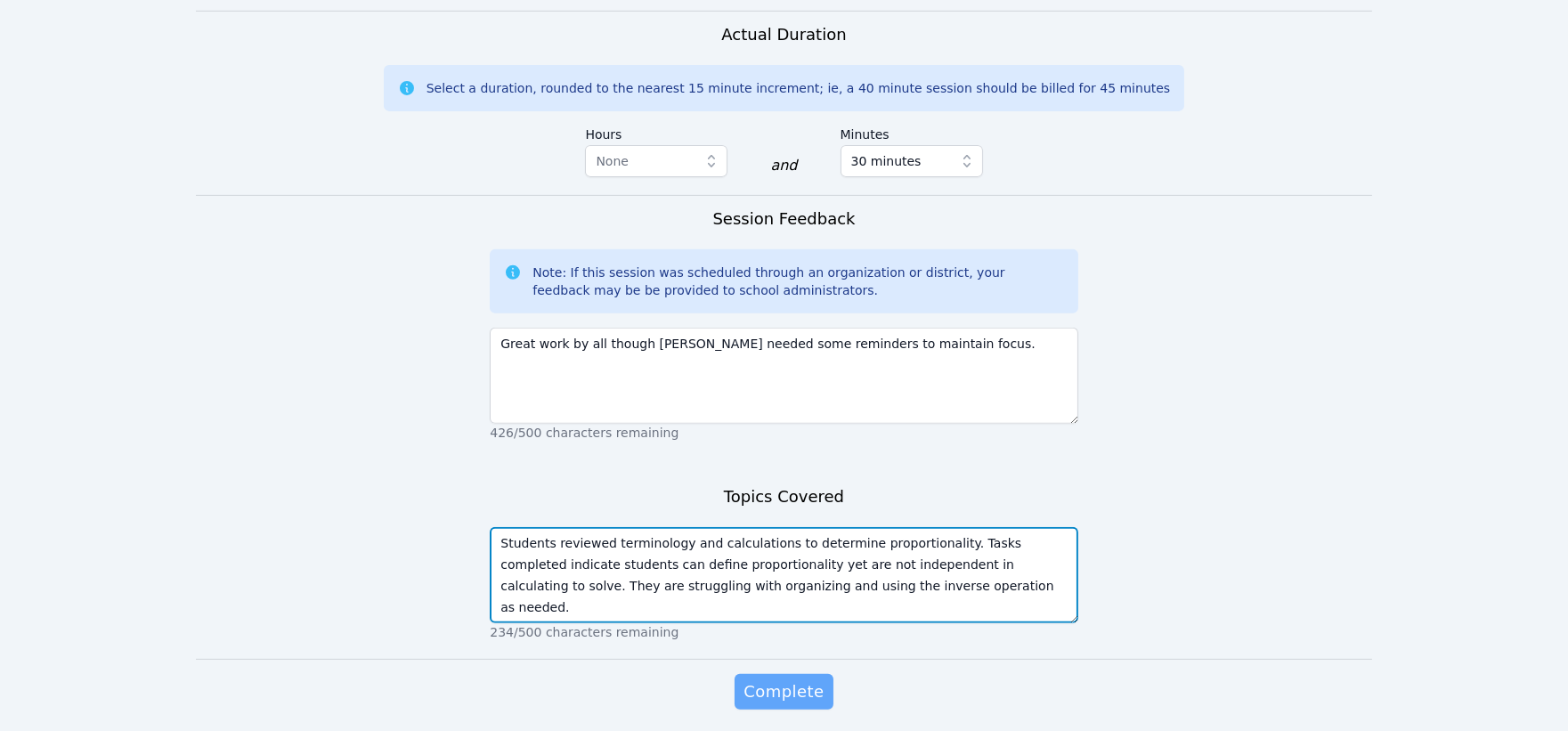
type textarea "Students reviewed terminology and calculations to determine proportionality. Ta…"
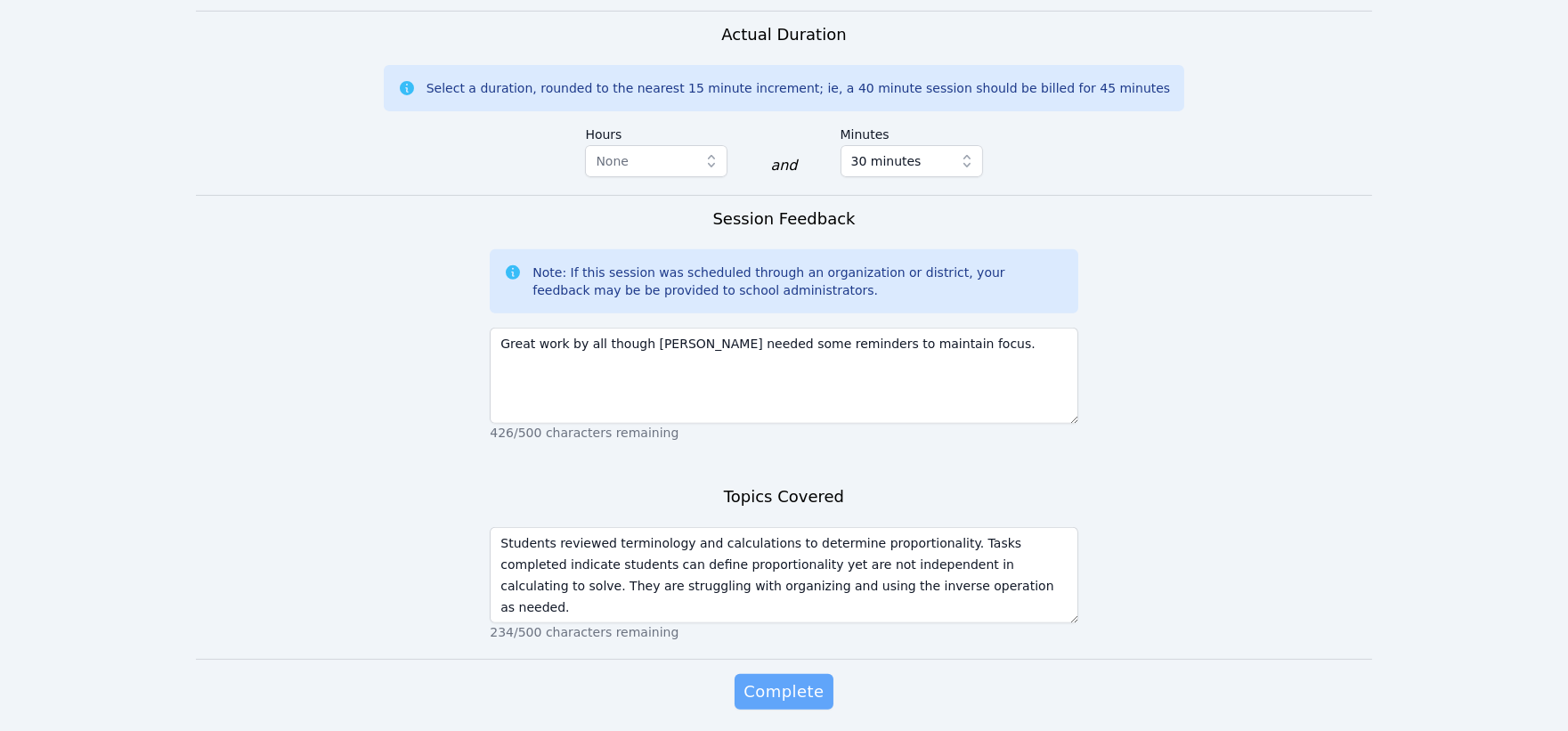
click at [781, 679] on span "Complete" at bounding box center [783, 692] width 80 height 25
